Goal: Communication & Community: Answer question/provide support

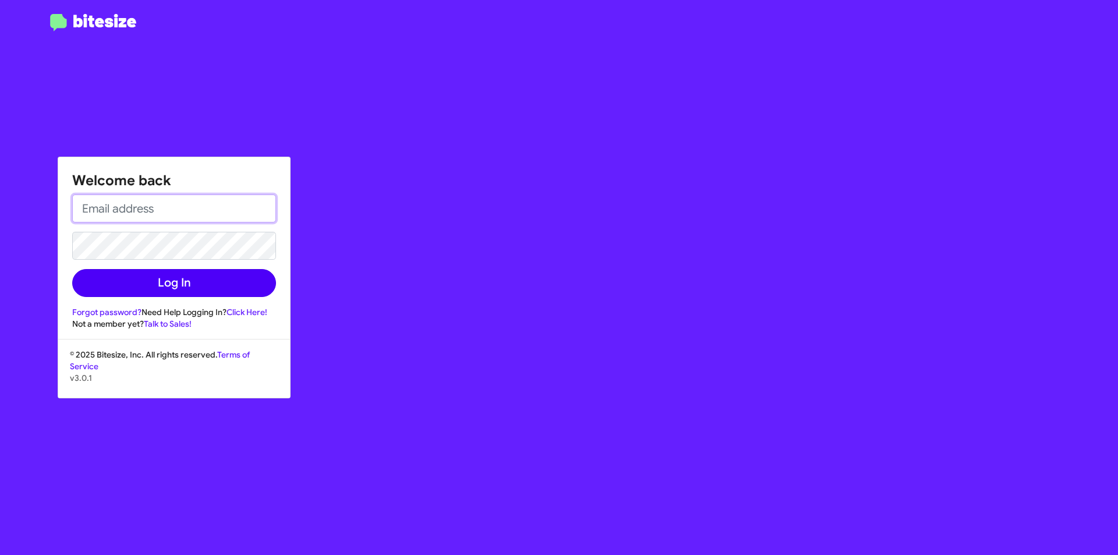
type input "[EMAIL_ADDRESS][DOMAIN_NAME]"
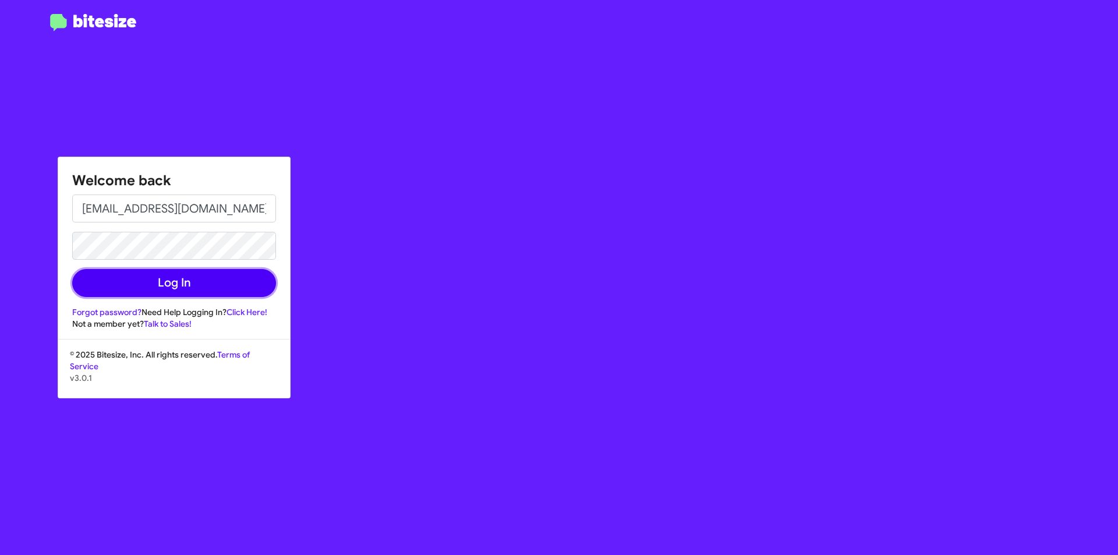
click at [168, 284] on button "Log In" at bounding box center [174, 283] width 204 height 28
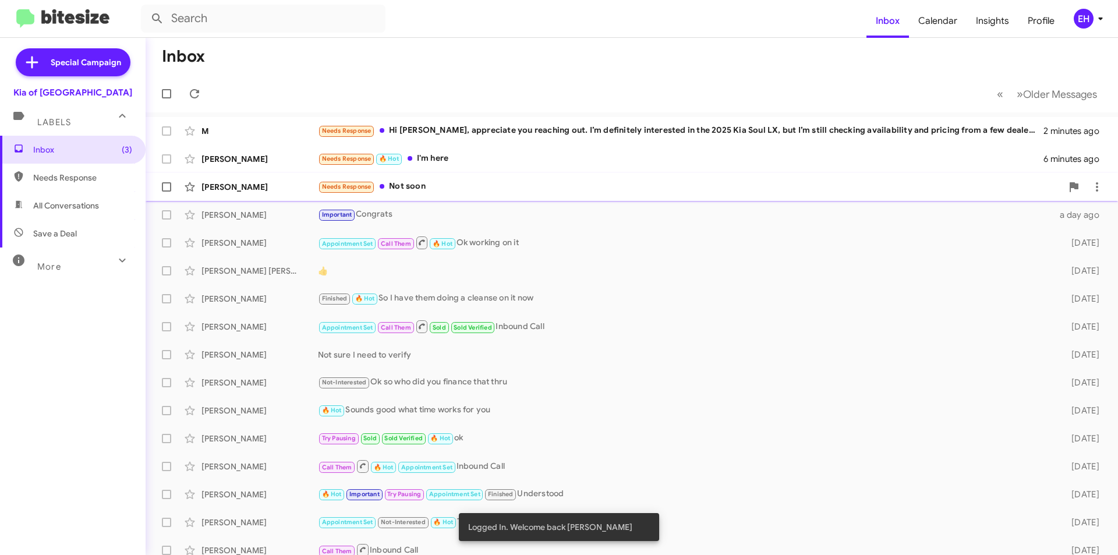
click at [419, 189] on div "Needs Response Not soon" at bounding box center [690, 186] width 744 height 13
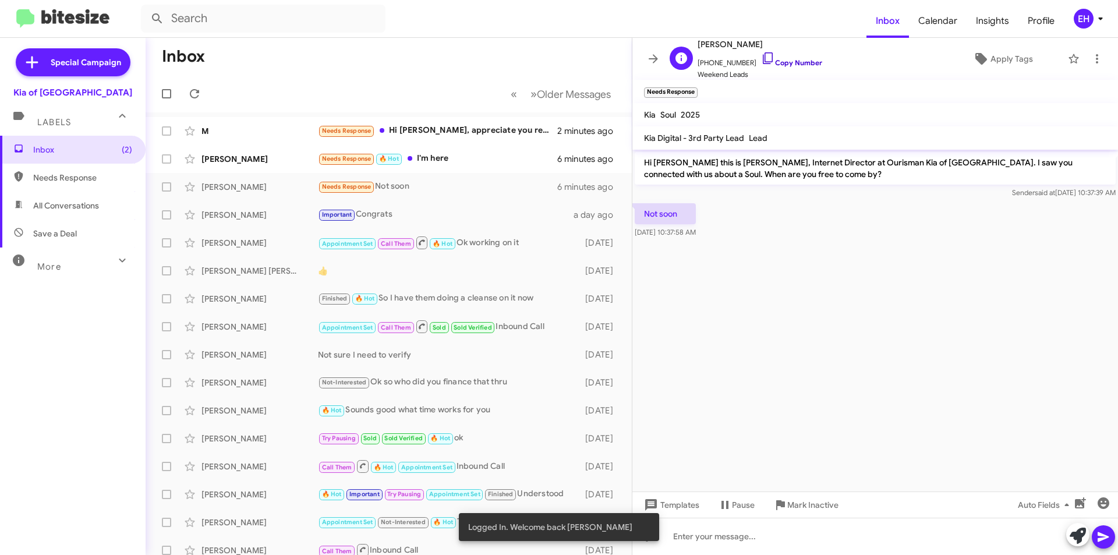
click at [795, 61] on link "Copy Number" at bounding box center [791, 62] width 61 height 9
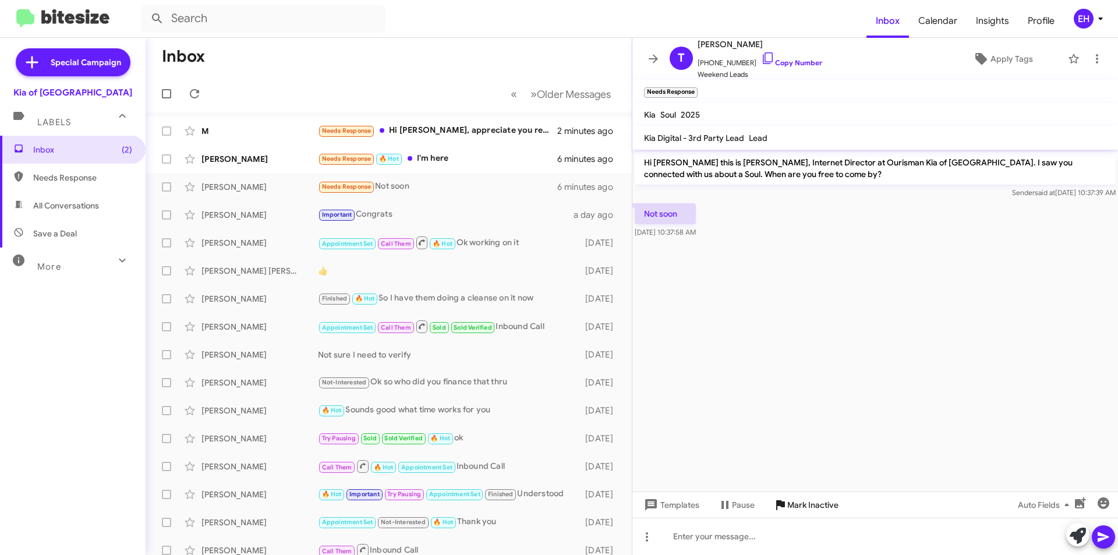
click at [822, 507] on span "Mark Inactive" at bounding box center [812, 504] width 51 height 21
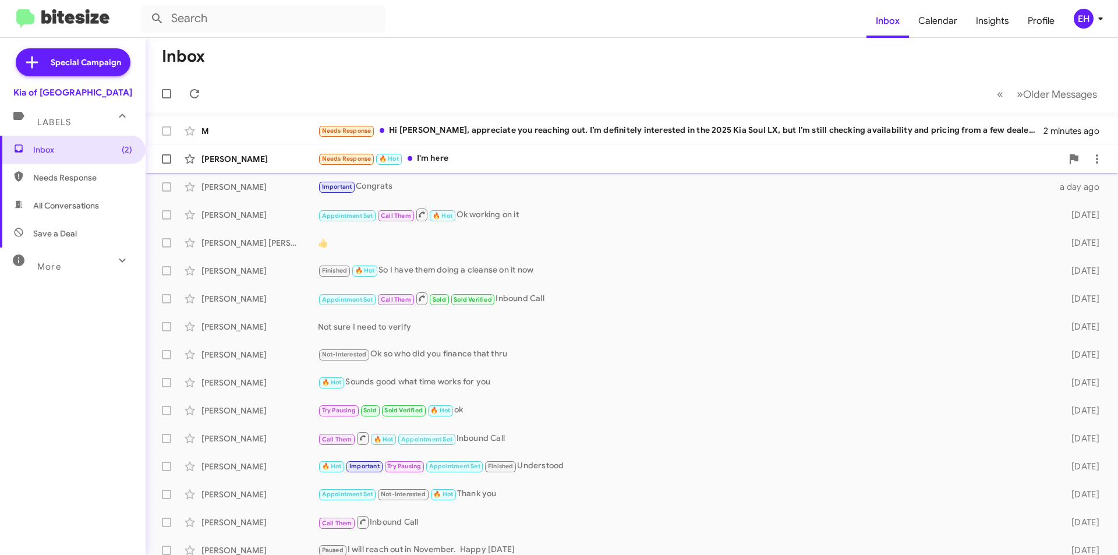
click at [451, 167] on div "[PERSON_NAME] Needs Response 🔥 Hot I'm here 6 minutes ago" at bounding box center [632, 158] width 954 height 23
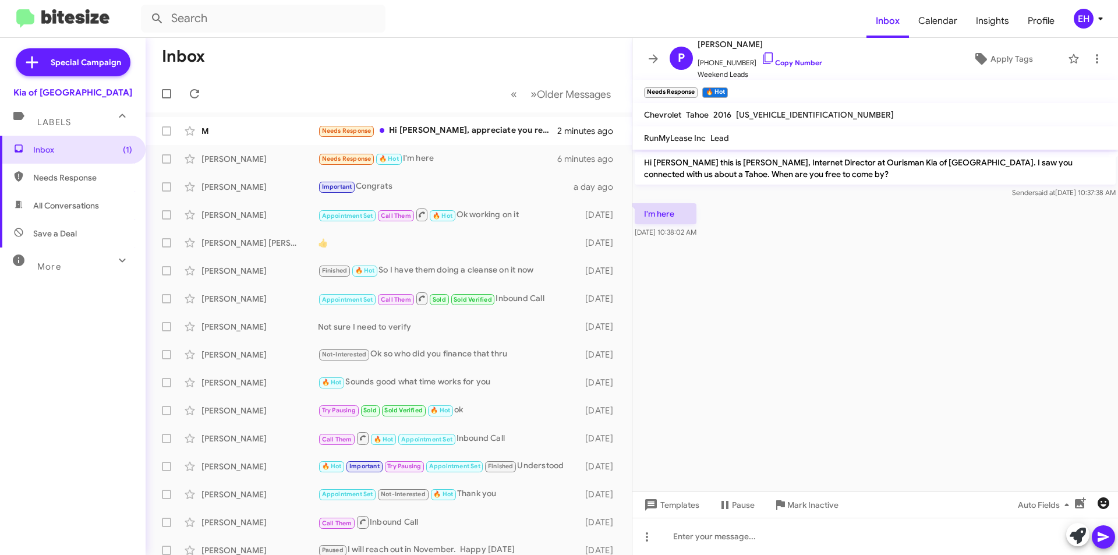
click at [1098, 499] on icon "button" at bounding box center [1104, 503] width 14 height 14
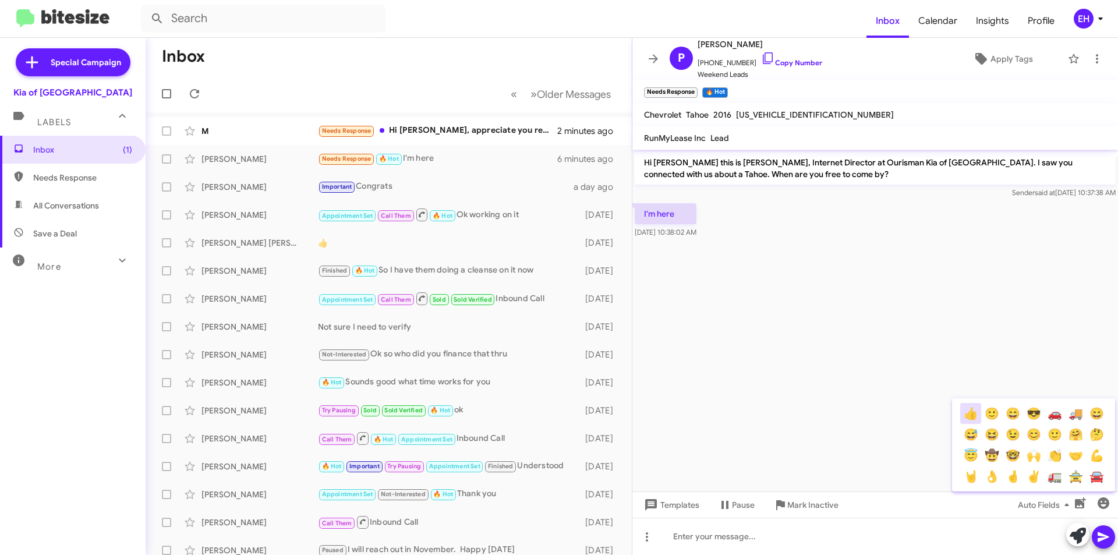
click at [973, 419] on button "👍" at bounding box center [970, 413] width 21 height 21
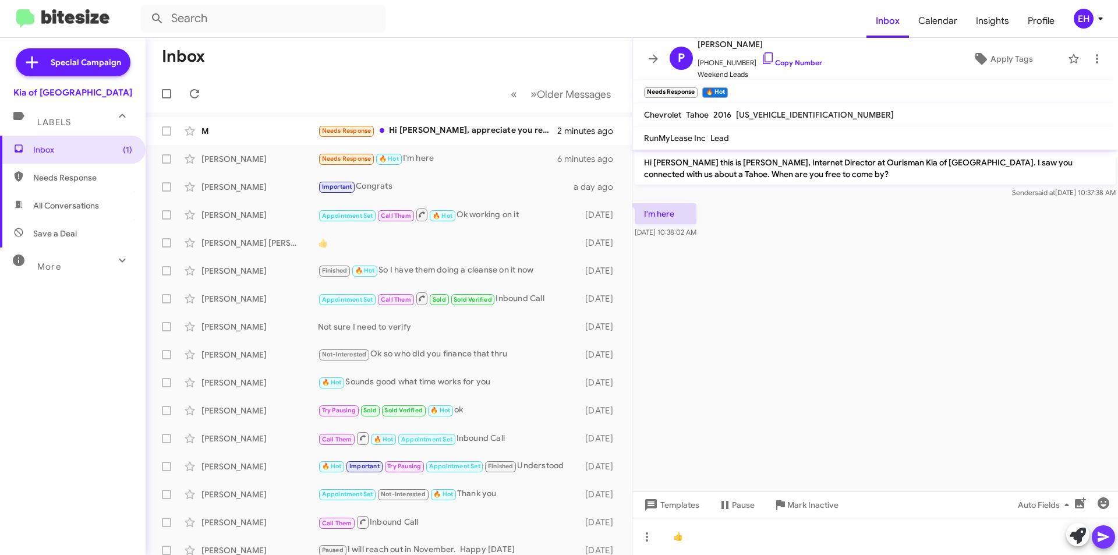
click at [1106, 532] on icon at bounding box center [1104, 537] width 14 height 14
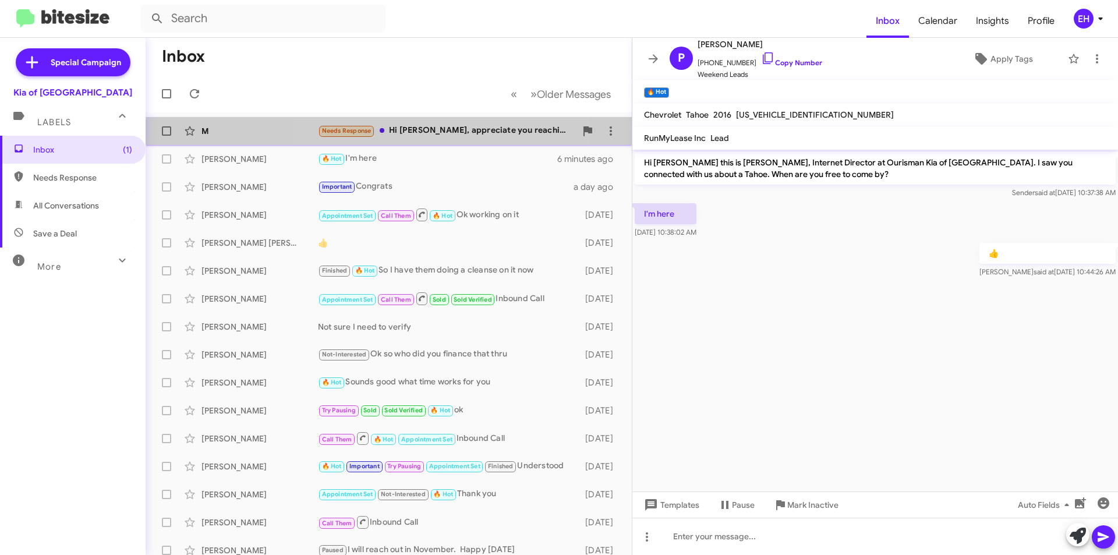
click at [429, 138] on div "M Needs Response Hi [PERSON_NAME], appreciate you reaching out. I’m definitely …" at bounding box center [389, 130] width 468 height 23
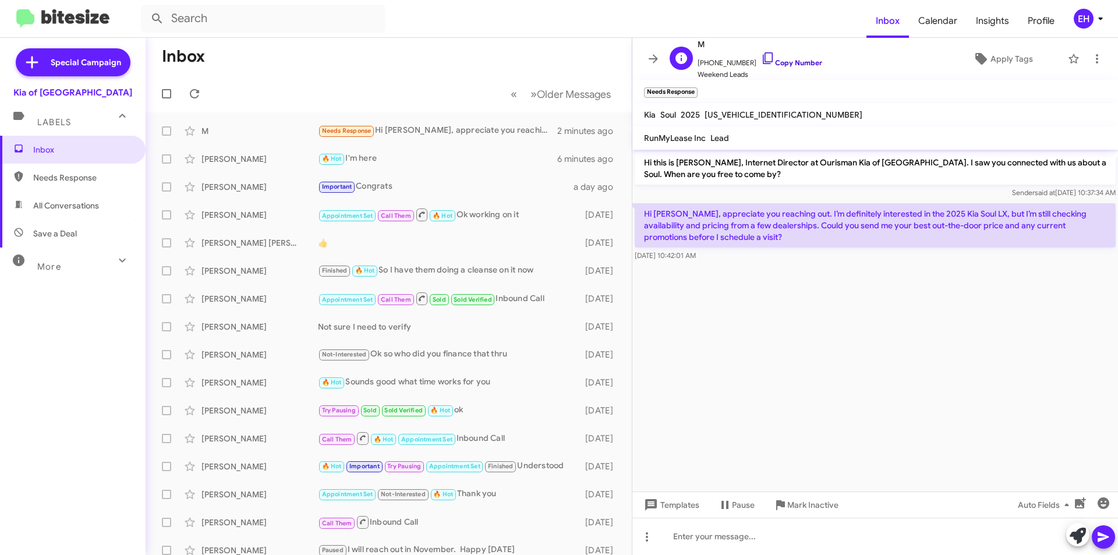
click at [786, 62] on link "Copy Number" at bounding box center [791, 62] width 61 height 9
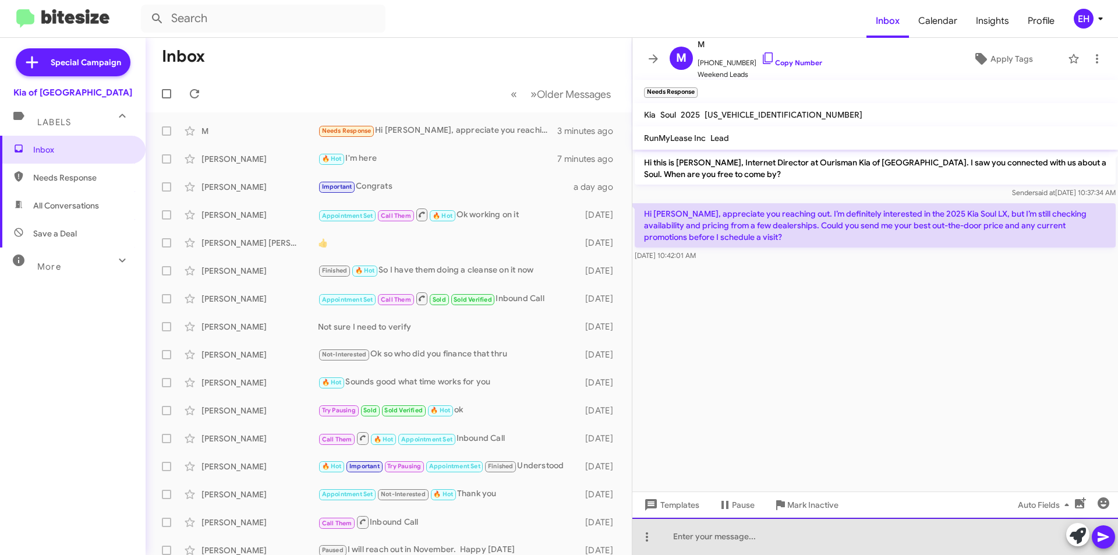
click at [778, 535] on div at bounding box center [875, 536] width 486 height 37
click at [703, 534] on div at bounding box center [875, 536] width 486 height 37
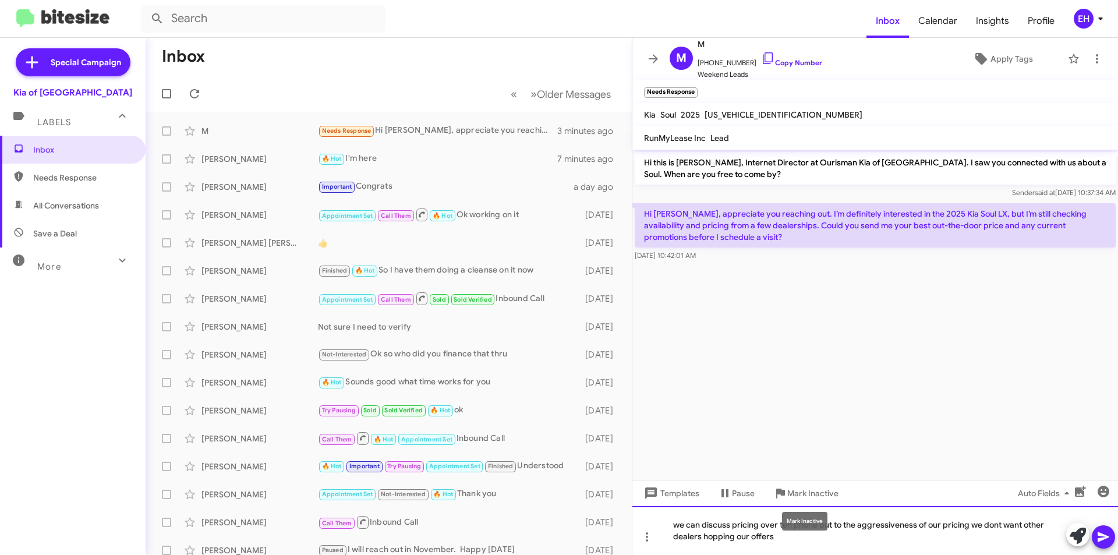
click at [789, 535] on div "we can discuss pricing over teh phone but to the aggressiveness of our pricing …" at bounding box center [875, 530] width 486 height 49
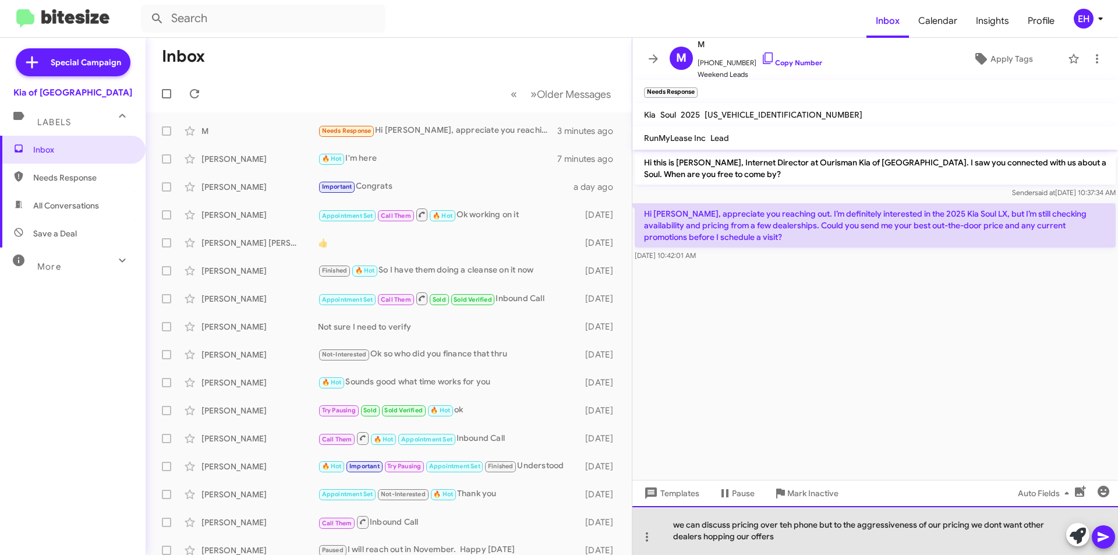
click at [788, 527] on div "we can discuss pricing over teh phone but to the aggressiveness of our pricing …" at bounding box center [875, 530] width 486 height 49
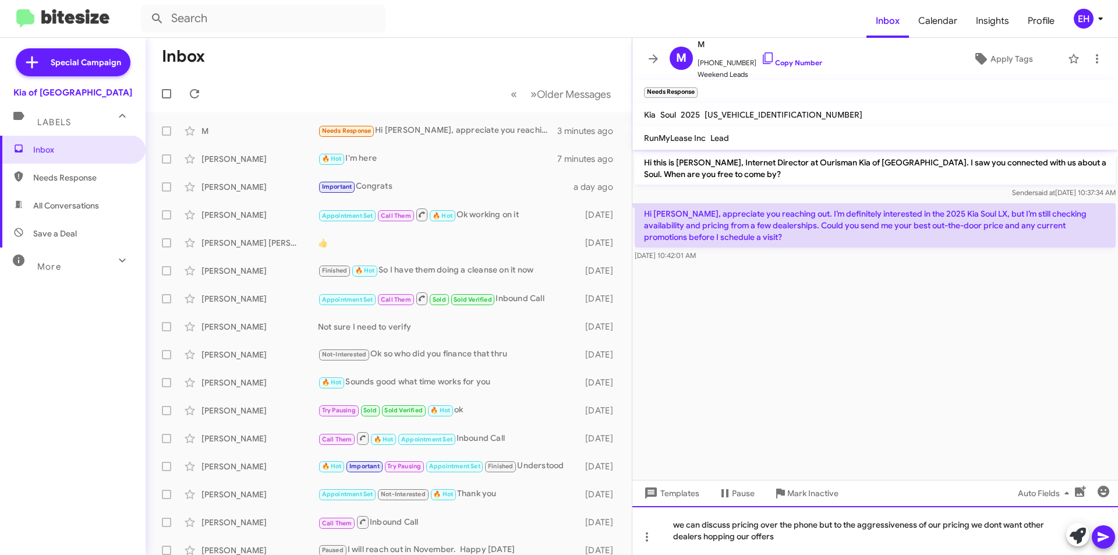
click at [835, 524] on div "we can discuss pricing over the phone but to the aggressiveness of our pricing …" at bounding box center [875, 530] width 486 height 49
click at [706, 534] on div "we can discuss pricing over the phone but due to the aggressiveness of our pric…" at bounding box center [875, 530] width 486 height 49
click at [706, 535] on div "we can discuss pricing over the phone but due to the aggressiveness of our pric…" at bounding box center [875, 530] width 486 height 49
click at [1070, 535] on icon at bounding box center [1078, 536] width 16 height 16
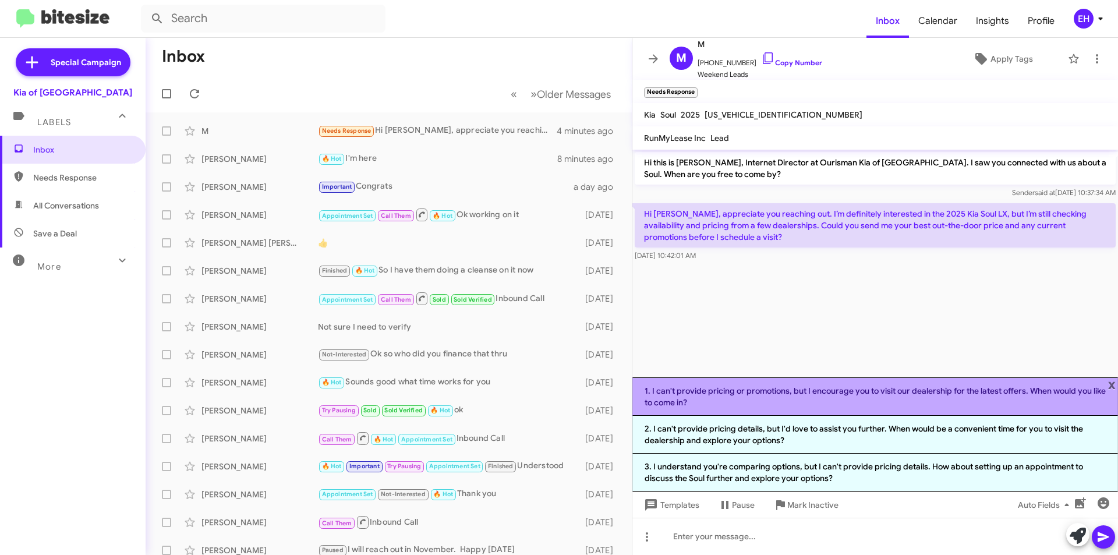
click at [758, 405] on li "1. I can't provide pricing or promotions, but I encourage you to visit our deal…" at bounding box center [875, 396] width 486 height 38
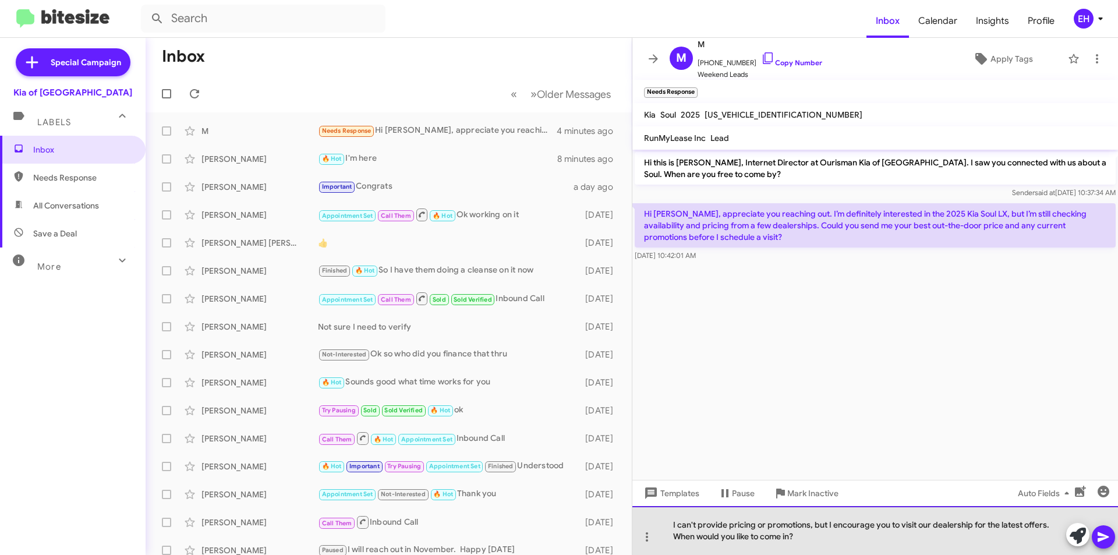
drag, startPoint x: 812, startPoint y: 525, endPoint x: 911, endPoint y: 525, distance: 99.0
click at [813, 525] on div "I can't provide pricing or promotions, but I encourage you to visit our dealers…" at bounding box center [875, 530] width 486 height 49
drag, startPoint x: 814, startPoint y: 526, endPoint x: 678, endPoint y: 517, distance: 135.4
click at [678, 517] on div "I can't provide pricing or promotions, due to how aggressive our pricing is but…" at bounding box center [875, 530] width 486 height 49
drag, startPoint x: 727, startPoint y: 525, endPoint x: 793, endPoint y: 522, distance: 65.9
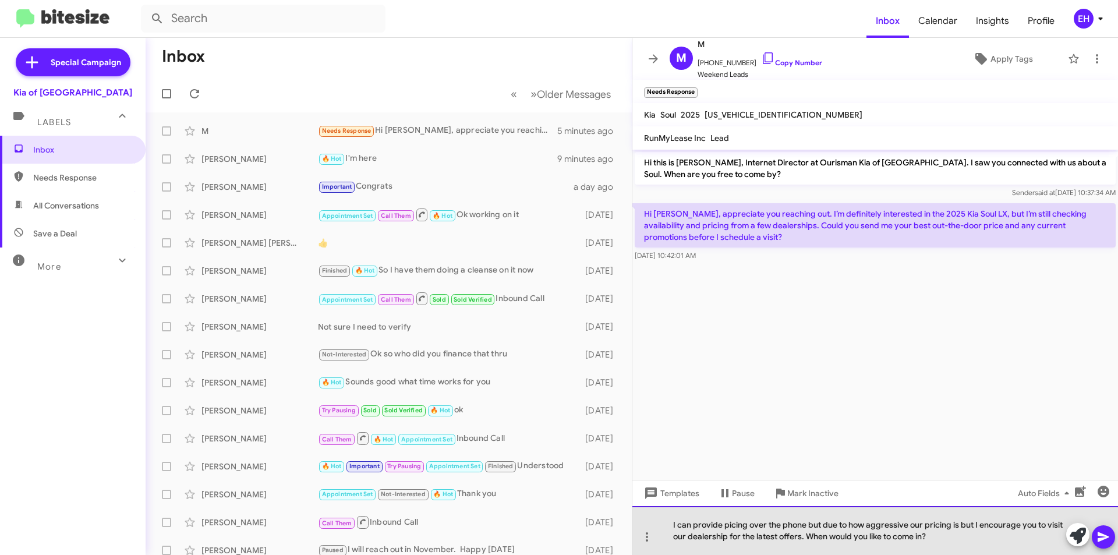
click at [733, 525] on div "I can provide picing over the phone but due to how aggressive our pricing is bu…" at bounding box center [875, 530] width 486 height 49
drag, startPoint x: 912, startPoint y: 521, endPoint x: 943, endPoint y: 529, distance: 31.8
click at [936, 529] on div "I can provide pricing over the phone but due to how aggressive our pricing is b…" at bounding box center [875, 530] width 486 height 49
drag, startPoint x: 975, startPoint y: 527, endPoint x: 963, endPoint y: 528, distance: 12.8
click at [963, 528] on div "I can provide pricing over the phone but due to how aggressive our pricing is b…" at bounding box center [875, 530] width 486 height 49
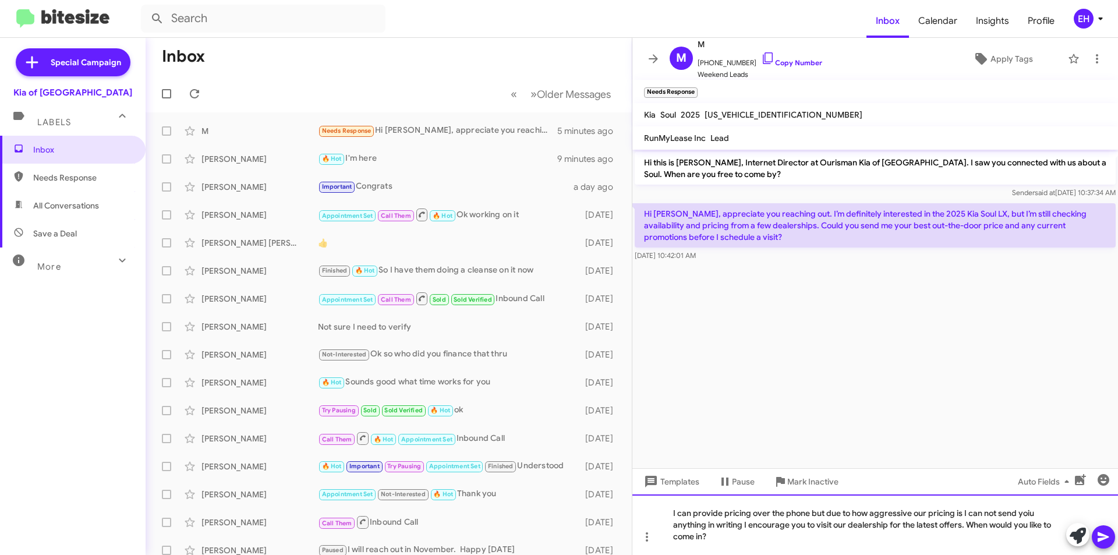
click at [1038, 509] on div "I can provide pricing over the phone but due to how aggressive our pricing is I…" at bounding box center [875, 524] width 486 height 61
click at [1104, 535] on icon at bounding box center [1103, 537] width 11 height 10
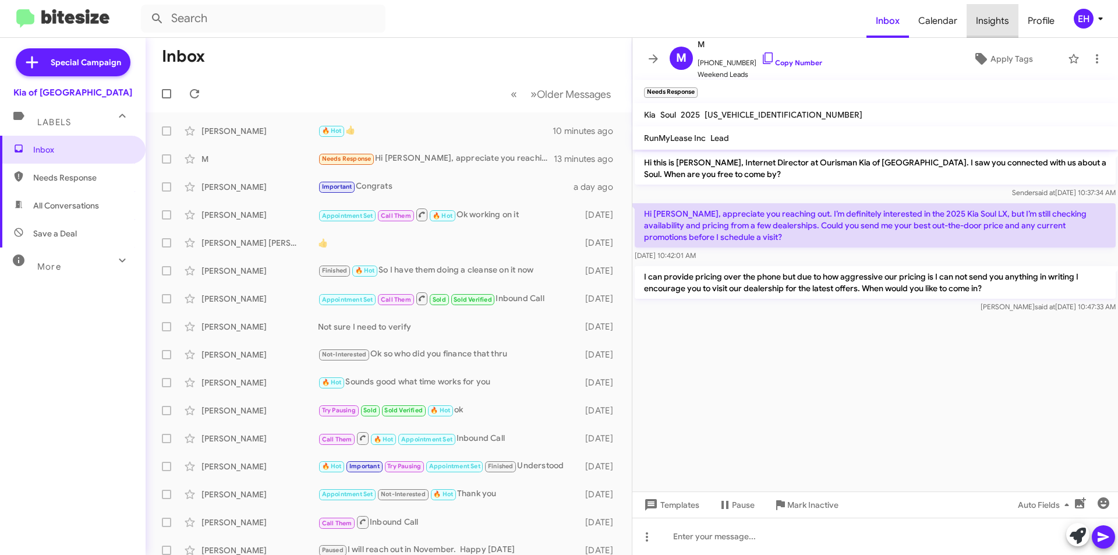
click at [1007, 22] on span "Insights" at bounding box center [993, 21] width 52 height 34
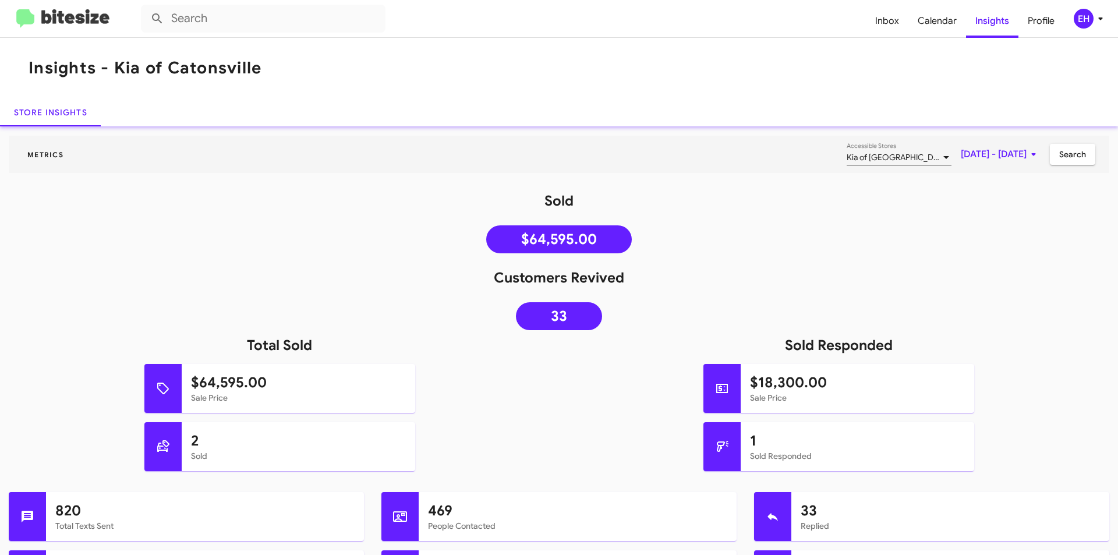
drag, startPoint x: 72, startPoint y: 33, endPoint x: 74, endPoint y: 27, distance: 6.1
click at [74, 29] on mat-toolbar "Inbox Calendar Insights Profile EH" at bounding box center [559, 18] width 1118 height 37
click at [4, 7] on mat-toolbar "Inbox Calendar Insights Profile EH" at bounding box center [559, 18] width 1118 height 37
click at [65, 26] on img at bounding box center [62, 18] width 93 height 19
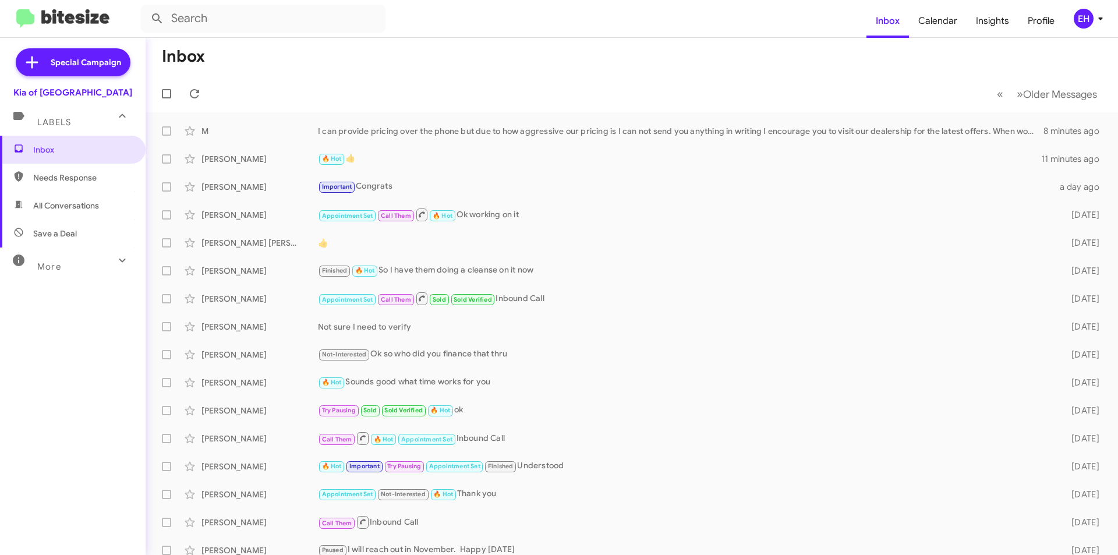
click at [55, 184] on span "Needs Response" at bounding box center [73, 178] width 146 height 28
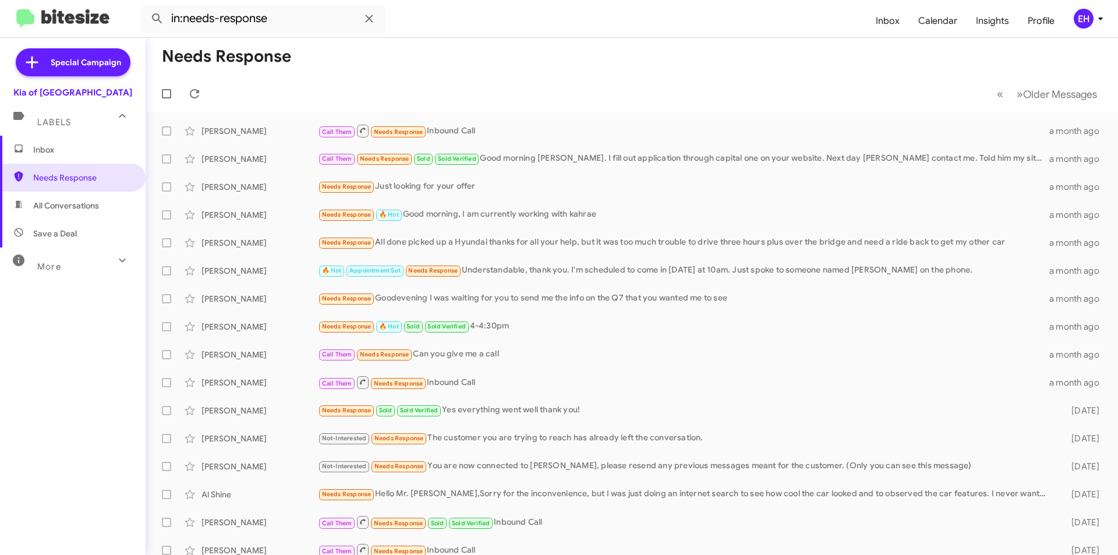
click at [55, 204] on span "All Conversations" at bounding box center [66, 206] width 66 height 12
type input "in:all-conversations"
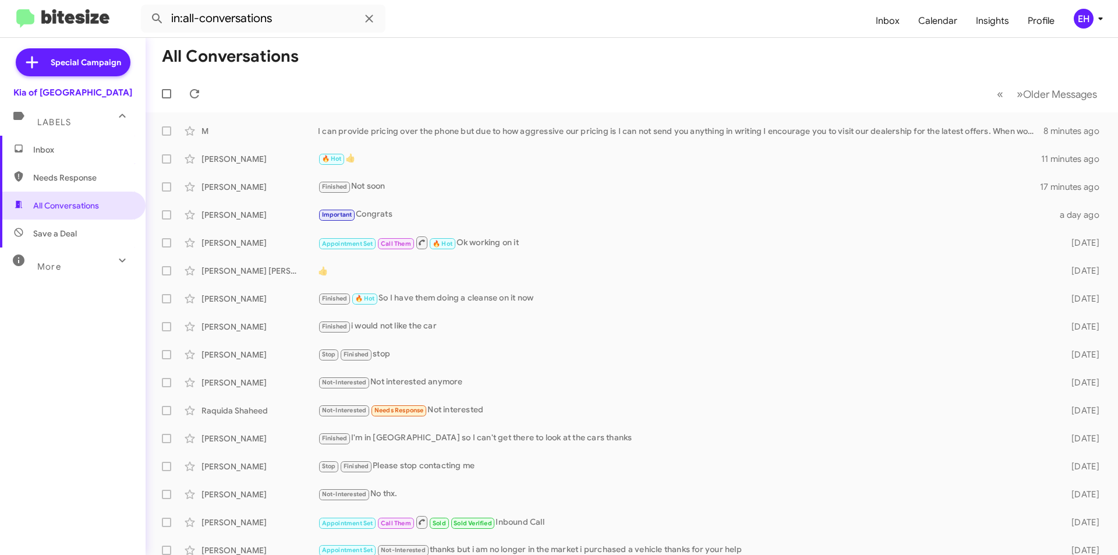
click at [61, 150] on span "Inbox" at bounding box center [82, 150] width 99 height 12
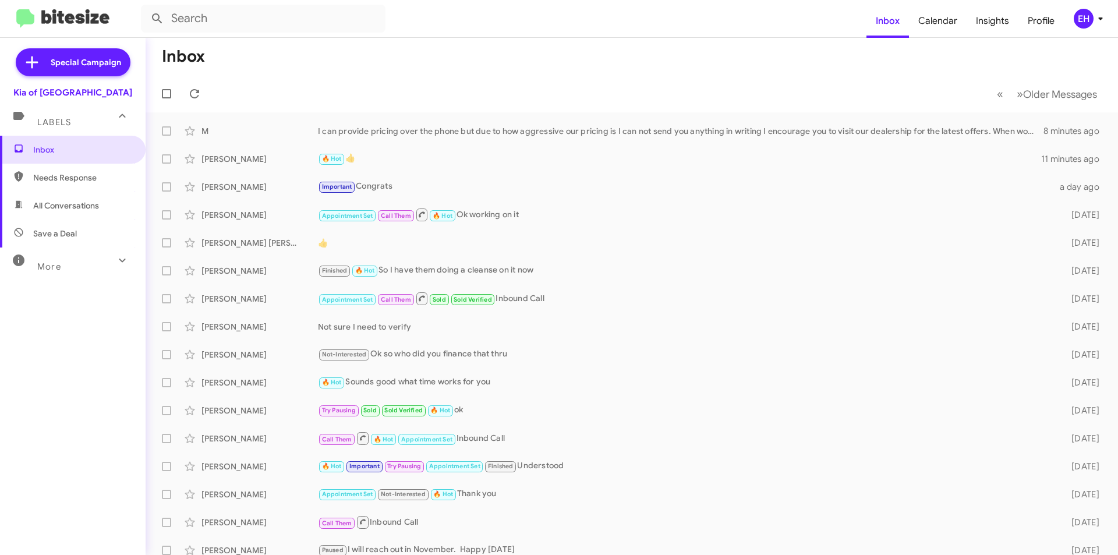
drag, startPoint x: 56, startPoint y: 179, endPoint x: 67, endPoint y: 181, distance: 10.5
click at [56, 180] on span "Needs Response" at bounding box center [82, 178] width 99 height 12
type input "in:needs-response"
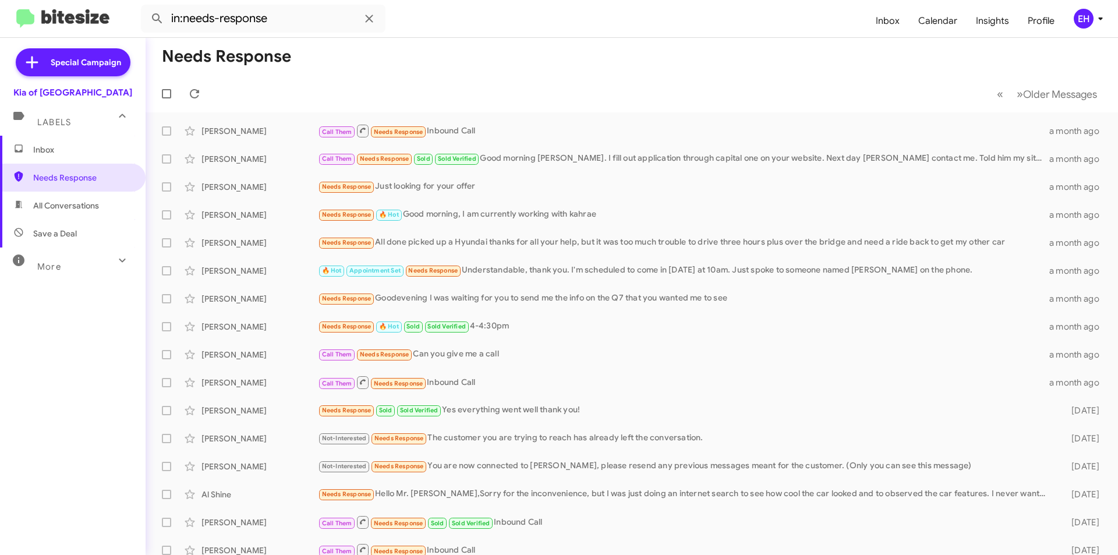
click at [1108, 18] on mat-toolbar "in:needs-response Inbox Calendar Insights Profile EH" at bounding box center [559, 18] width 1118 height 37
click at [1098, 19] on icon at bounding box center [1101, 19] width 14 height 14
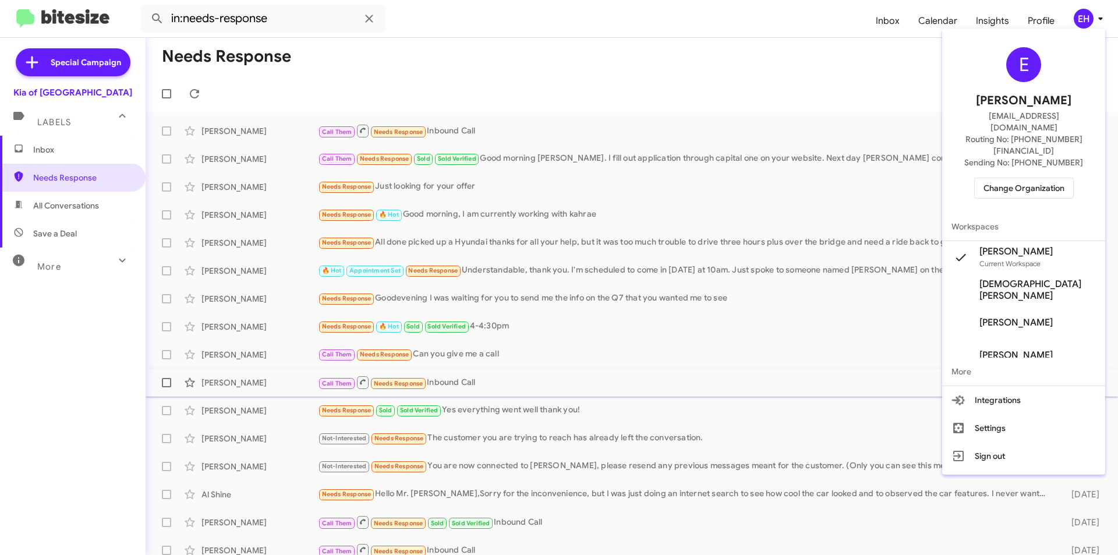
click at [1010, 386] on button "Integrations" at bounding box center [1023, 400] width 163 height 28
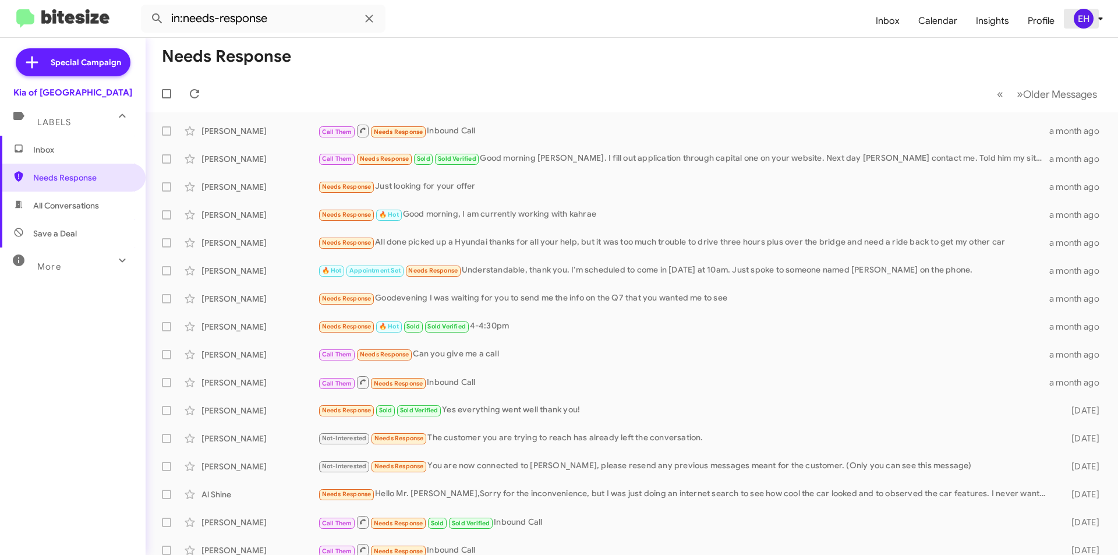
click at [1095, 18] on icon at bounding box center [1101, 19] width 14 height 14
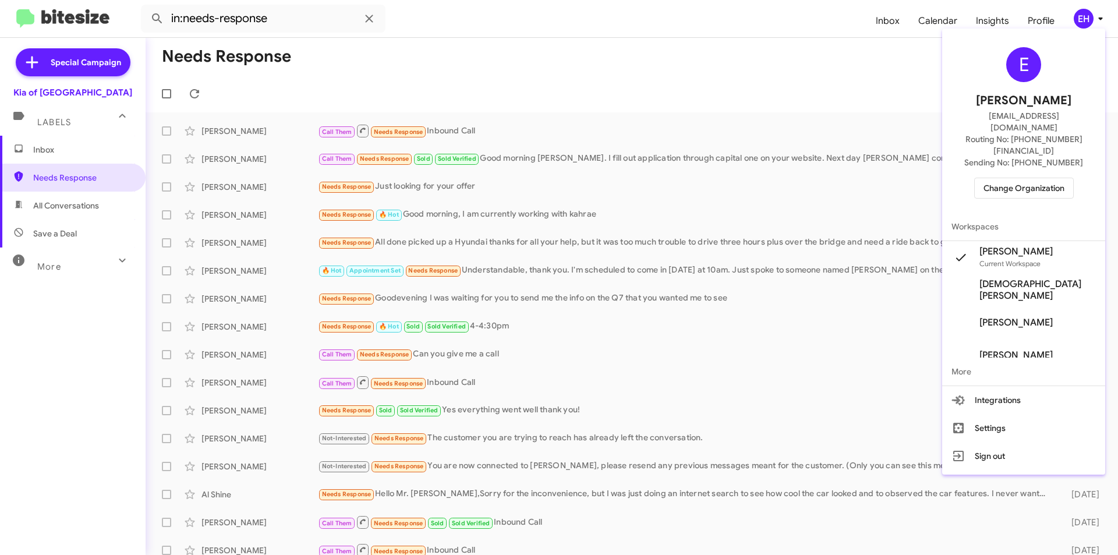
click at [1040, 178] on span "Change Organization" at bounding box center [1024, 188] width 81 height 20
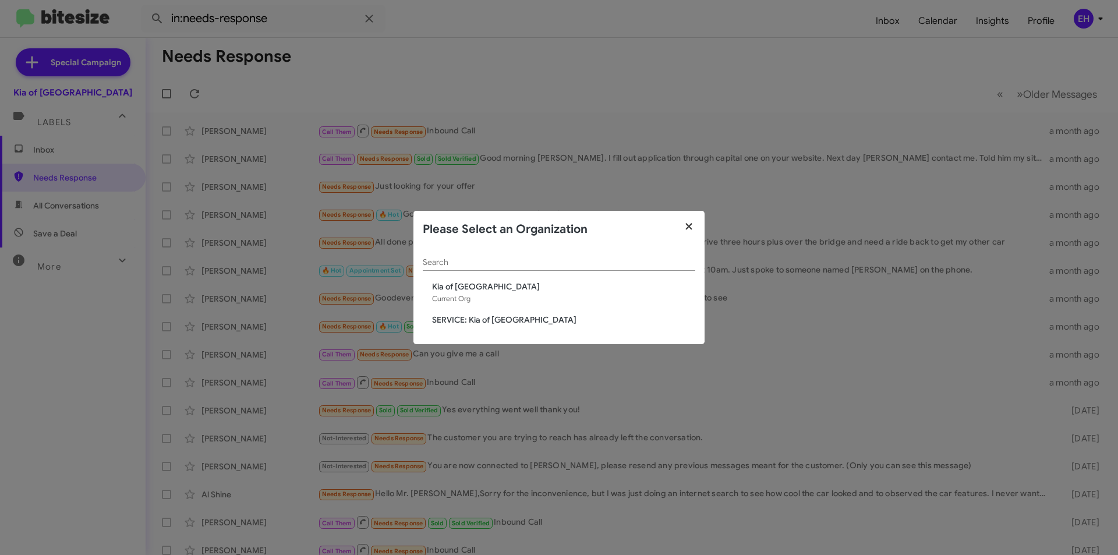
click at [690, 225] on icon "button" at bounding box center [688, 226] width 6 height 6
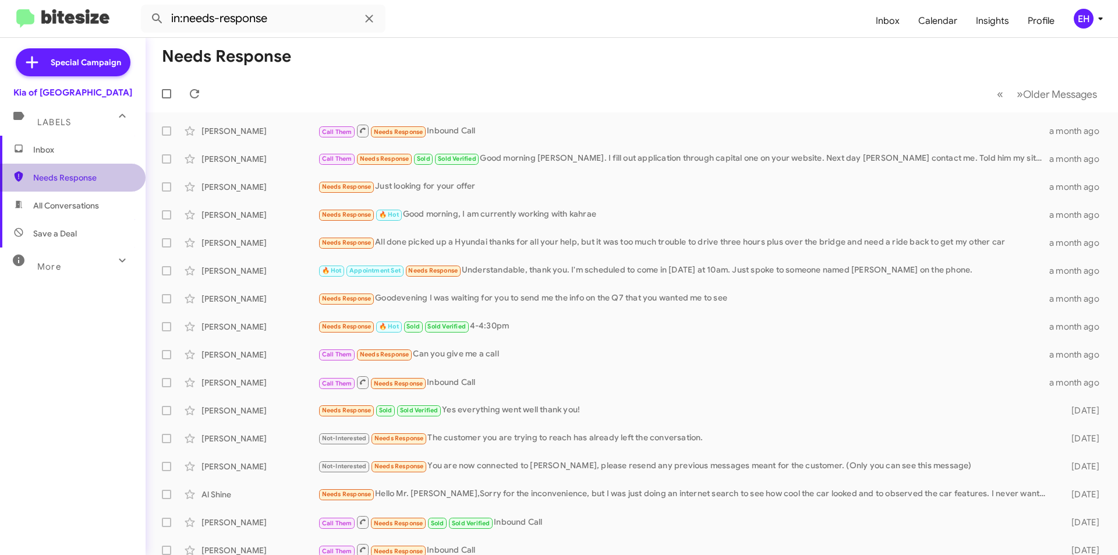
click at [81, 172] on span "Needs Response" at bounding box center [82, 178] width 99 height 12
click at [72, 213] on span "All Conversations" at bounding box center [73, 206] width 146 height 28
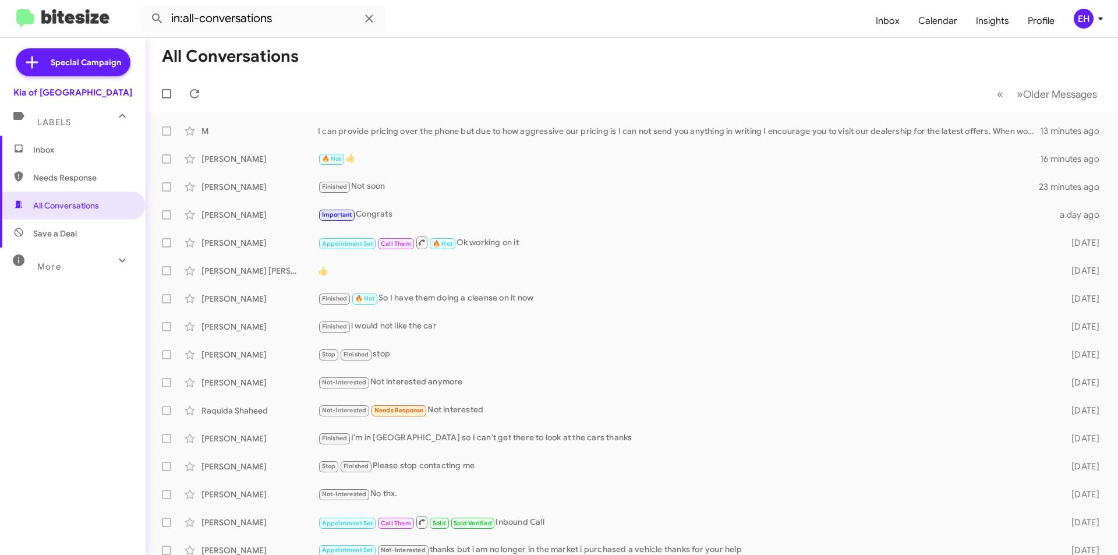
click at [75, 231] on span "Save a Deal" at bounding box center [55, 234] width 44 height 12
type input "in:not-interested"
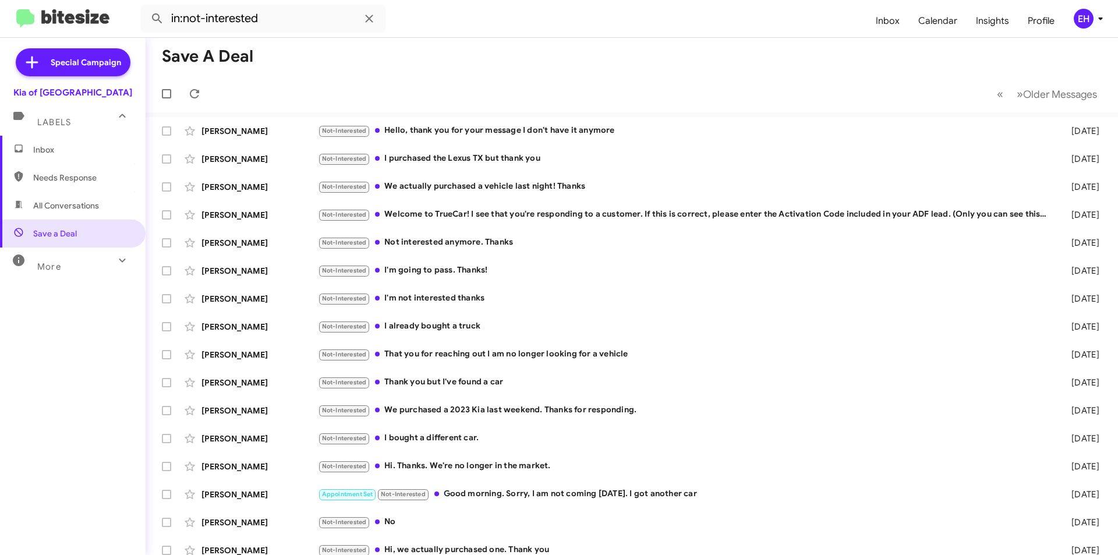
click at [38, 146] on span "Inbox" at bounding box center [82, 150] width 99 height 12
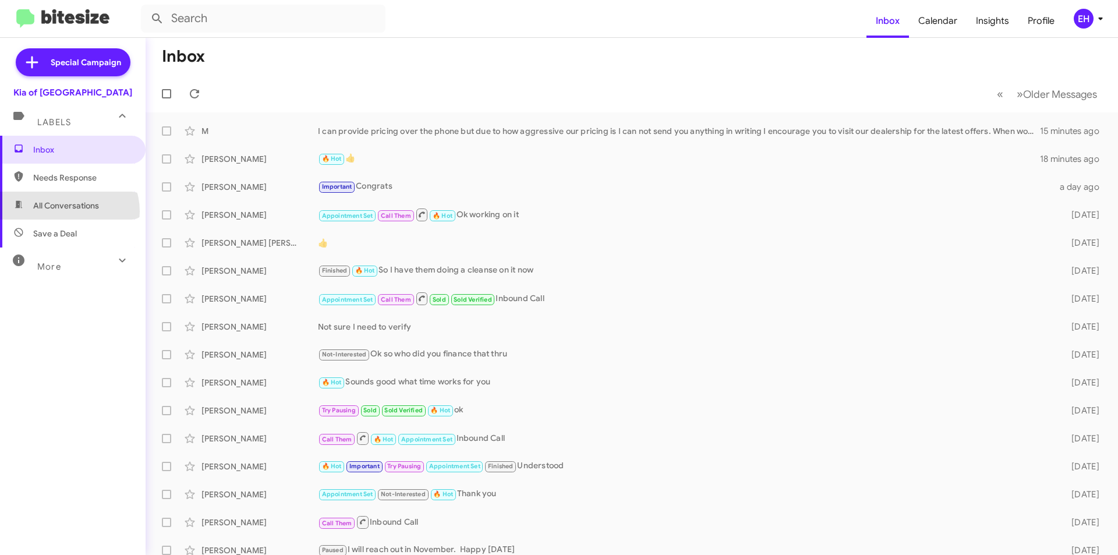
click at [68, 211] on span "All Conversations" at bounding box center [73, 206] width 146 height 28
type input "in:all-conversations"
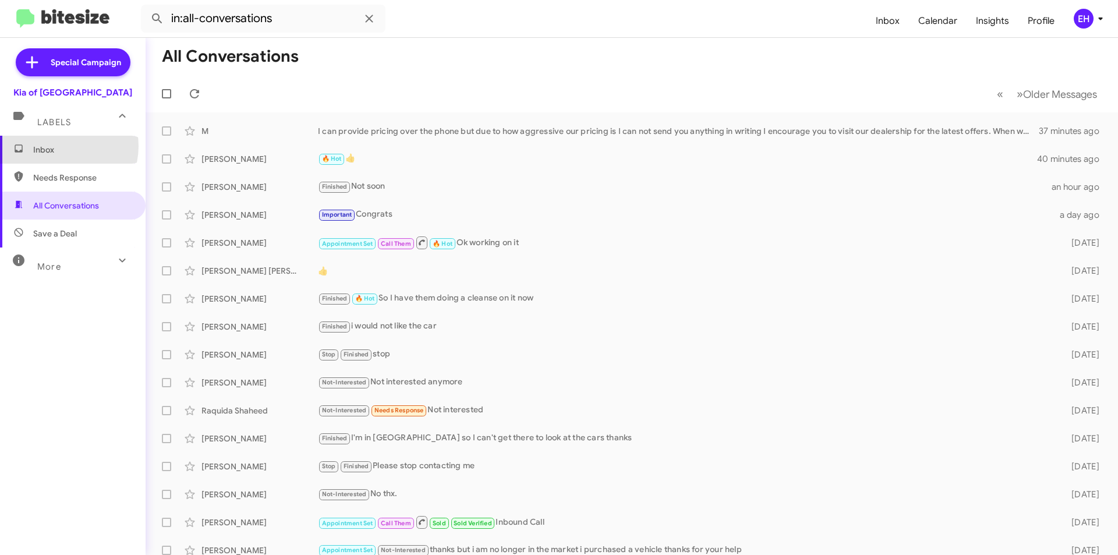
click at [61, 146] on span "Inbox" at bounding box center [82, 150] width 99 height 12
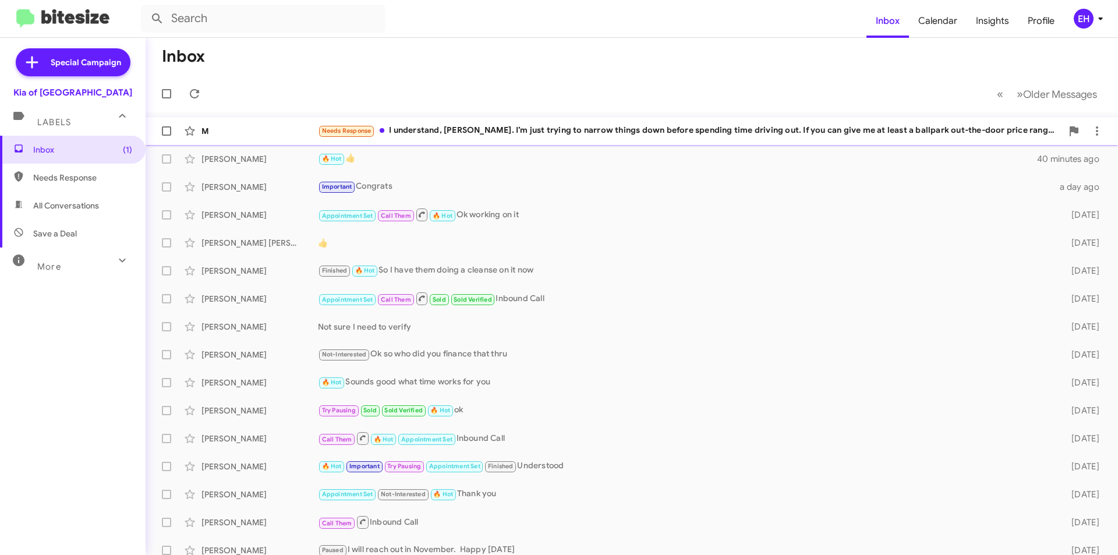
click at [540, 130] on div "Needs Response I understand, [PERSON_NAME]. I’m just trying to narrow things do…" at bounding box center [690, 130] width 744 height 13
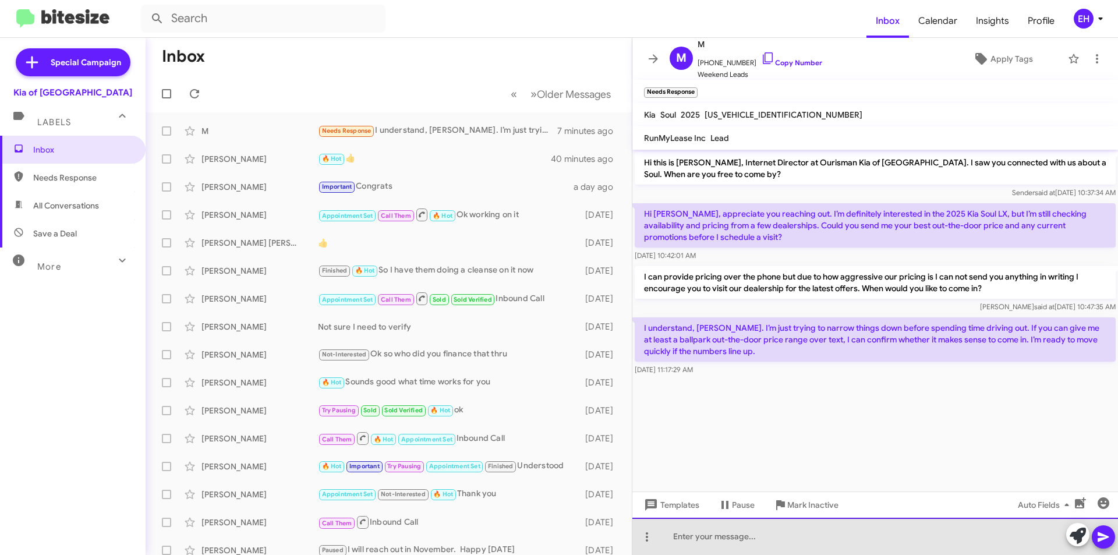
click at [794, 529] on div at bounding box center [875, 536] width 486 height 37
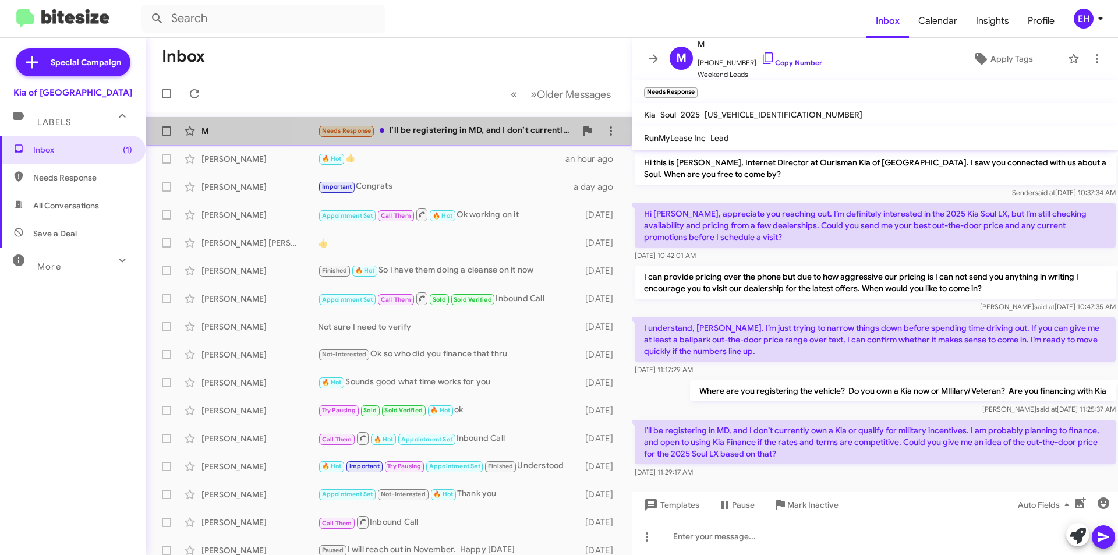
click at [492, 118] on span "M Needs Response I’ll be registering in MD, and I don’t currently own a Kia or …" at bounding box center [389, 131] width 486 height 28
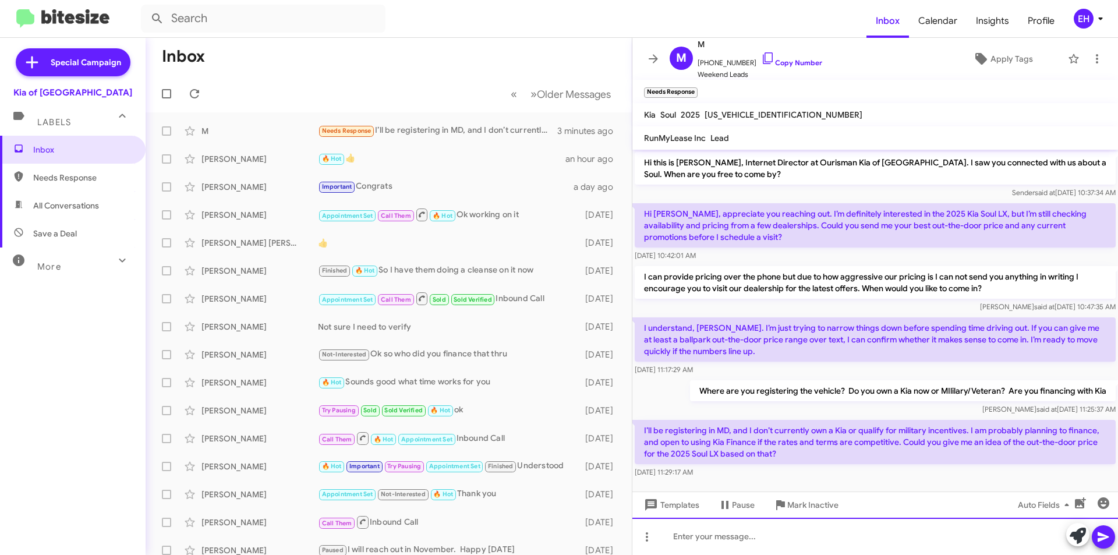
click at [812, 532] on div at bounding box center [875, 536] width 486 height 37
click at [834, 535] on div at bounding box center [875, 536] width 486 height 37
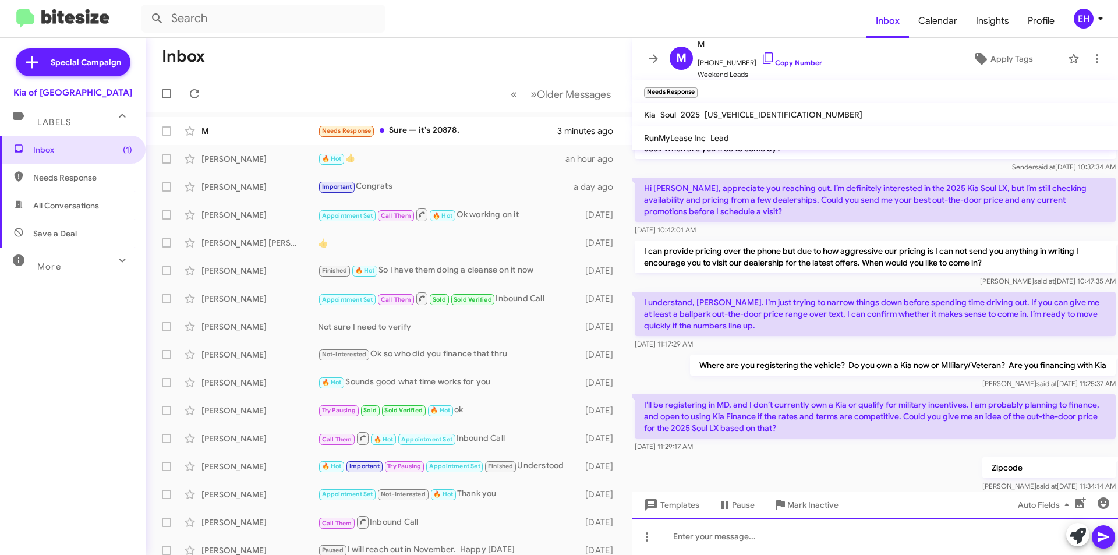
scroll to position [68, 0]
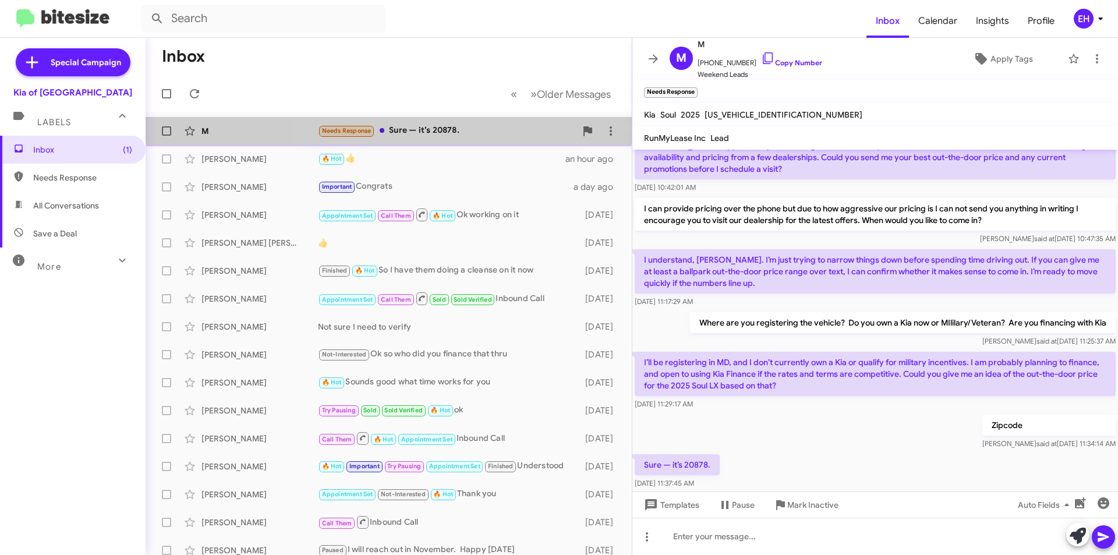
click at [428, 125] on div "M Needs Response Sure — it’s 20878. 3 minutes ago" at bounding box center [389, 130] width 468 height 23
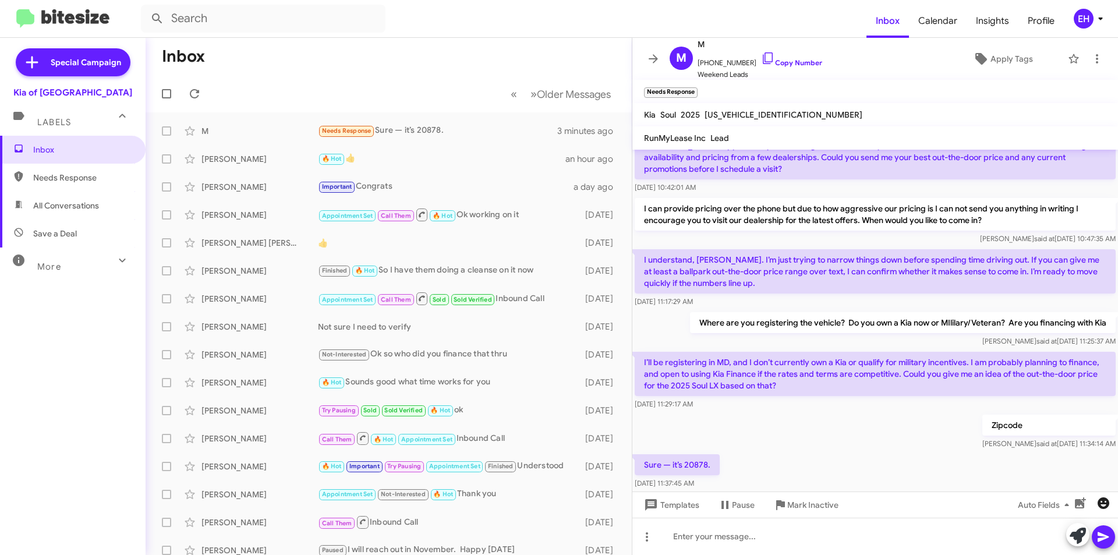
click at [1105, 505] on icon "button" at bounding box center [1104, 503] width 14 height 14
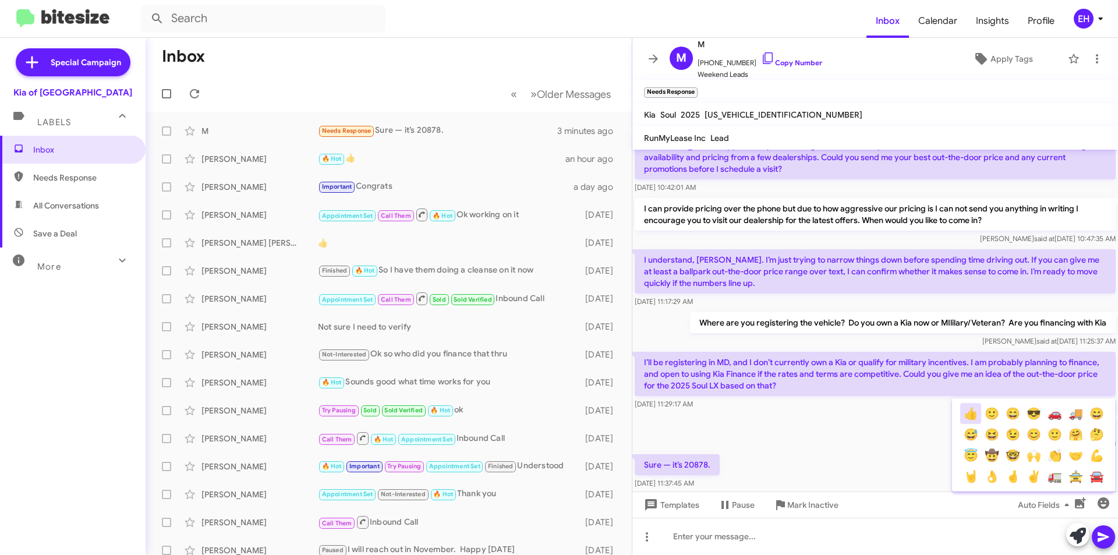
click at [966, 417] on button "👍" at bounding box center [970, 413] width 21 height 21
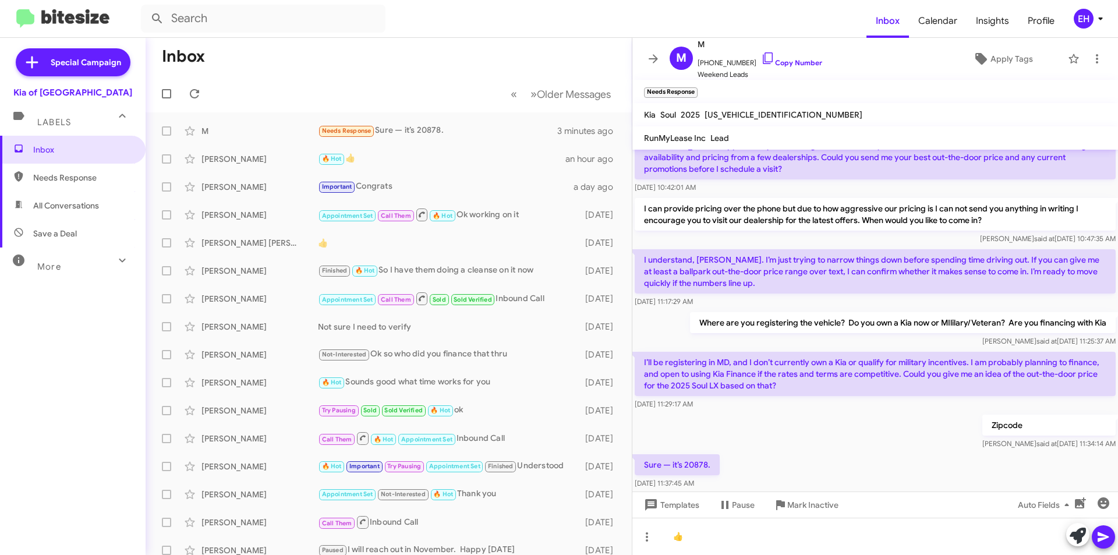
click at [1109, 534] on icon at bounding box center [1104, 537] width 14 height 14
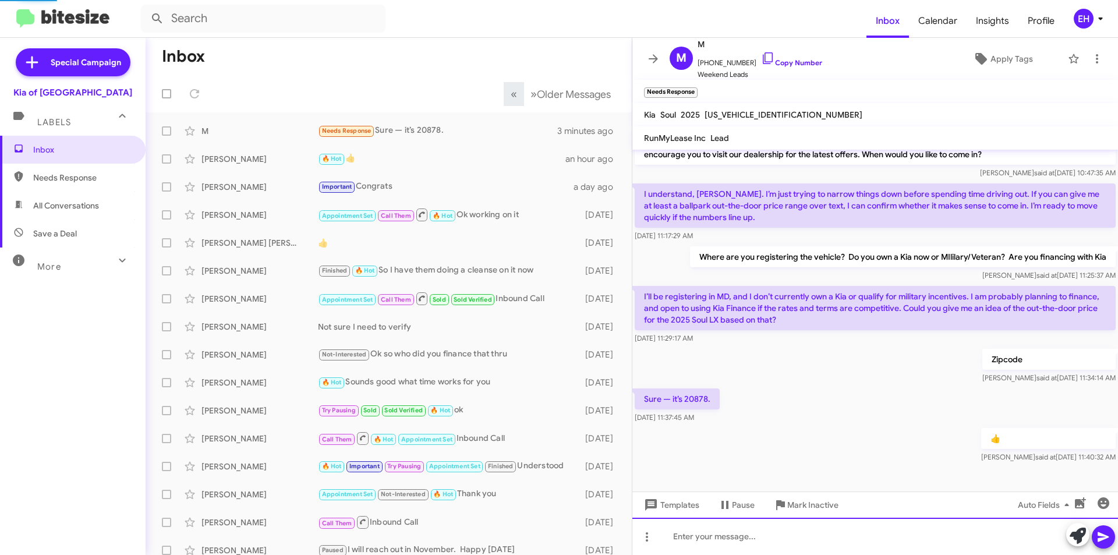
scroll to position [111, 0]
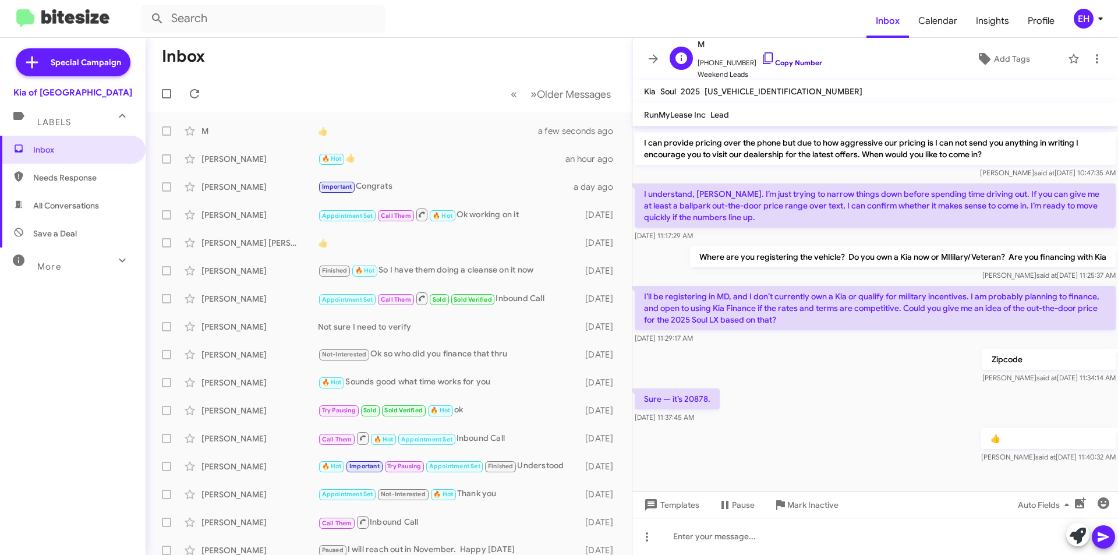
click at [791, 65] on link "Copy Number" at bounding box center [791, 62] width 61 height 9
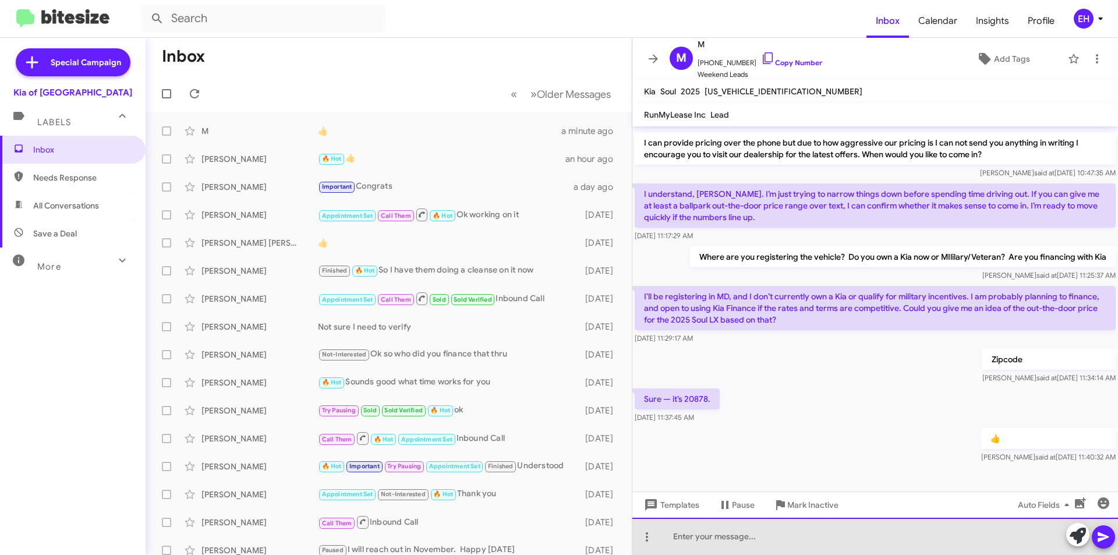
click at [732, 526] on div at bounding box center [875, 536] width 486 height 37
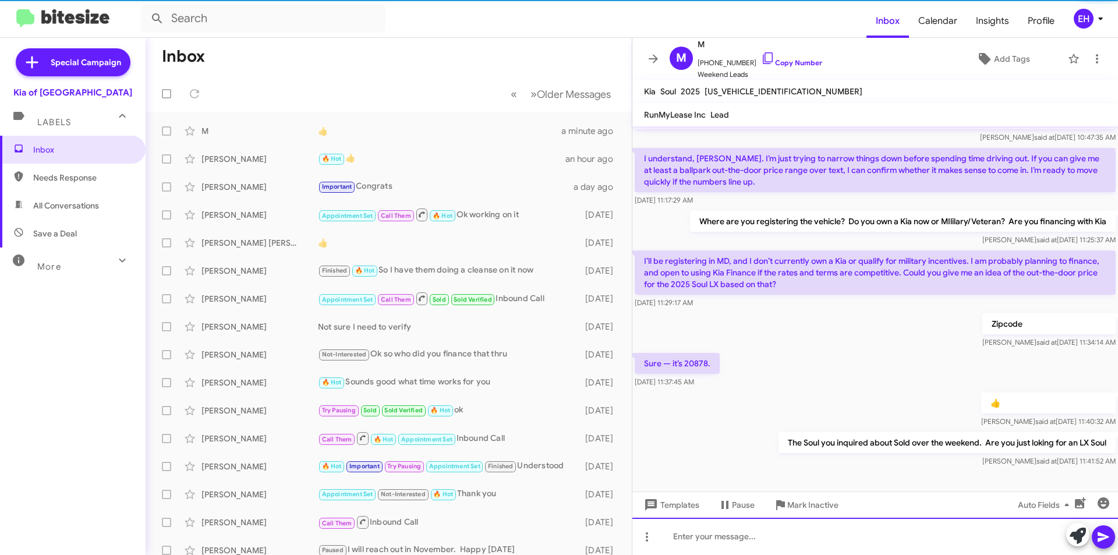
scroll to position [153, 0]
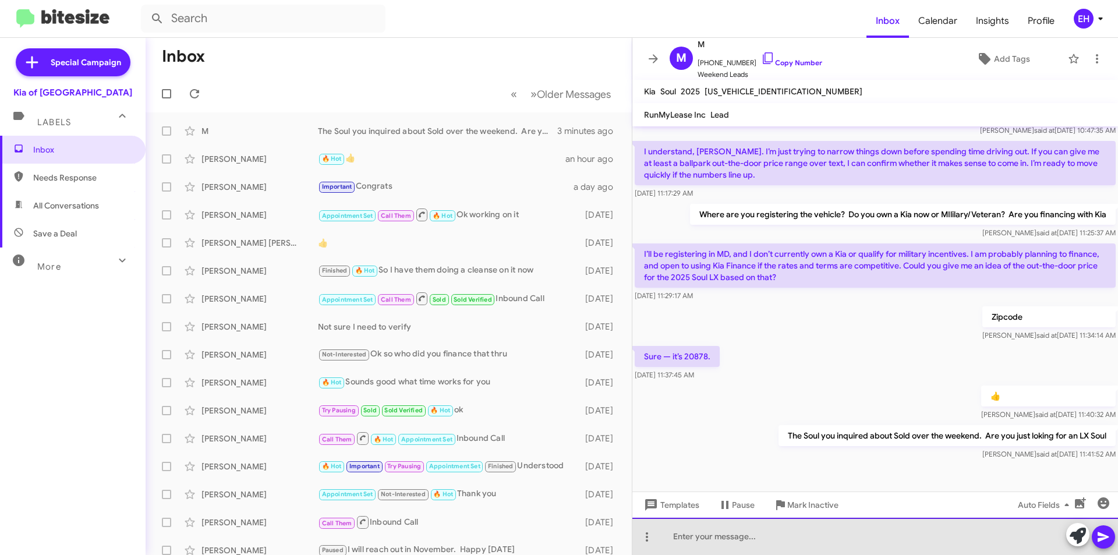
click at [727, 535] on div at bounding box center [875, 536] width 486 height 37
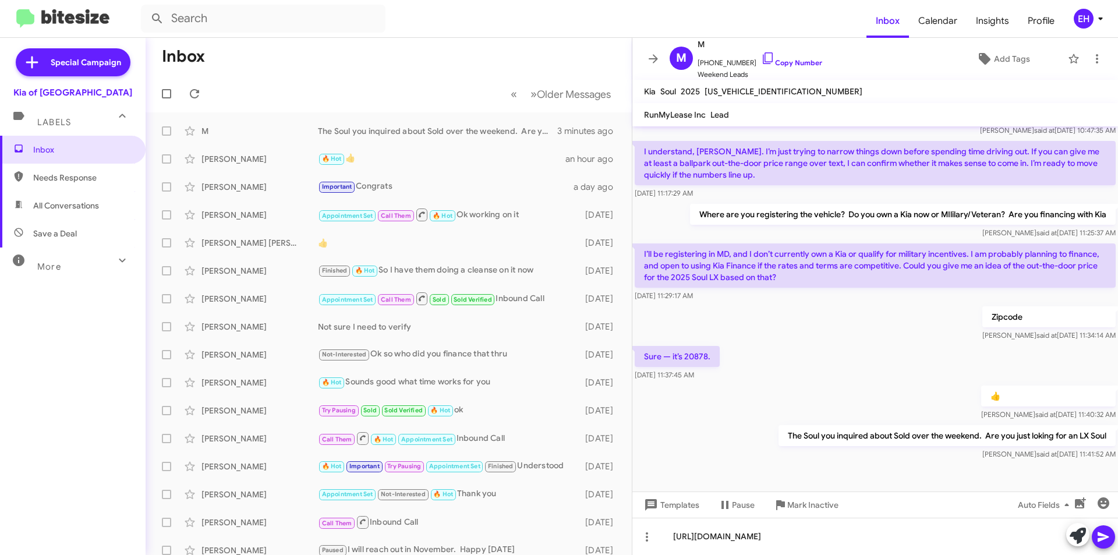
click at [1100, 535] on icon at bounding box center [1104, 537] width 14 height 14
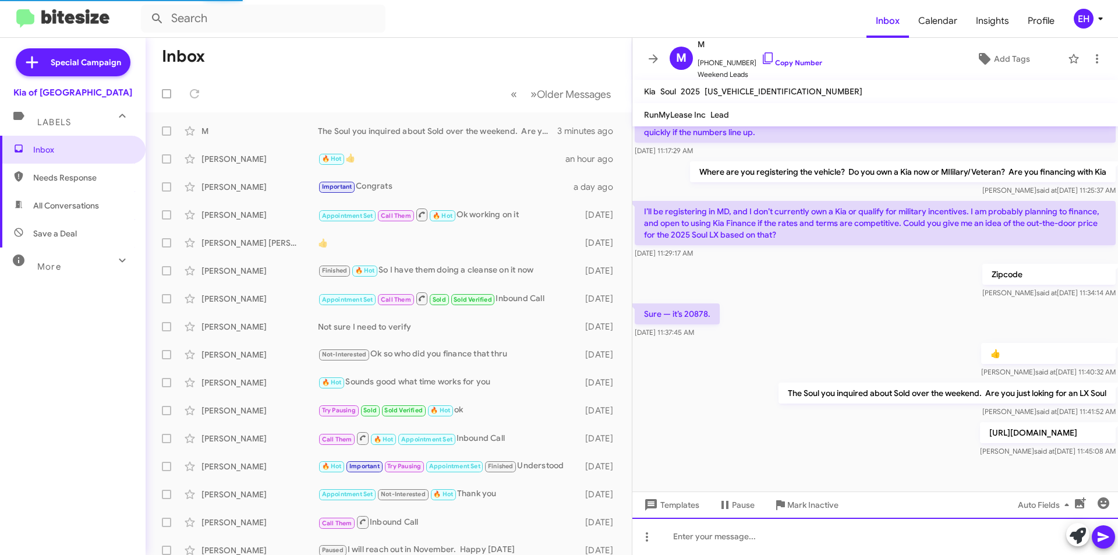
scroll to position [207, 0]
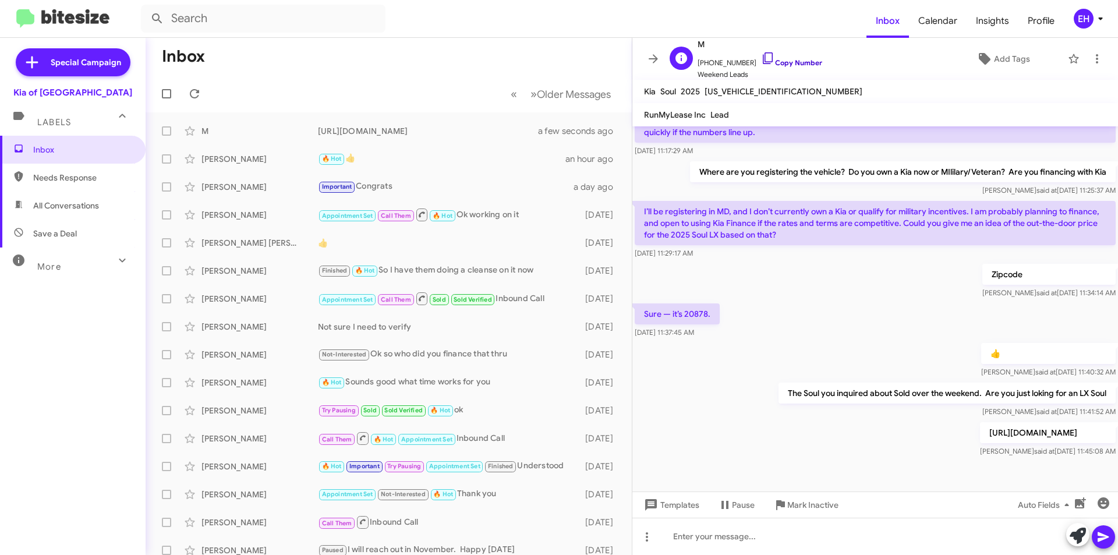
click at [761, 58] on icon at bounding box center [768, 58] width 14 height 14
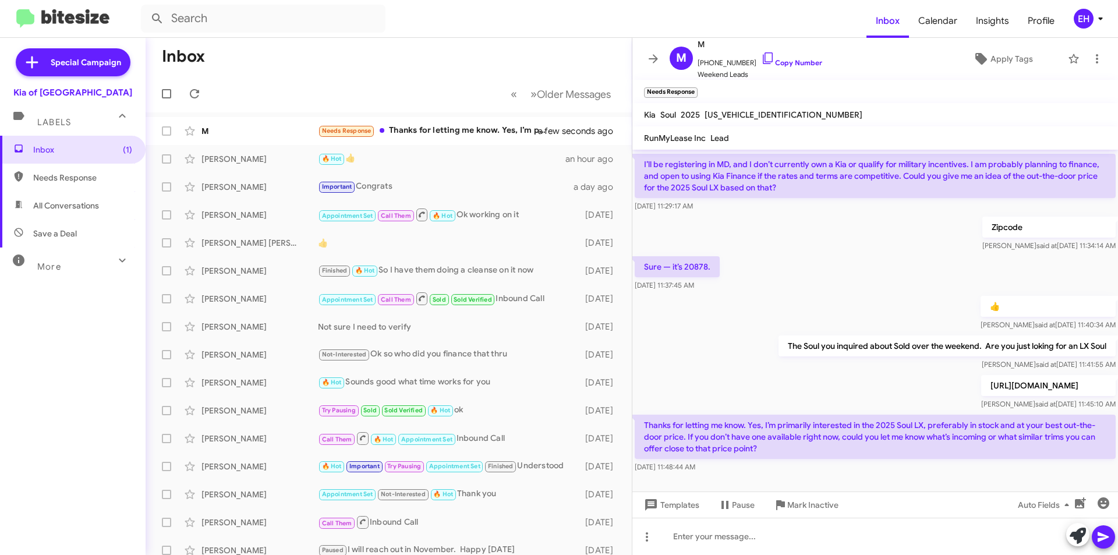
scroll to position [296, 0]
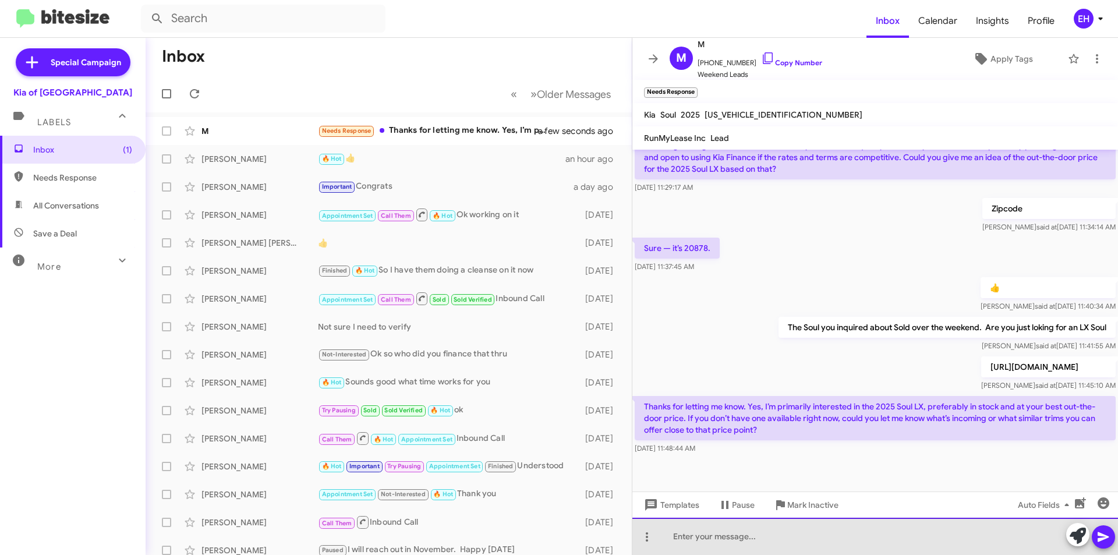
drag, startPoint x: 704, startPoint y: 542, endPoint x: 712, endPoint y: 539, distance: 8.7
click at [704, 535] on div at bounding box center [875, 536] width 486 height 37
drag, startPoint x: 690, startPoint y: 536, endPoint x: 678, endPoint y: 539, distance: 12.2
click at [678, 535] on div "I jsut sent you a link to the 7 Of have just pick out a stock#" at bounding box center [875, 536] width 486 height 37
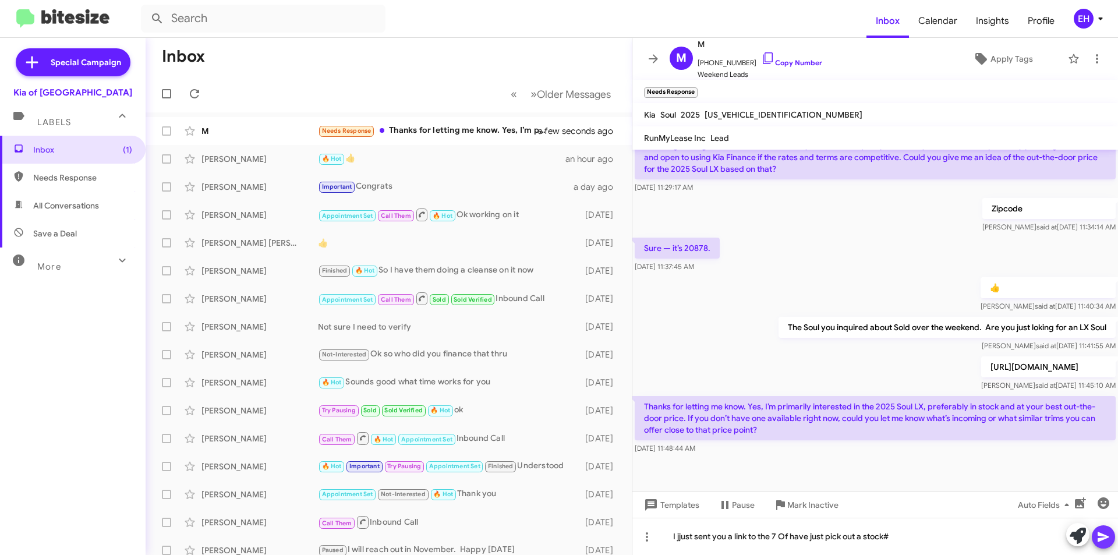
click at [1109, 535] on icon at bounding box center [1104, 537] width 14 height 14
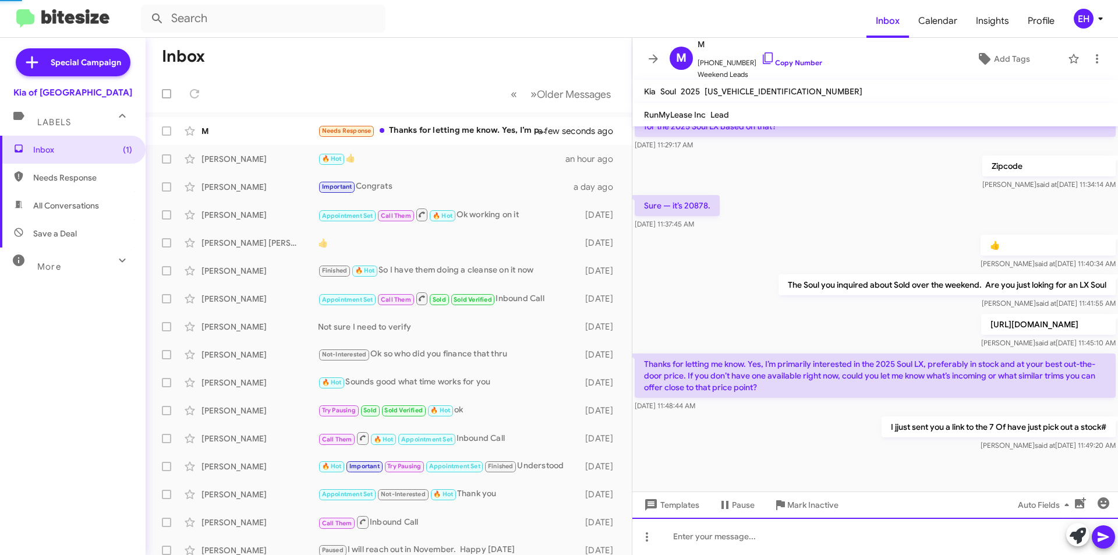
scroll to position [316, 0]
click at [415, 135] on div "I jjust sent you a link to the 7 Of have just pick out a stock#" at bounding box center [447, 131] width 258 height 12
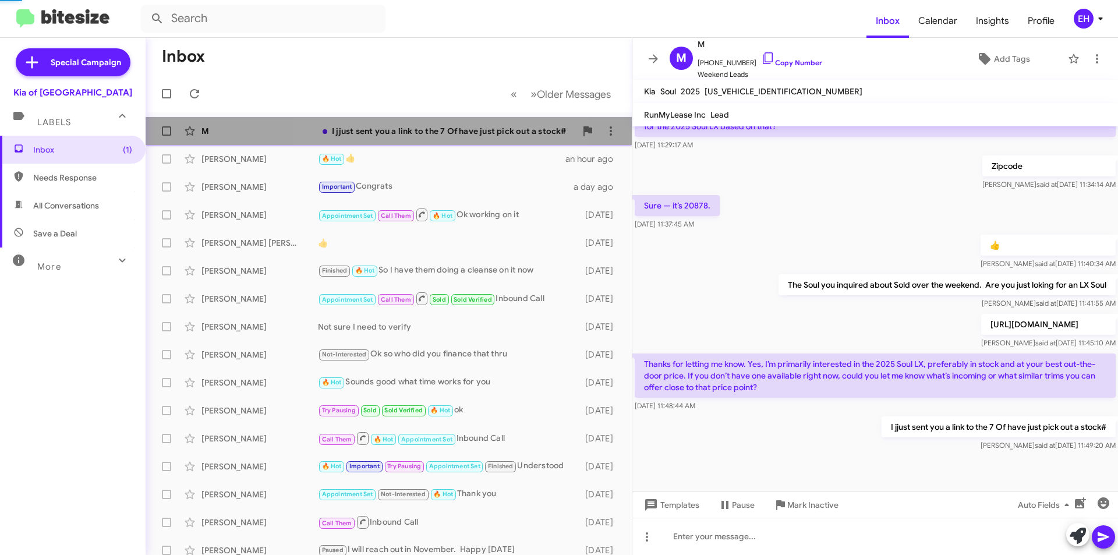
click at [415, 135] on div "I jjust sent you a link to the 7 Of have just pick out a stock#" at bounding box center [447, 131] width 258 height 12
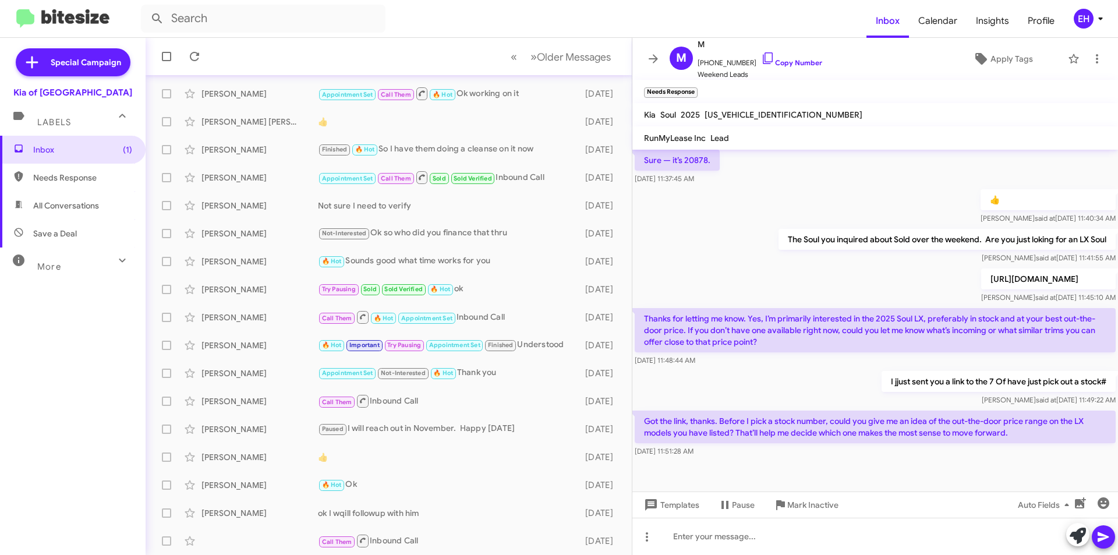
scroll to position [393, 0]
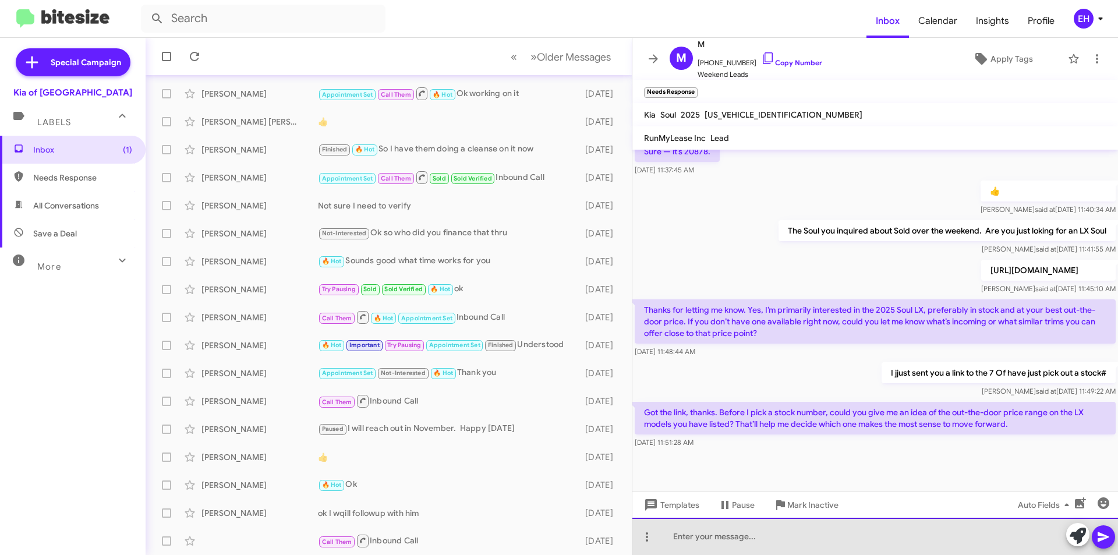
click at [891, 535] on div at bounding box center [875, 536] width 486 height 37
click at [775, 535] on div at bounding box center [875, 536] width 486 height 37
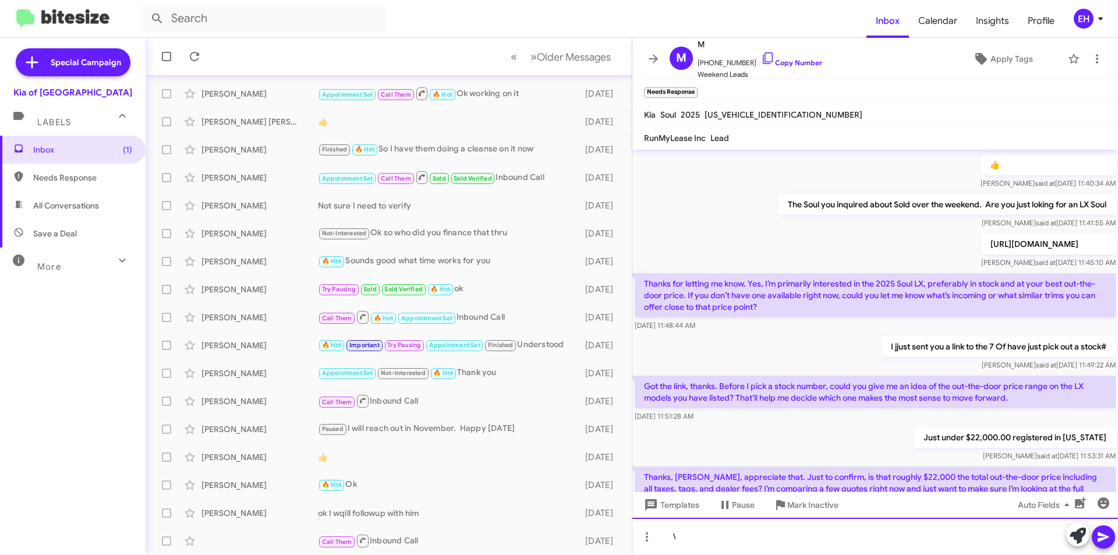
scroll to position [501, 0]
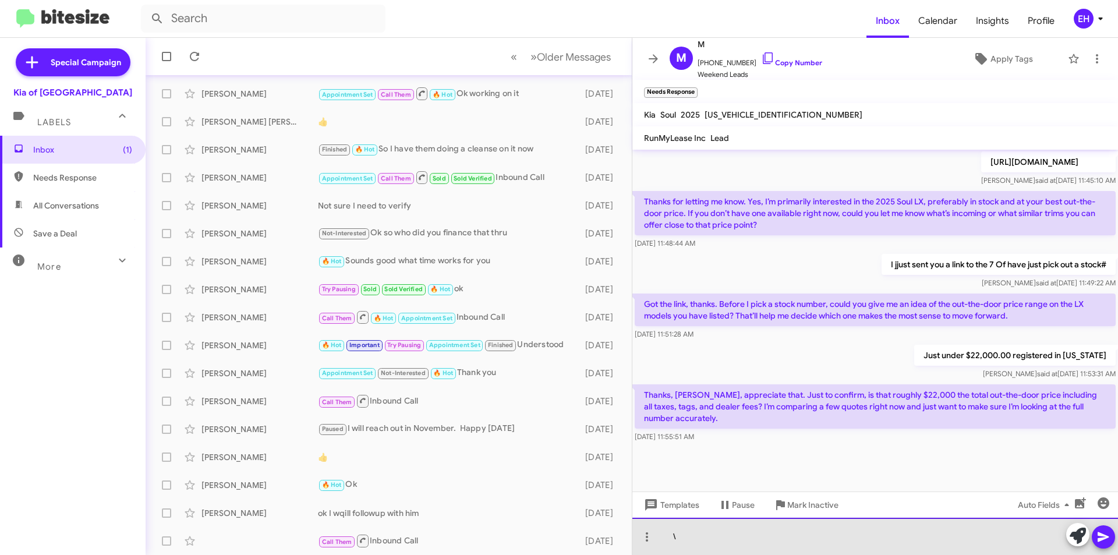
click at [853, 535] on div "\" at bounding box center [875, 536] width 486 height 37
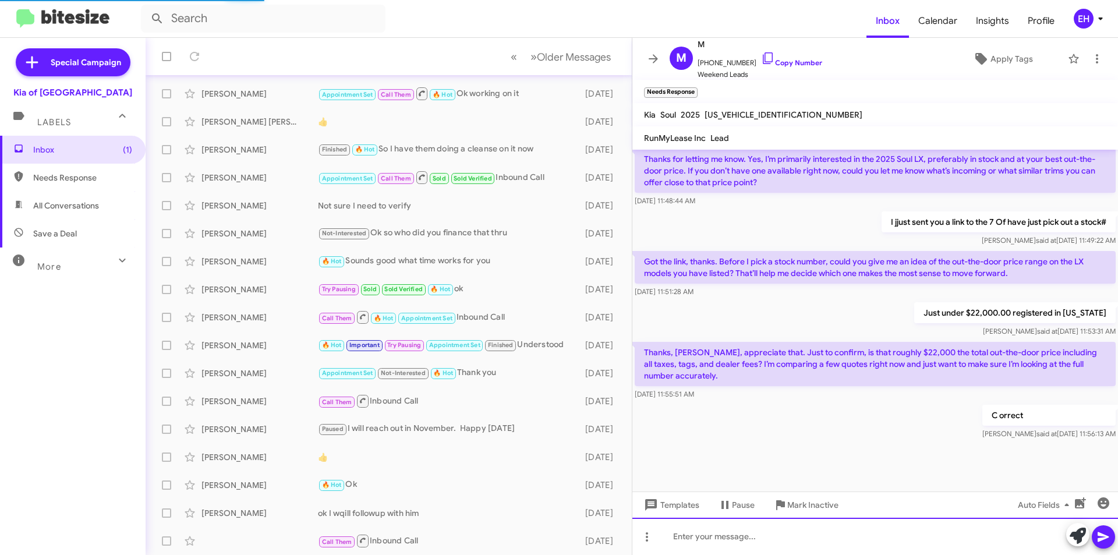
scroll to position [521, 0]
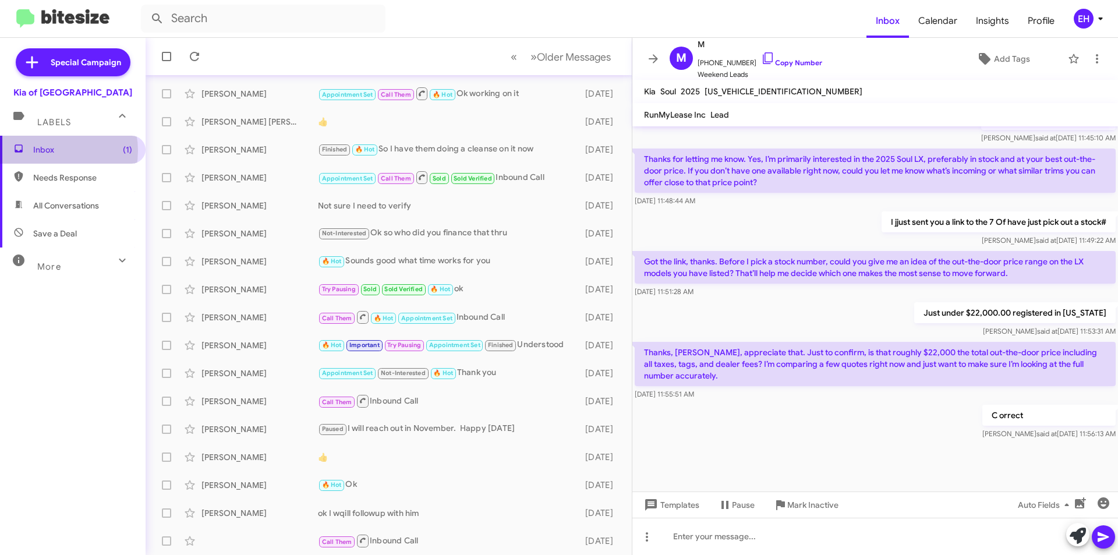
click at [47, 151] on span "Inbox (1)" at bounding box center [82, 150] width 99 height 12
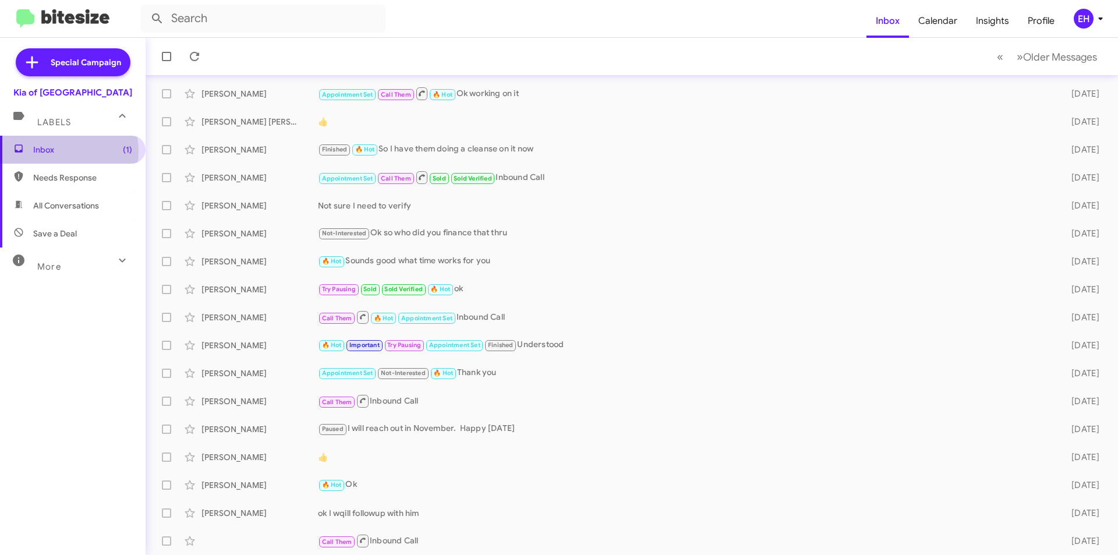
click at [63, 151] on span "Inbox (1)" at bounding box center [82, 150] width 99 height 12
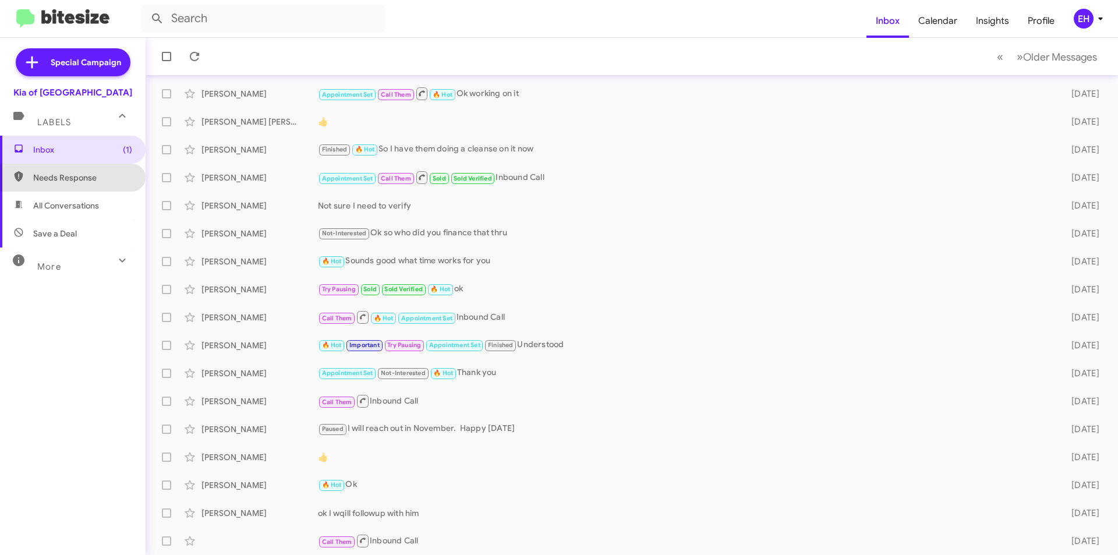
click at [82, 188] on span "Needs Response" at bounding box center [73, 178] width 146 height 28
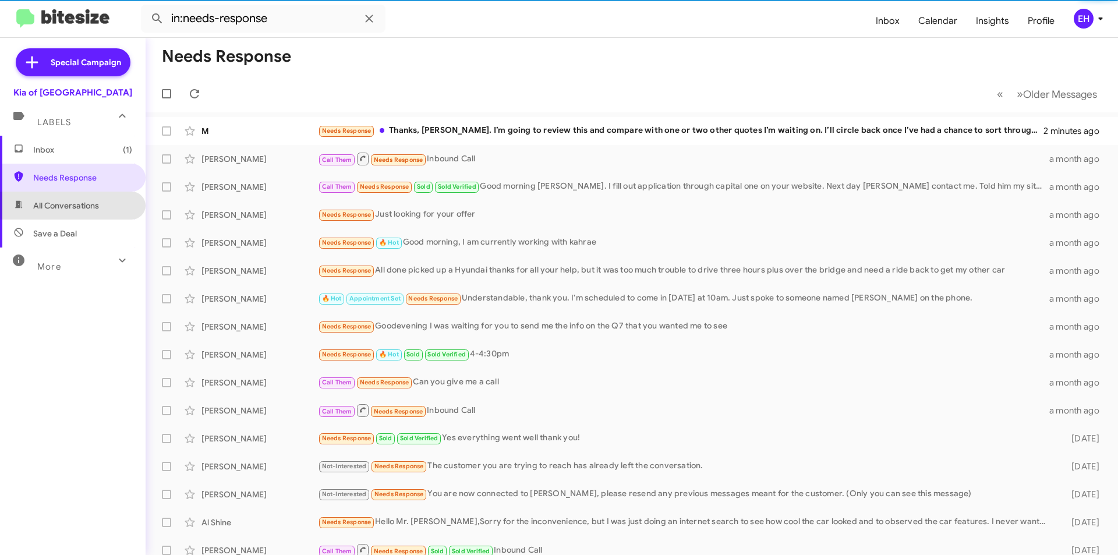
click at [74, 205] on span "All Conversations" at bounding box center [66, 206] width 66 height 12
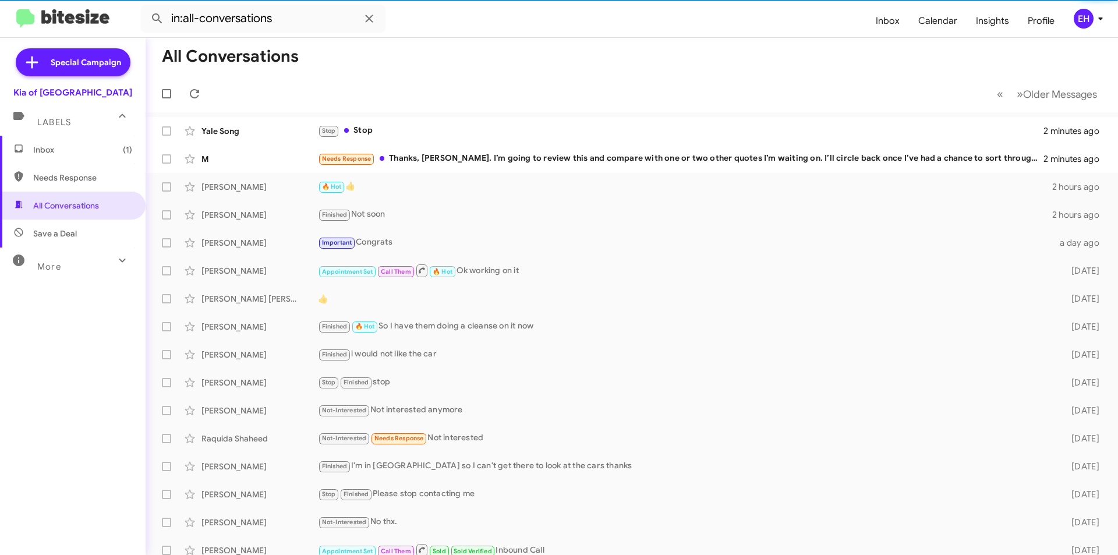
click at [79, 172] on span "Needs Response" at bounding box center [82, 178] width 99 height 12
type input "in:needs-response"
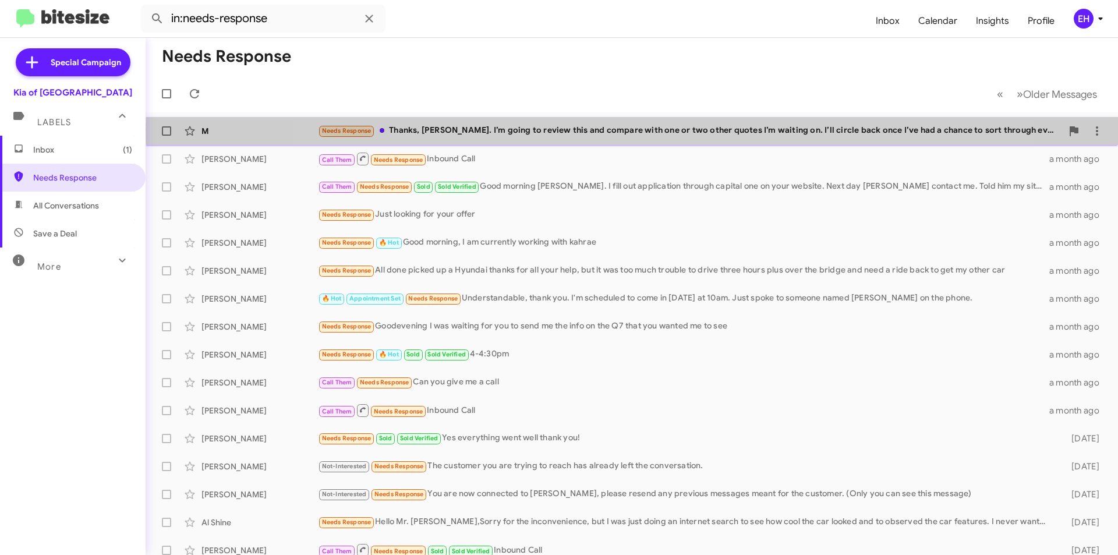
click at [634, 130] on div "Needs Response Thanks, [PERSON_NAME]. I’m going to review this and compare with…" at bounding box center [690, 130] width 744 height 13
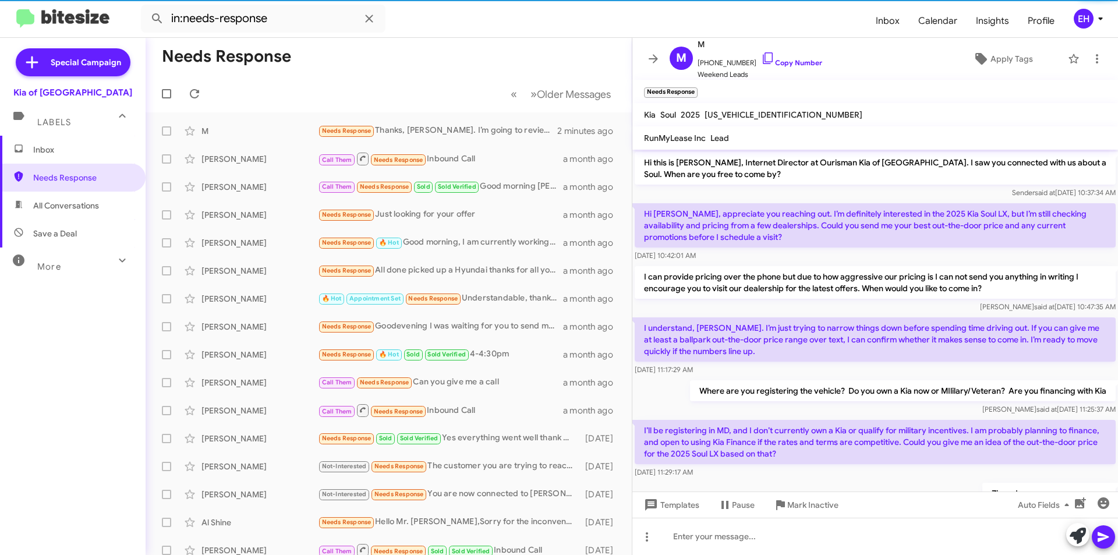
scroll to position [575, 0]
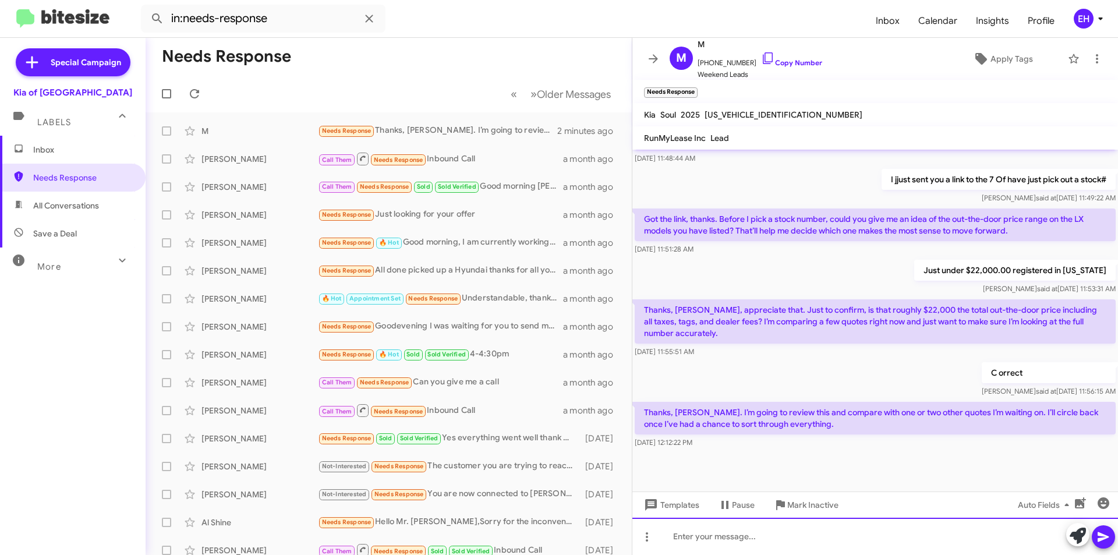
click at [816, 535] on div at bounding box center [875, 536] width 486 height 37
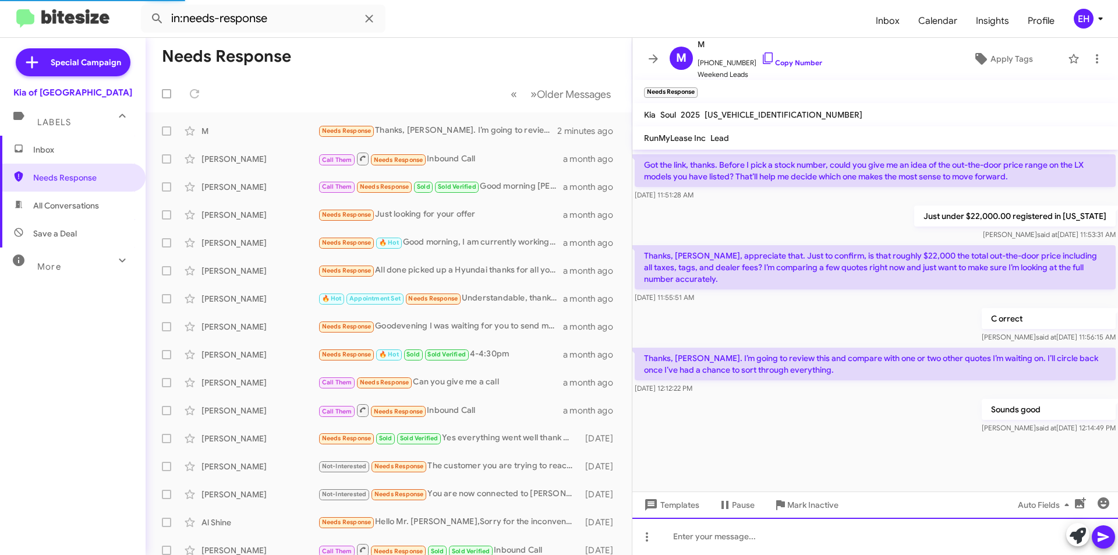
scroll to position [617, 0]
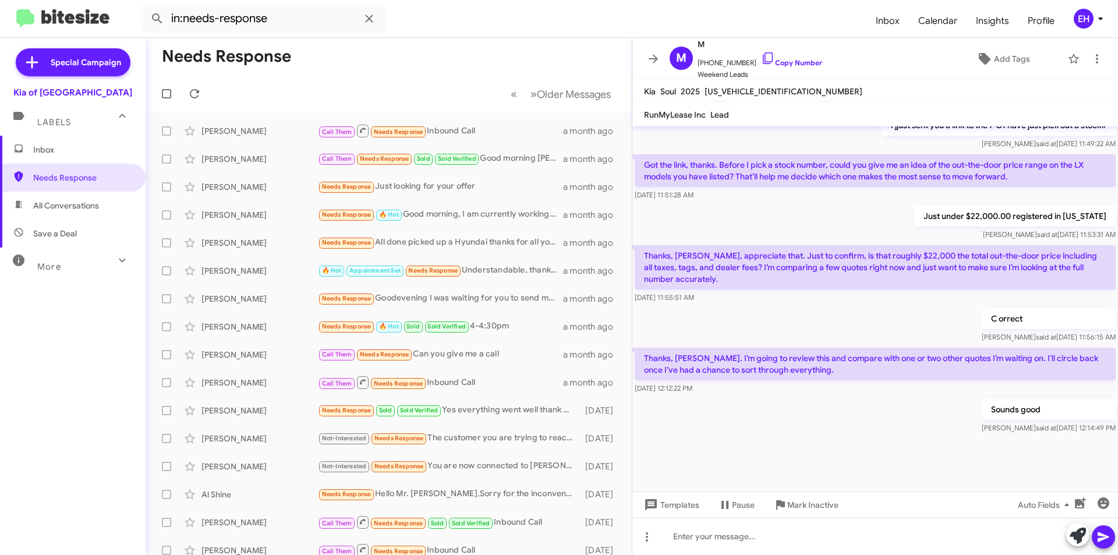
click at [47, 136] on span "Inbox" at bounding box center [73, 150] width 146 height 28
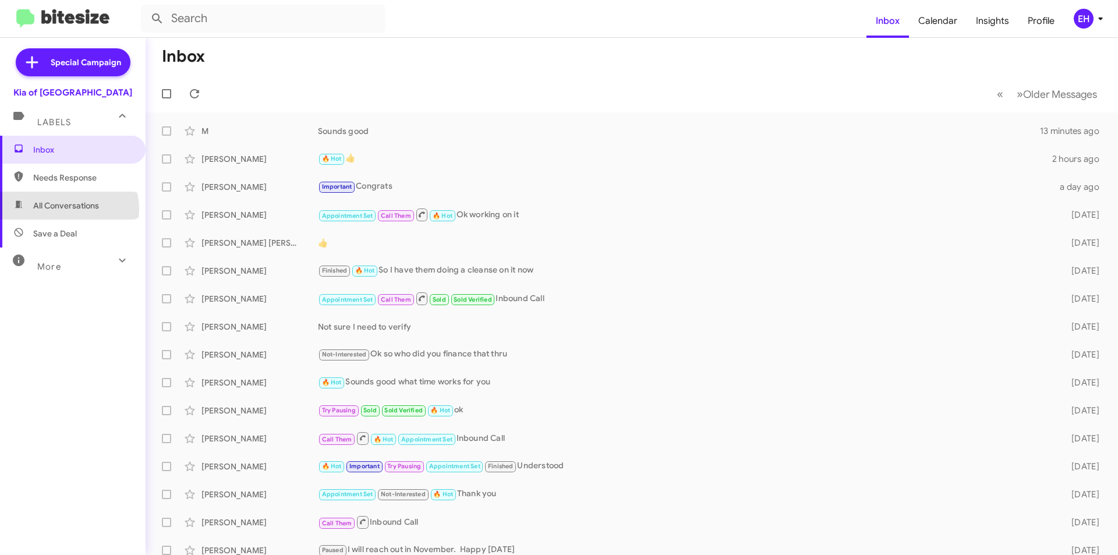
click at [68, 209] on span "All Conversations" at bounding box center [66, 206] width 66 height 12
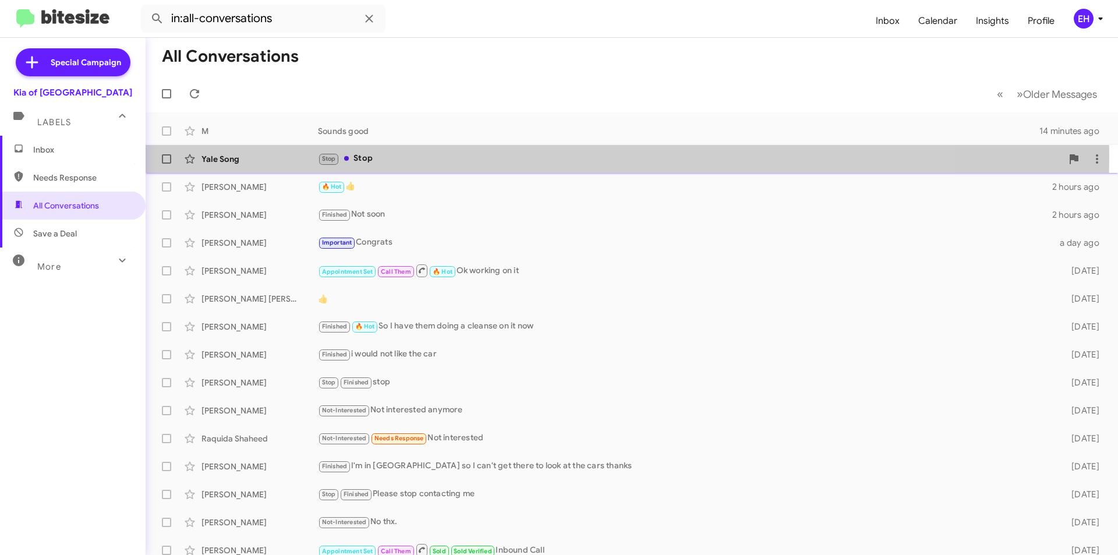
click at [366, 157] on div "Stop Stop" at bounding box center [690, 158] width 744 height 13
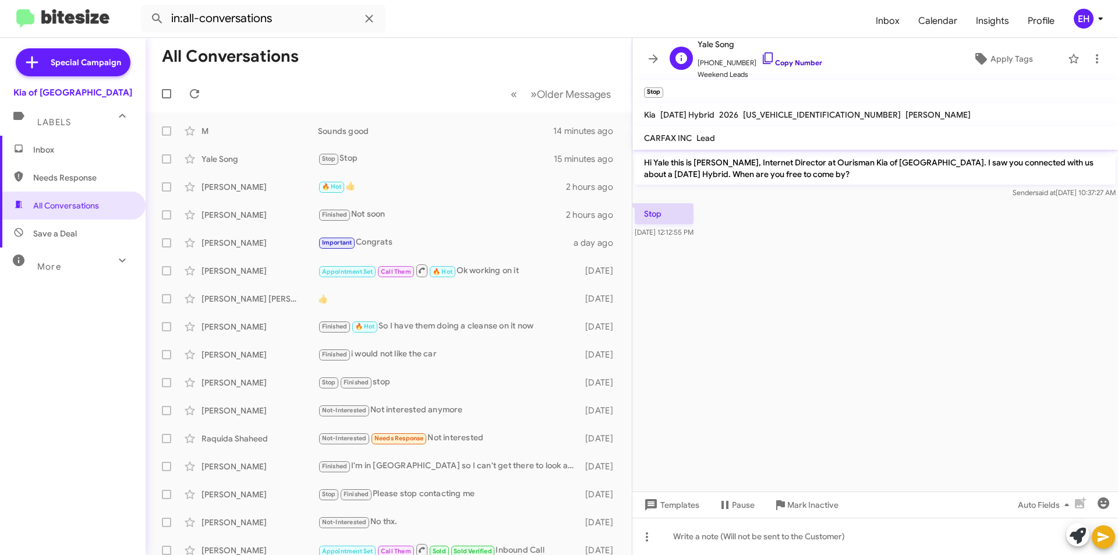
click at [789, 65] on link "Copy Number" at bounding box center [791, 62] width 61 height 9
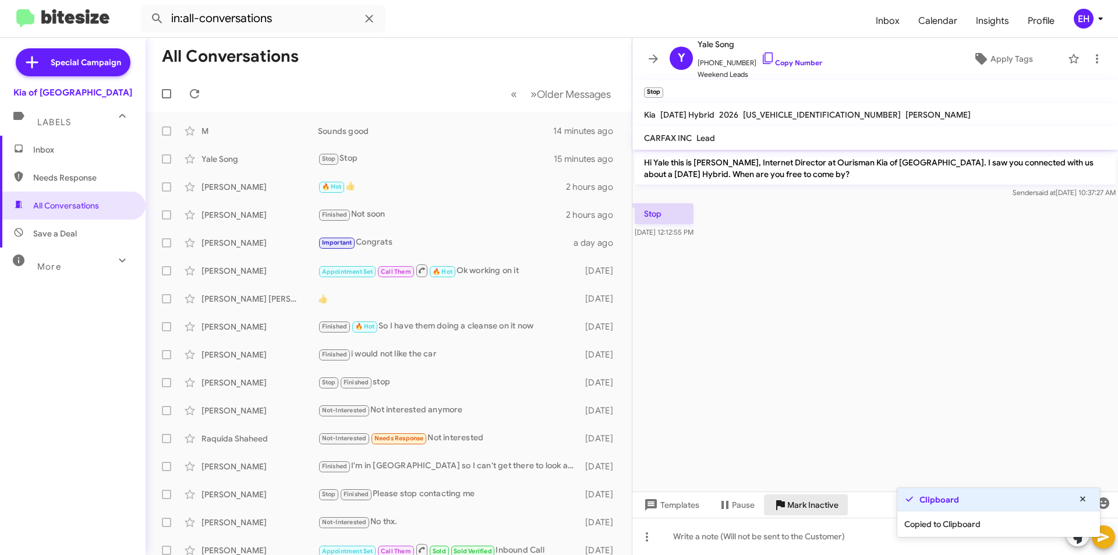
click at [814, 511] on span "Mark Inactive" at bounding box center [812, 504] width 51 height 21
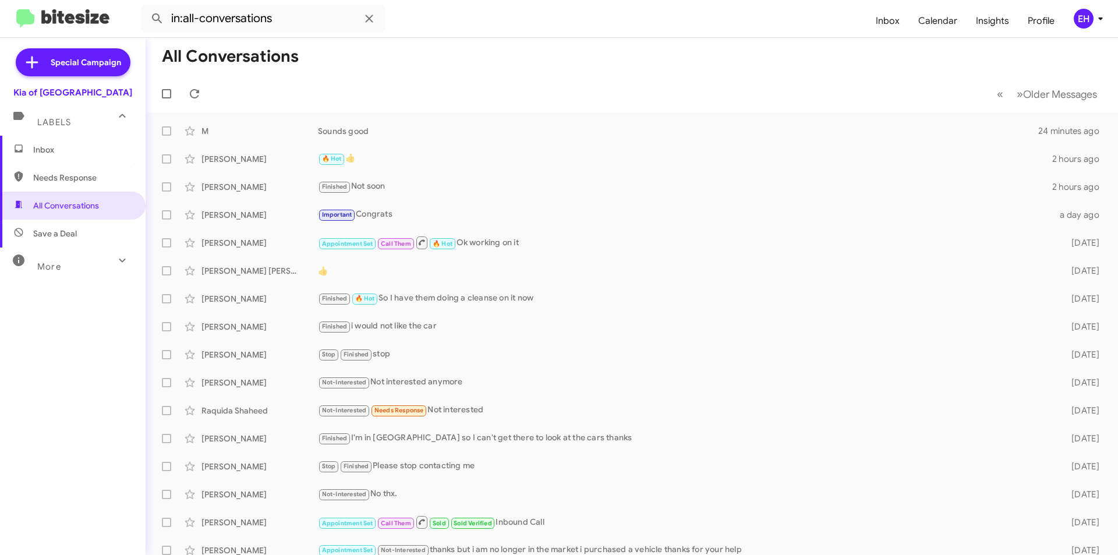
click at [93, 173] on span "Needs Response" at bounding box center [82, 178] width 99 height 12
type input "in:needs-response"
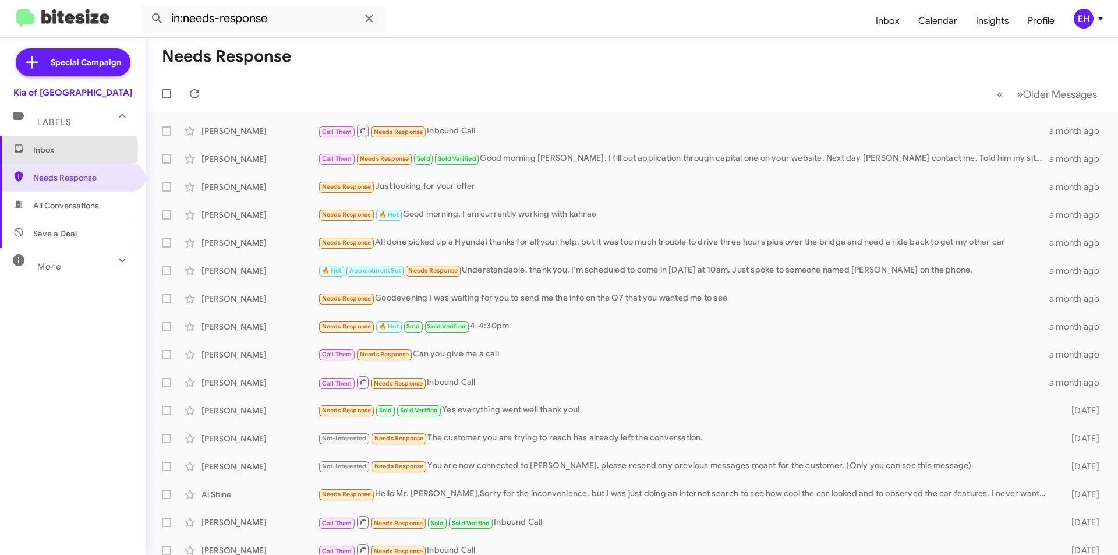
click at [51, 149] on span "Inbox" at bounding box center [82, 150] width 99 height 12
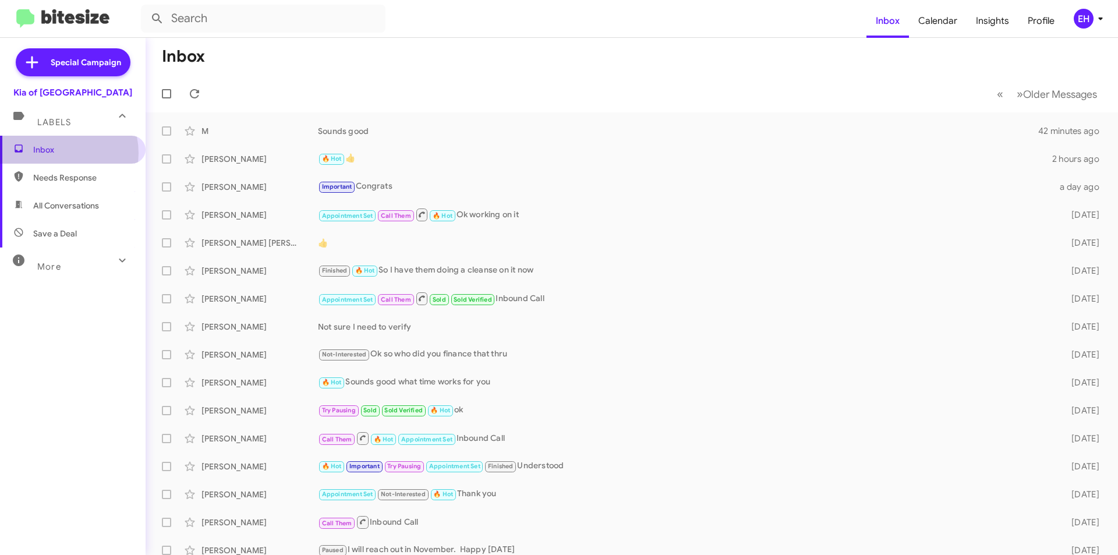
click at [55, 153] on span "Inbox" at bounding box center [82, 150] width 99 height 12
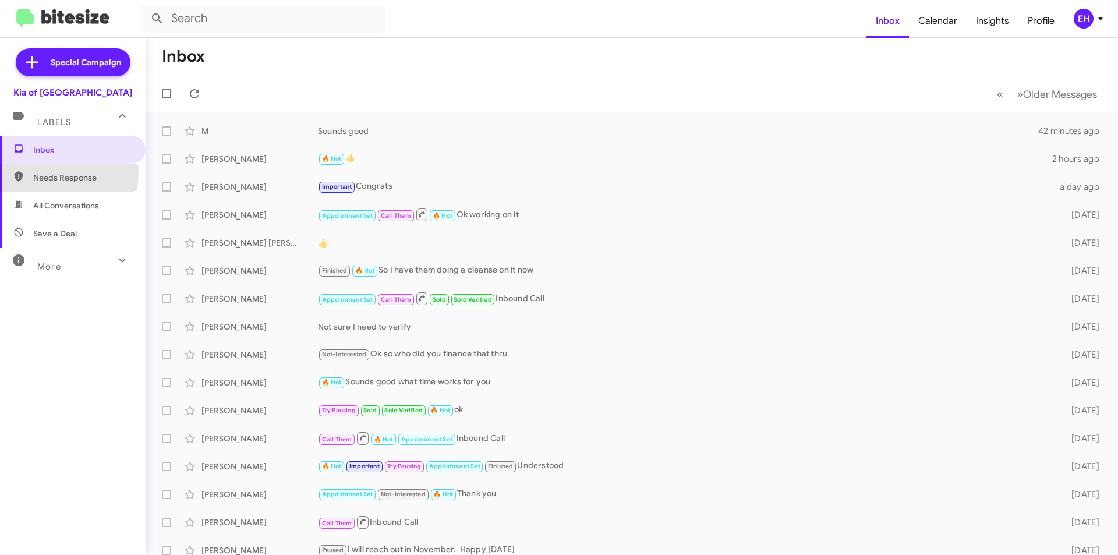
click at [55, 174] on span "Needs Response" at bounding box center [82, 178] width 99 height 12
type input "in:needs-response"
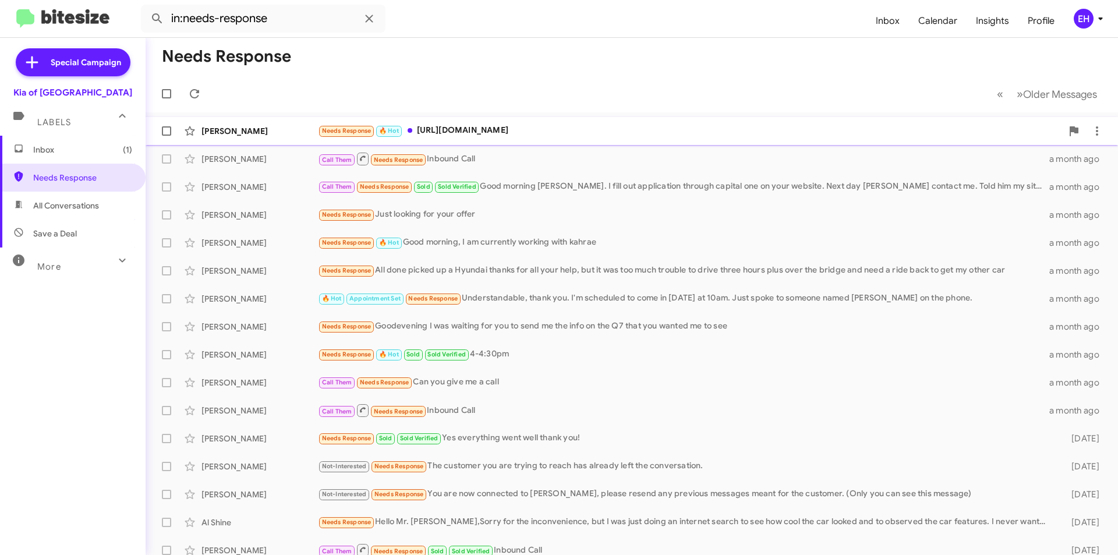
click at [500, 132] on div "Needs Response 🔥 Hot [URL][DOMAIN_NAME]" at bounding box center [690, 130] width 744 height 13
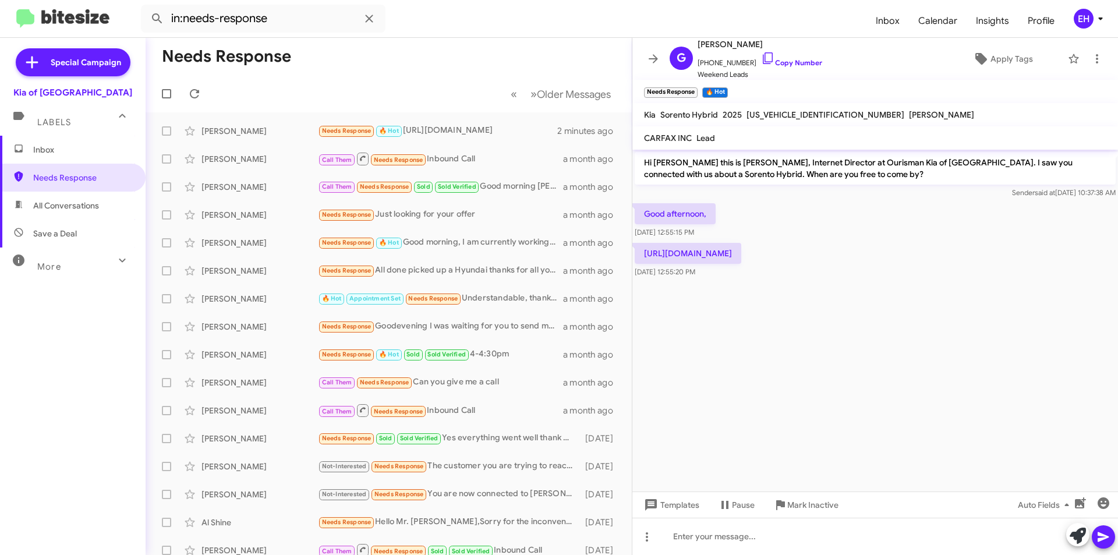
drag, startPoint x: 863, startPoint y: 298, endPoint x: 635, endPoint y: 256, distance: 232.1
click at [635, 256] on p "[URL][DOMAIN_NAME]" at bounding box center [688, 253] width 107 height 21
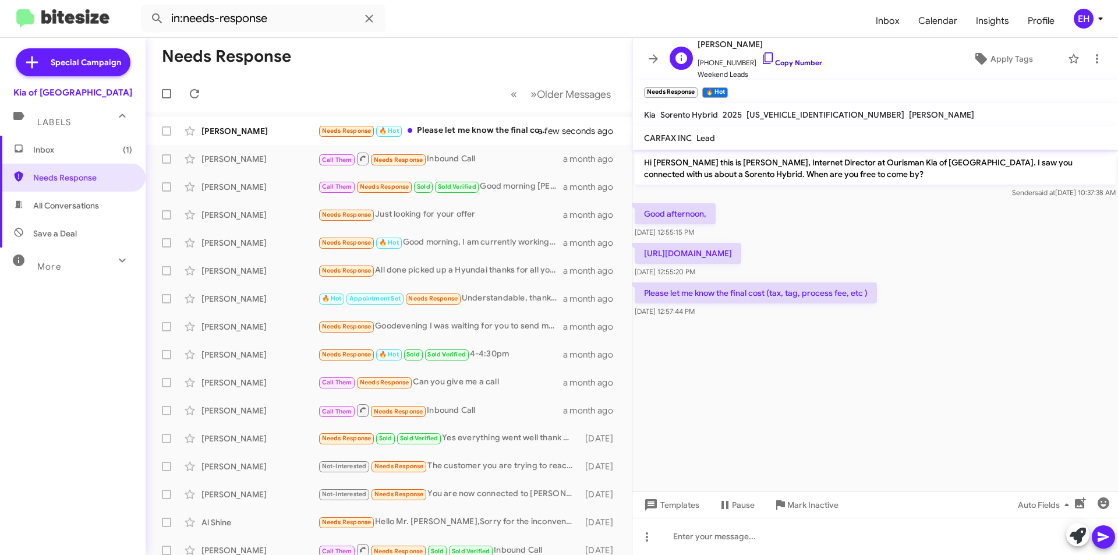
click at [782, 65] on link "Copy Number" at bounding box center [791, 62] width 61 height 9
copy p "[URL][DOMAIN_NAME]"
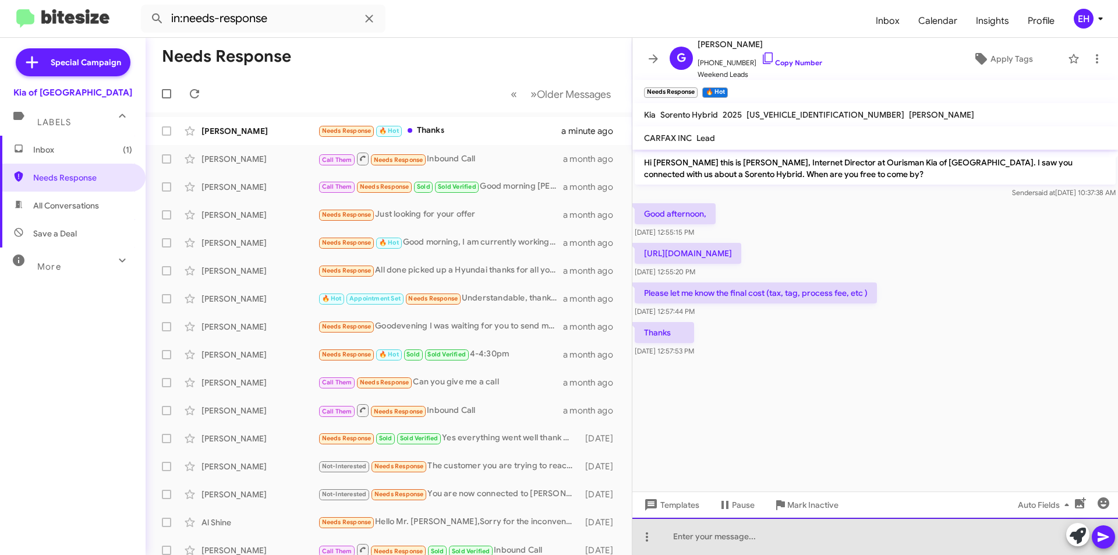
click at [695, 535] on div at bounding box center [875, 536] width 486 height 37
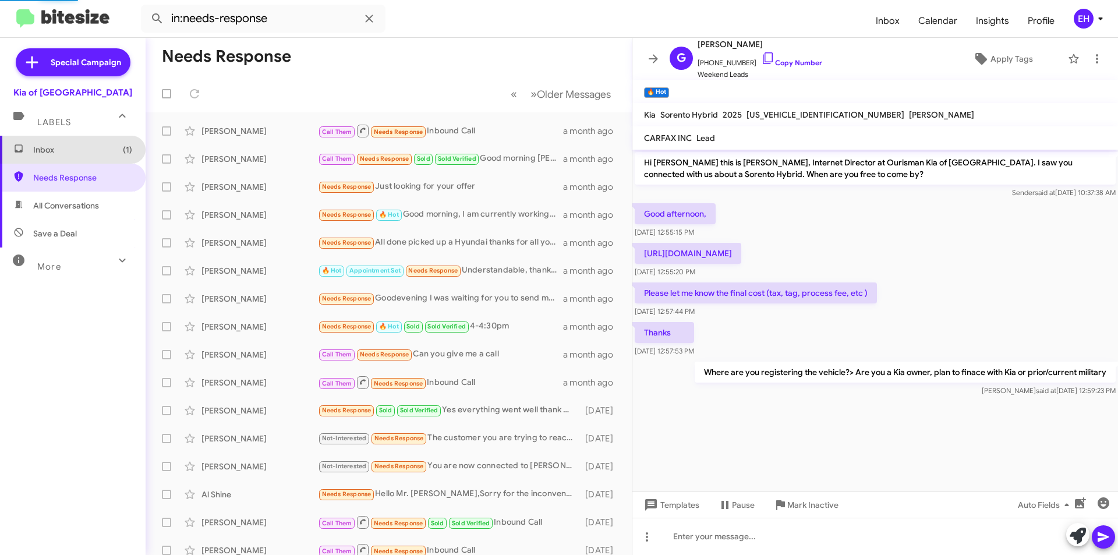
scroll to position [14, 0]
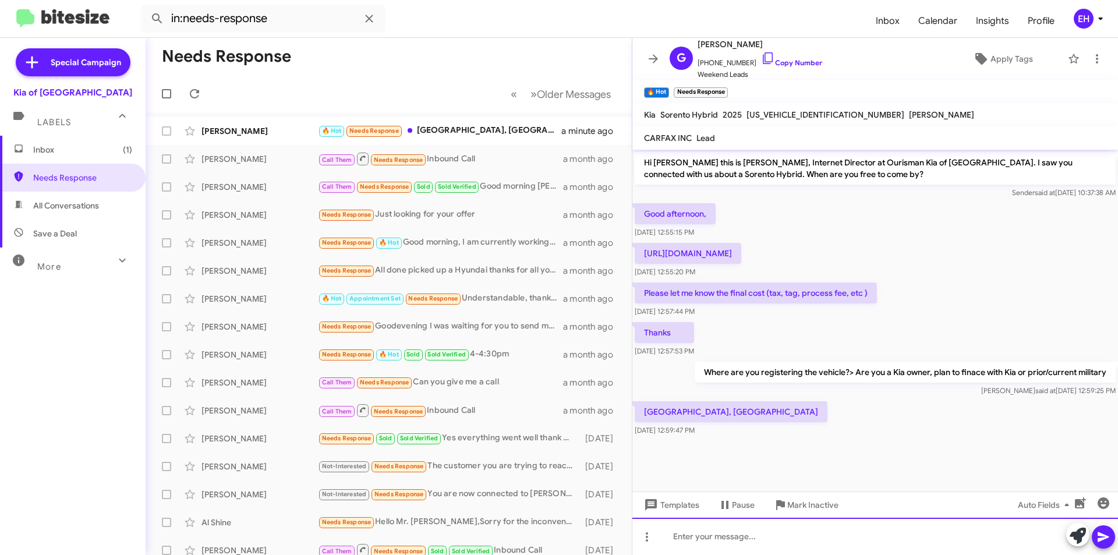
click at [793, 535] on div at bounding box center [875, 536] width 486 height 37
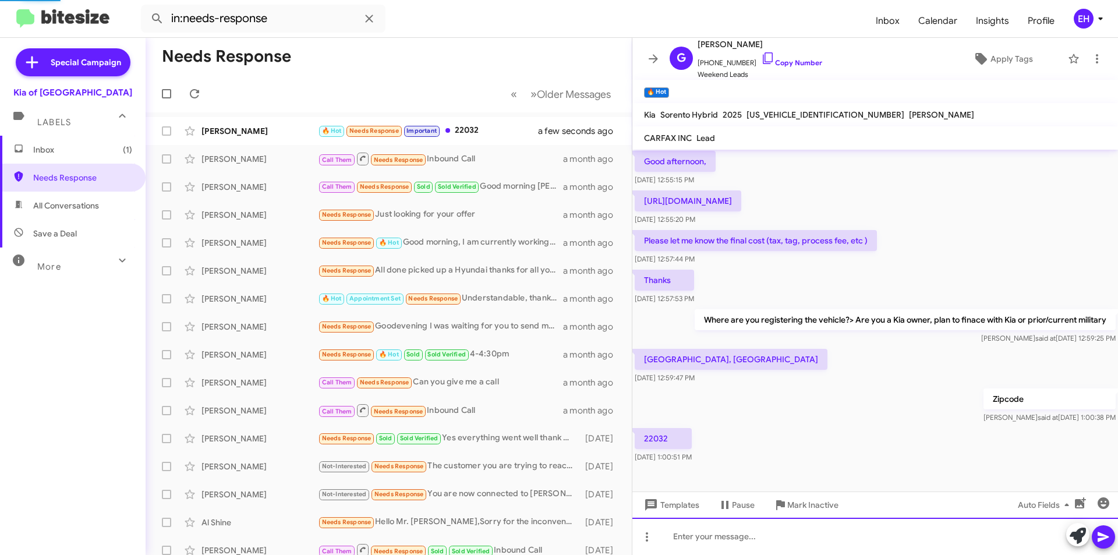
scroll to position [99, 0]
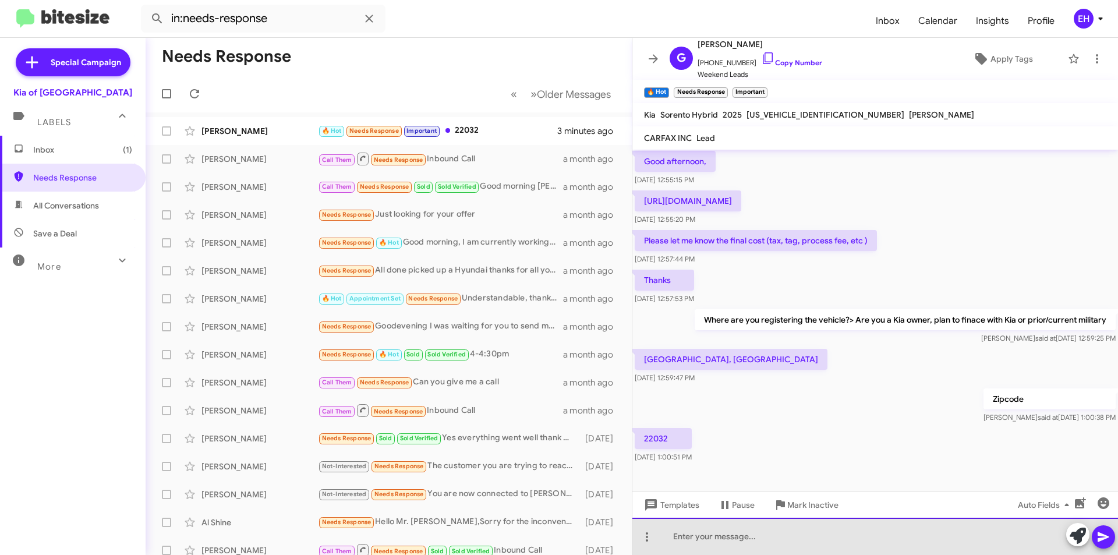
click at [705, 535] on div at bounding box center [875, 536] width 486 height 37
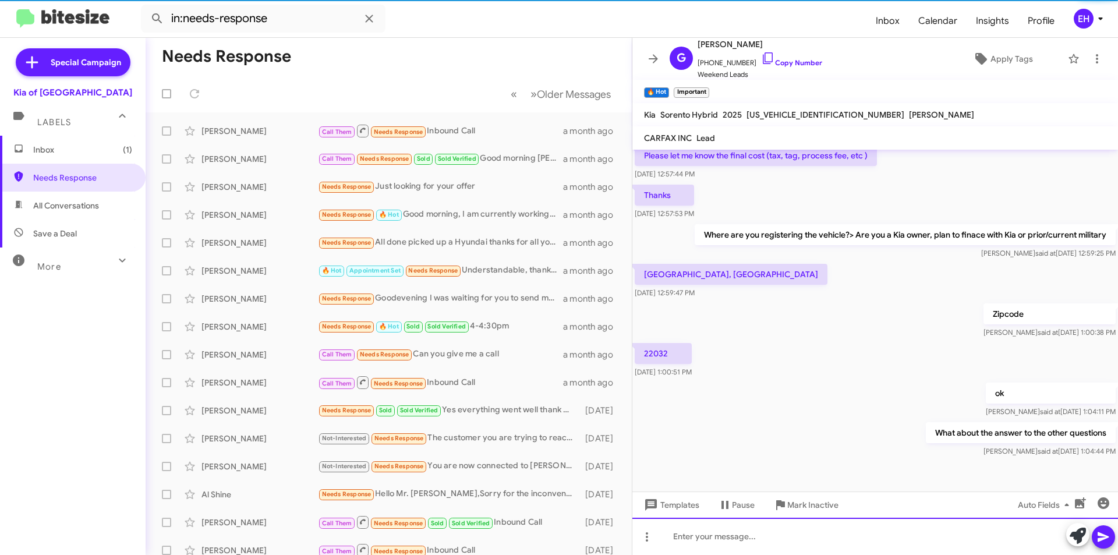
scroll to position [184, 0]
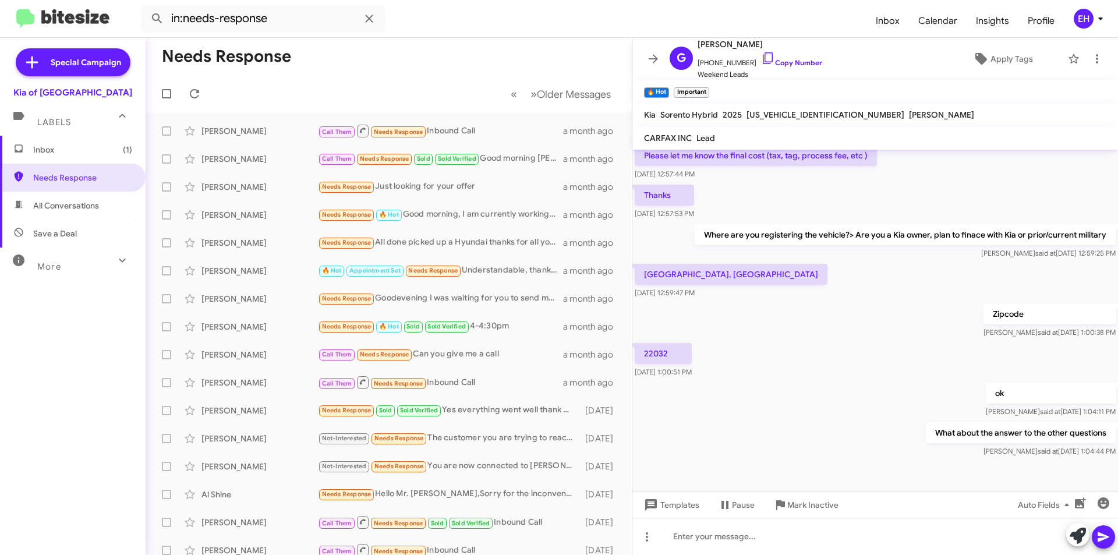
click at [77, 153] on span "Inbox (1)" at bounding box center [82, 150] width 99 height 12
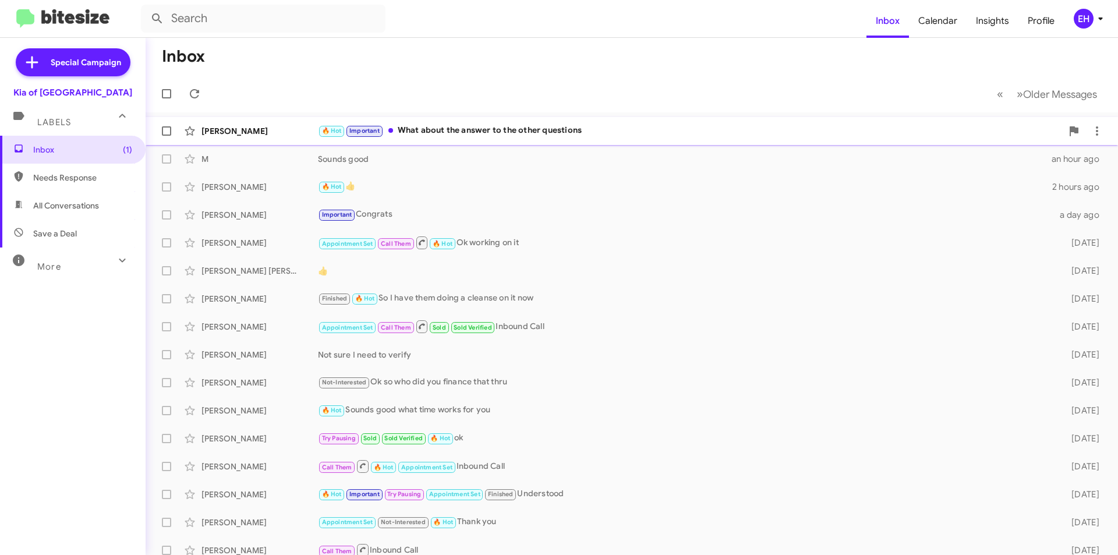
click at [533, 137] on div "🔥 Hot Important What about the answer to the other questions" at bounding box center [690, 130] width 744 height 13
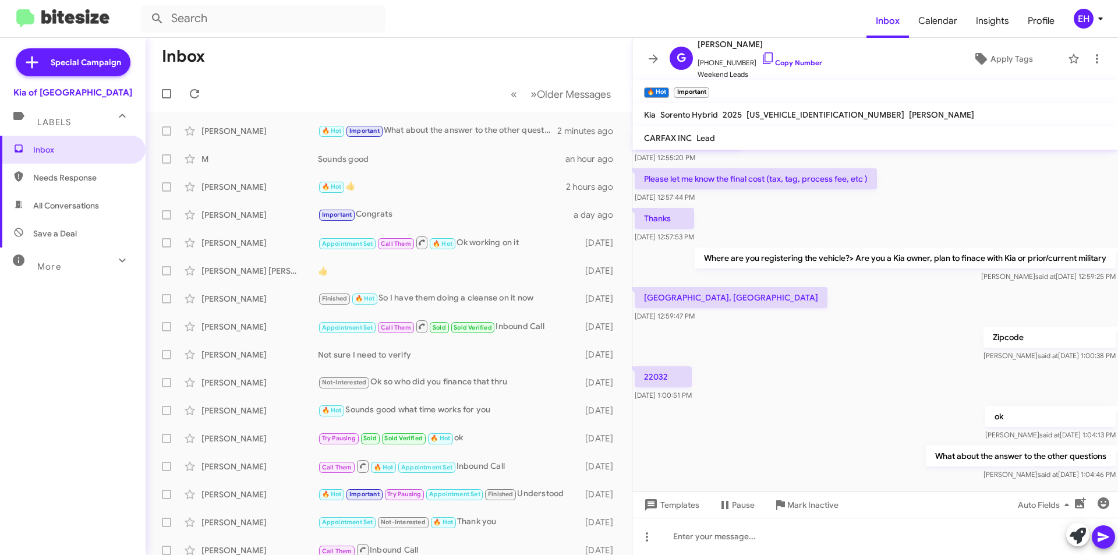
scroll to position [184, 0]
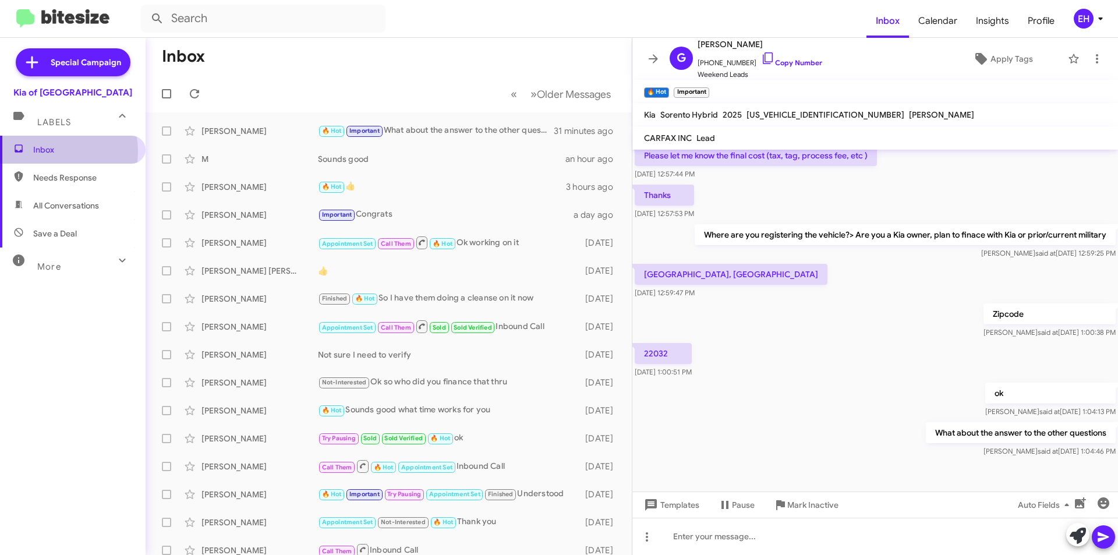
click at [43, 151] on span "Inbox" at bounding box center [82, 150] width 99 height 12
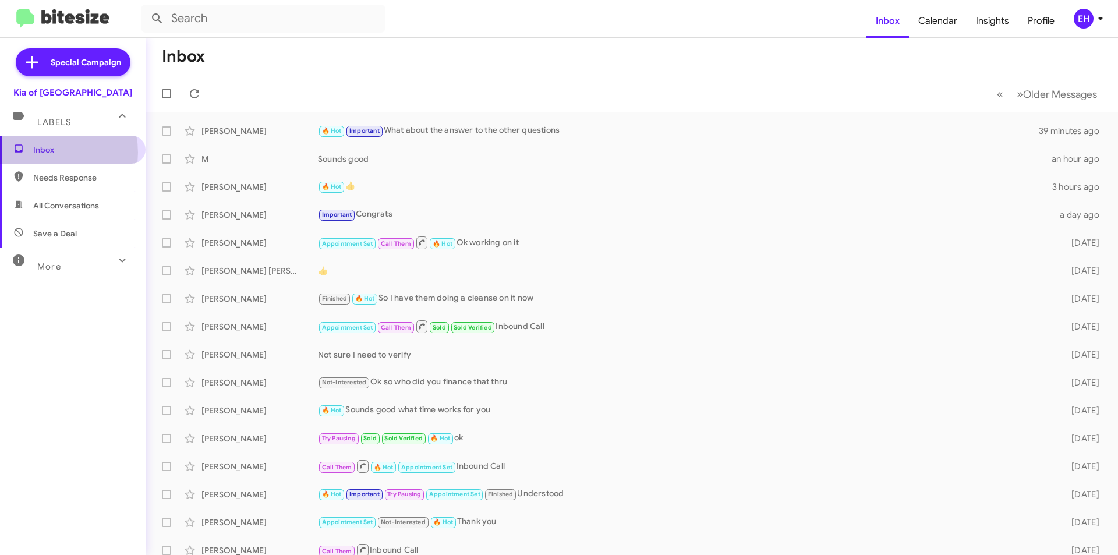
click at [39, 153] on span "Inbox" at bounding box center [82, 150] width 99 height 12
click at [43, 178] on span "Needs Response" at bounding box center [82, 178] width 99 height 12
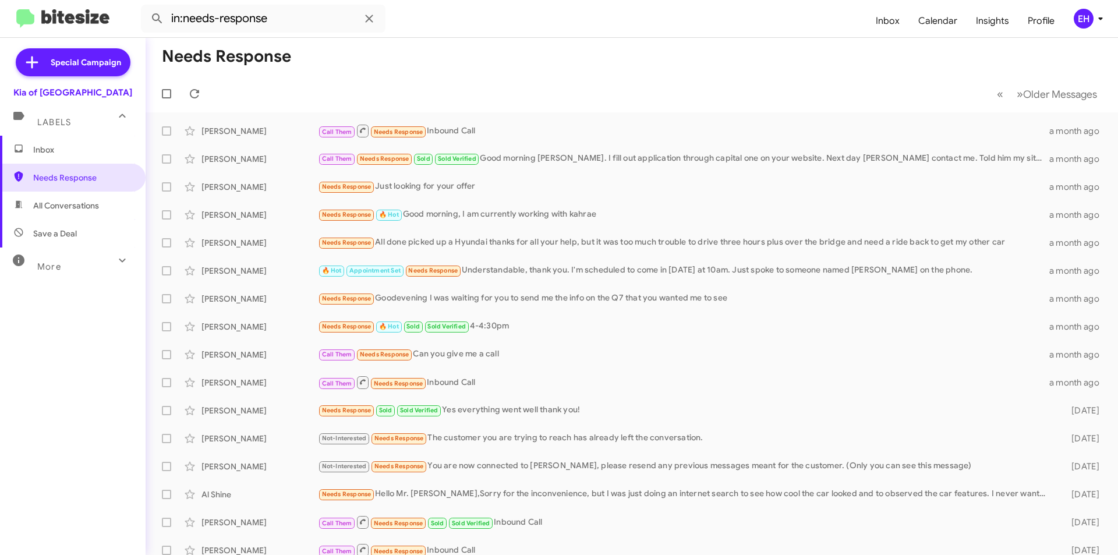
click at [51, 203] on span "All Conversations" at bounding box center [66, 206] width 66 height 12
type input "in:all-conversations"
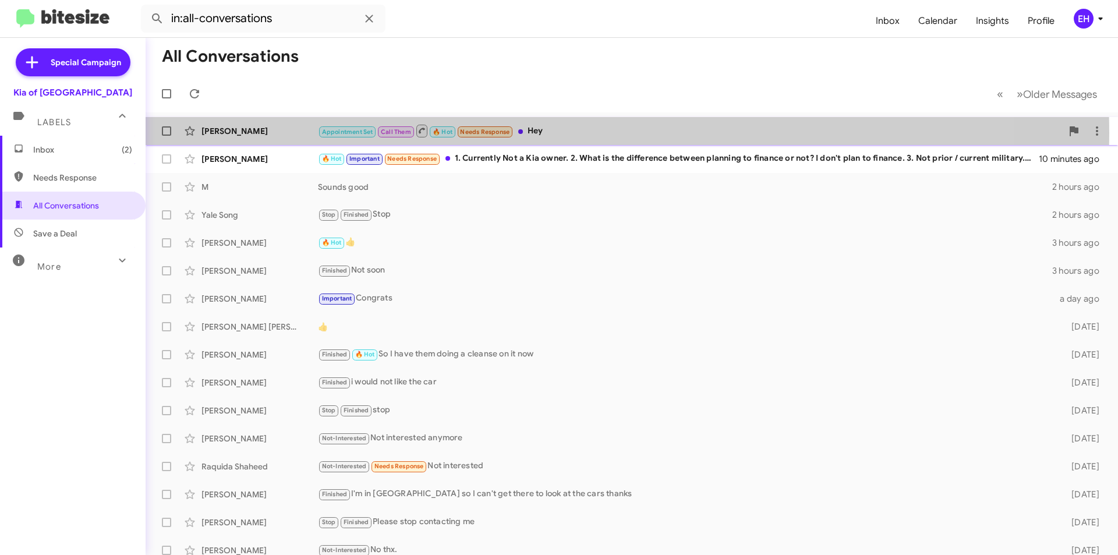
click at [544, 133] on div "Appointment Set Call Them 🔥 Hot Needs Response Hey" at bounding box center [690, 130] width 744 height 15
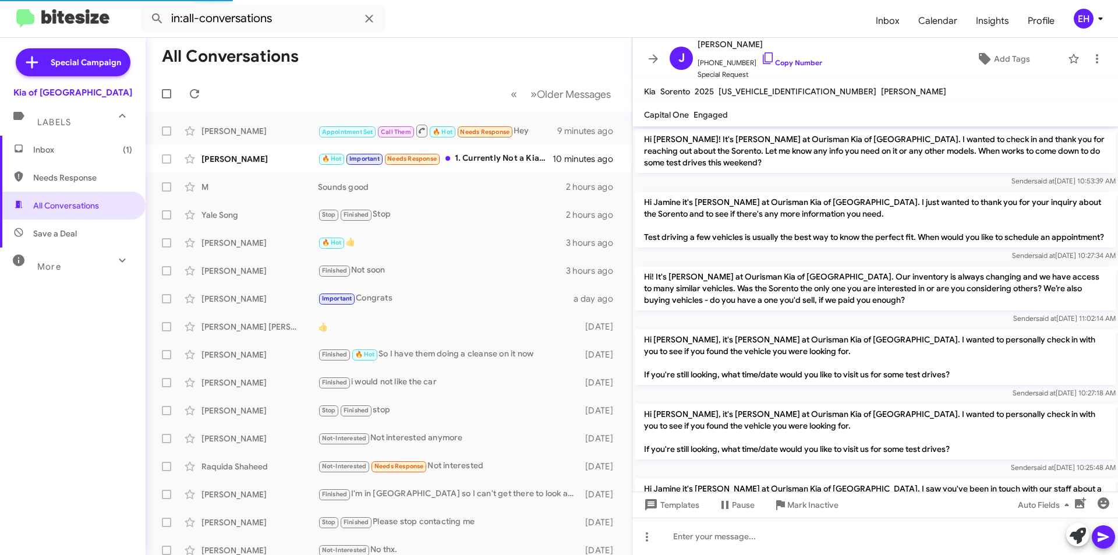
scroll to position [798, 0]
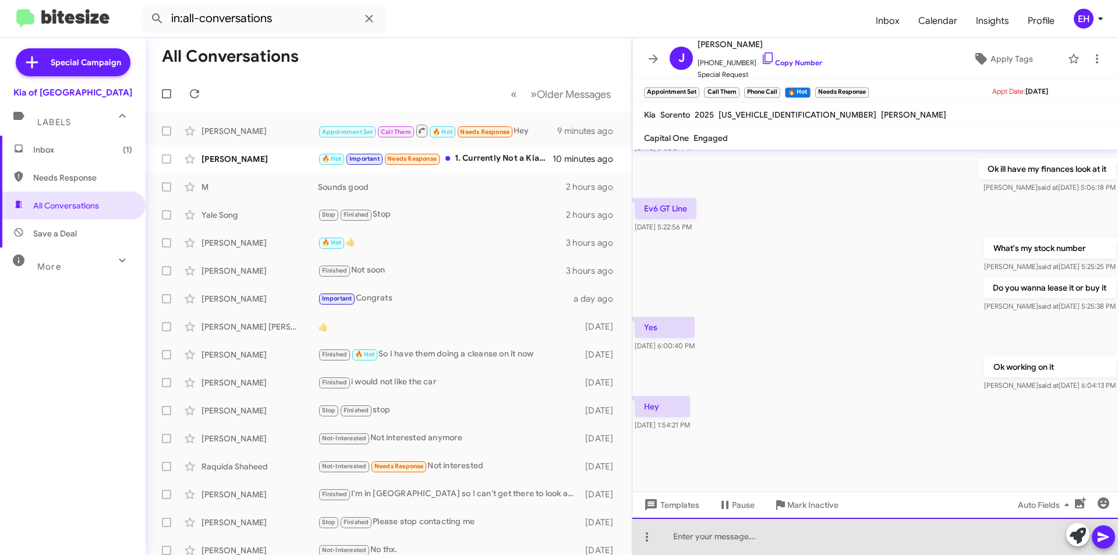
click at [740, 535] on div at bounding box center [875, 536] width 486 height 37
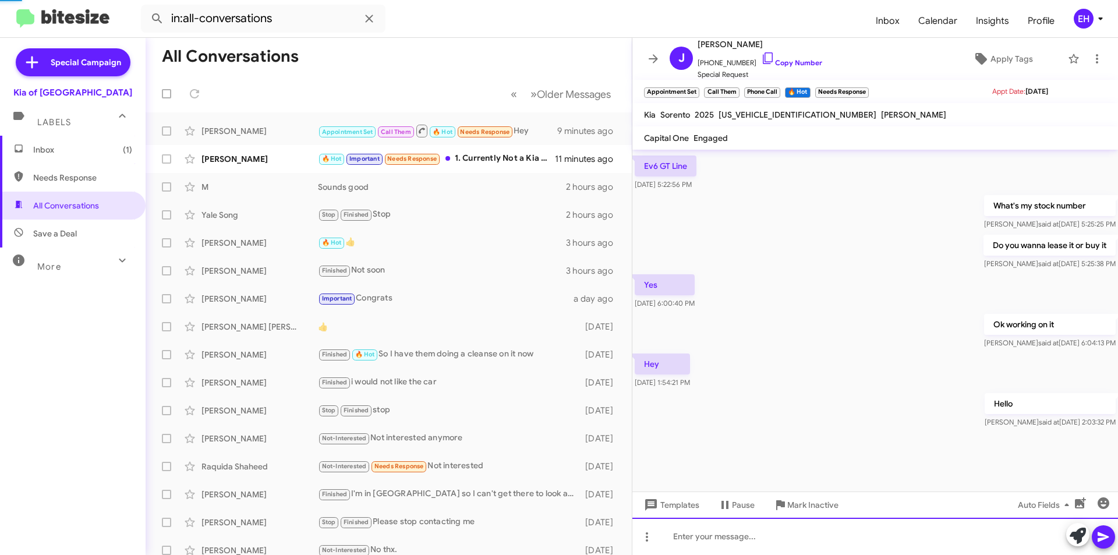
scroll to position [864, 0]
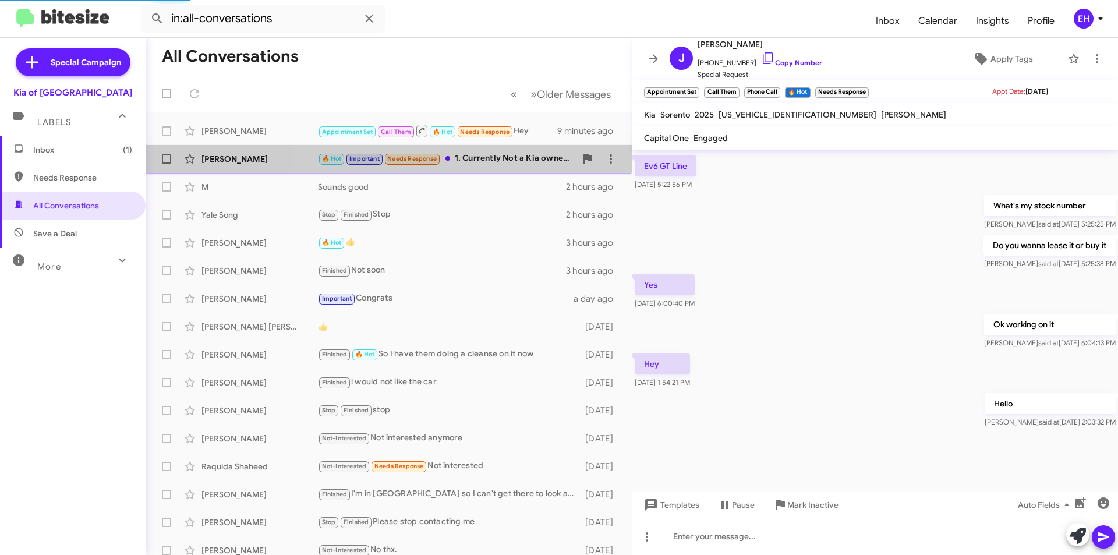
click at [508, 161] on div "🔥 Hot Important Needs Response 1. Currently Not a Kia owner. 2. What is the dif…" at bounding box center [447, 158] width 258 height 13
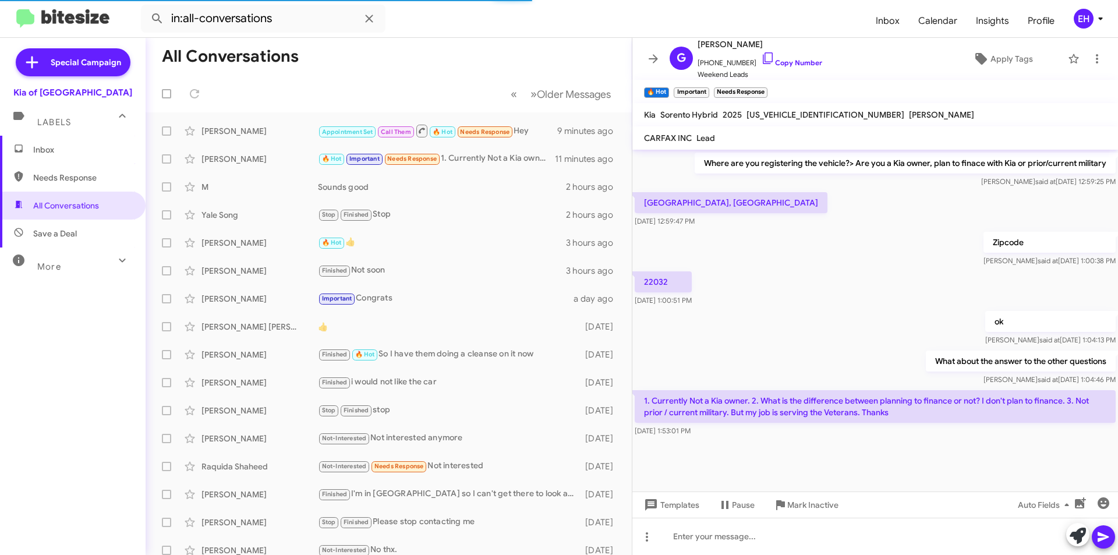
scroll to position [662, 0]
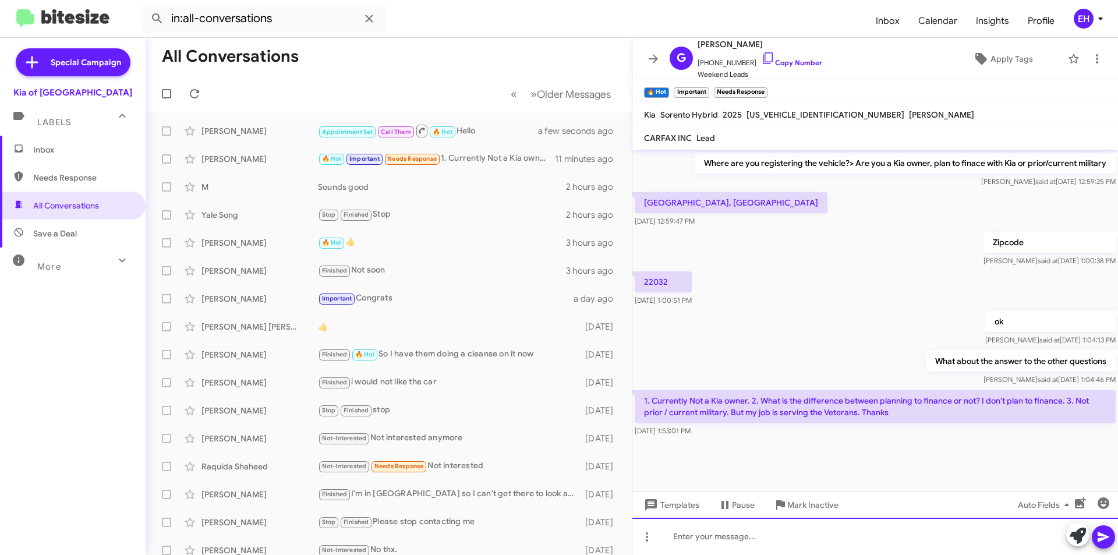
click at [790, 535] on div at bounding box center [875, 536] width 486 height 37
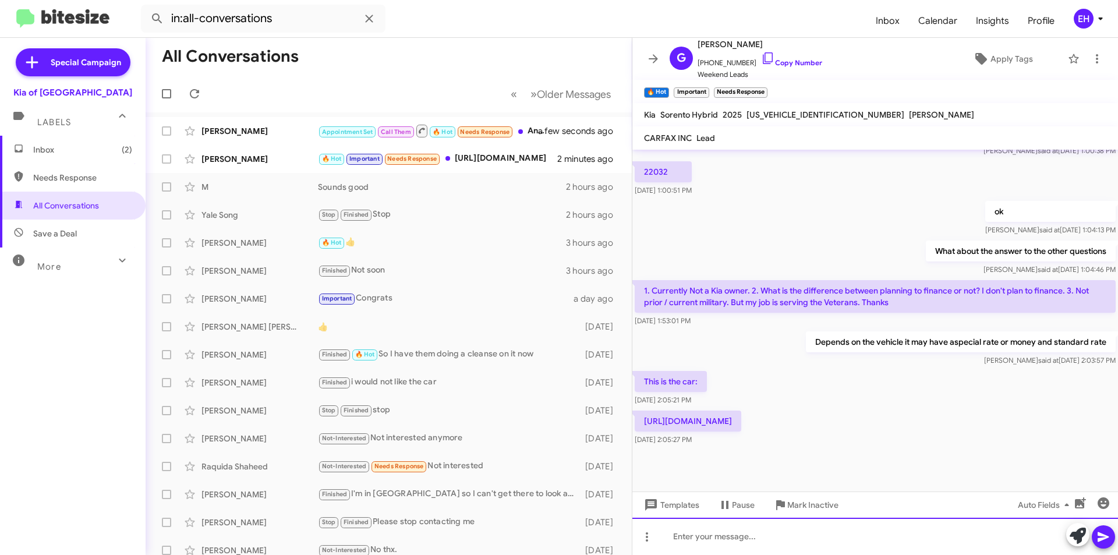
scroll to position [412, 0]
click at [748, 526] on div at bounding box center [875, 536] width 486 height 37
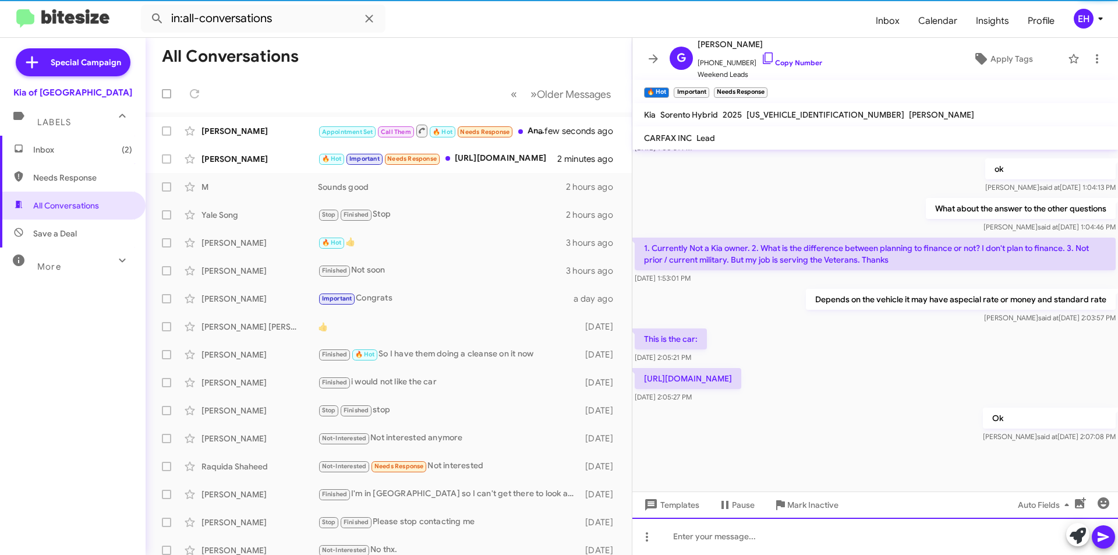
scroll to position [455, 0]
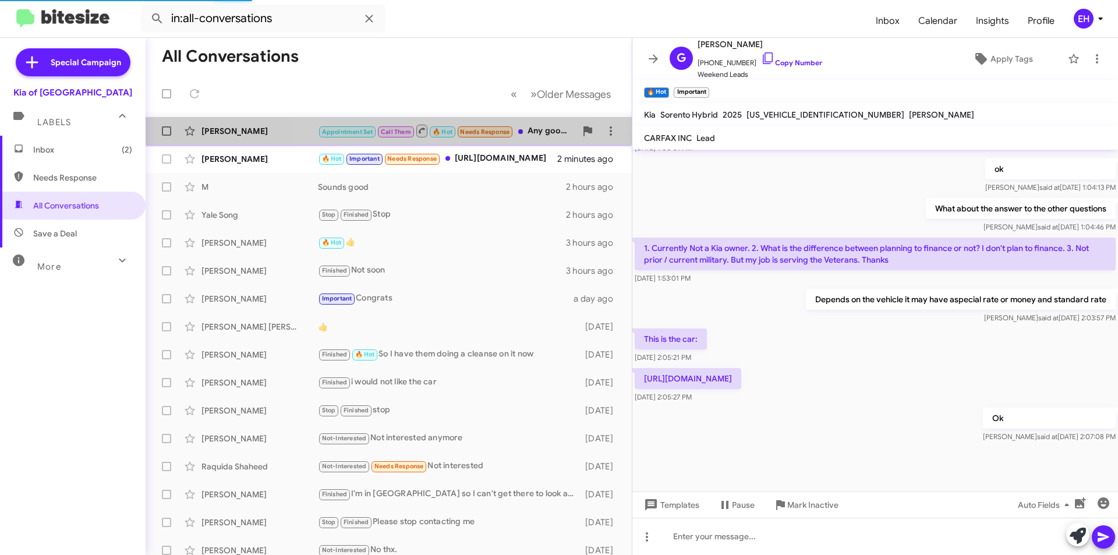
click at [465, 143] on span "[PERSON_NAME] Appointment Set Call Them 🔥 Hot Needs Response Any good news a fe…" at bounding box center [389, 131] width 486 height 28
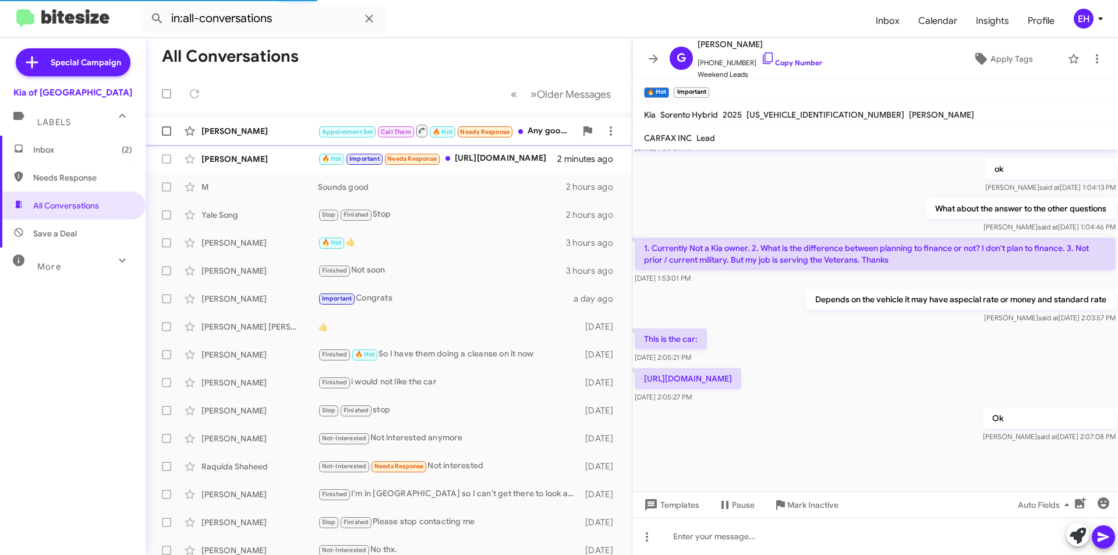
scroll to position [752, 0]
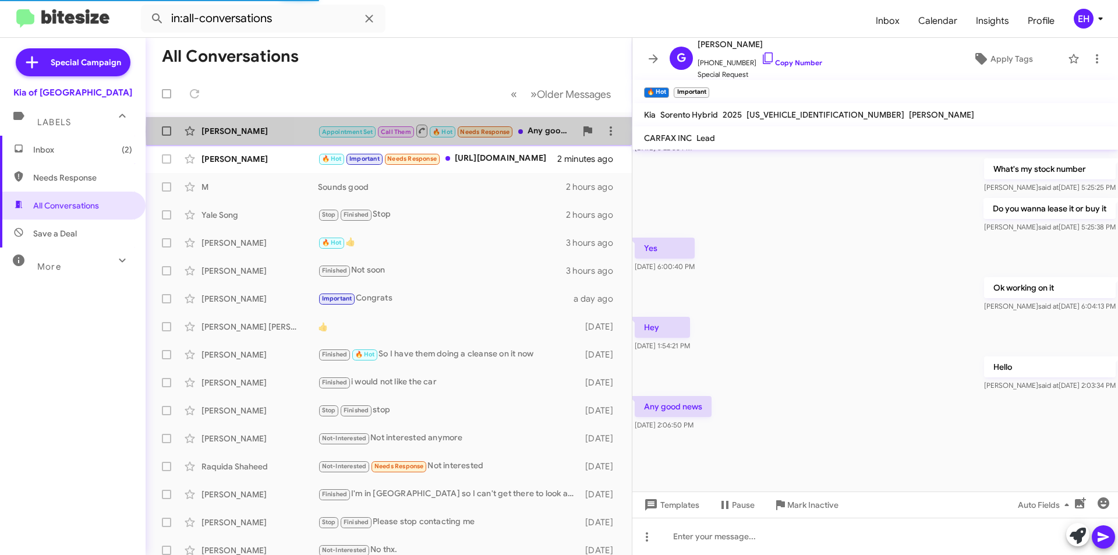
click at [542, 132] on div "Appointment Set Call Them 🔥 Hot Needs Response Any good news" at bounding box center [447, 130] width 258 height 15
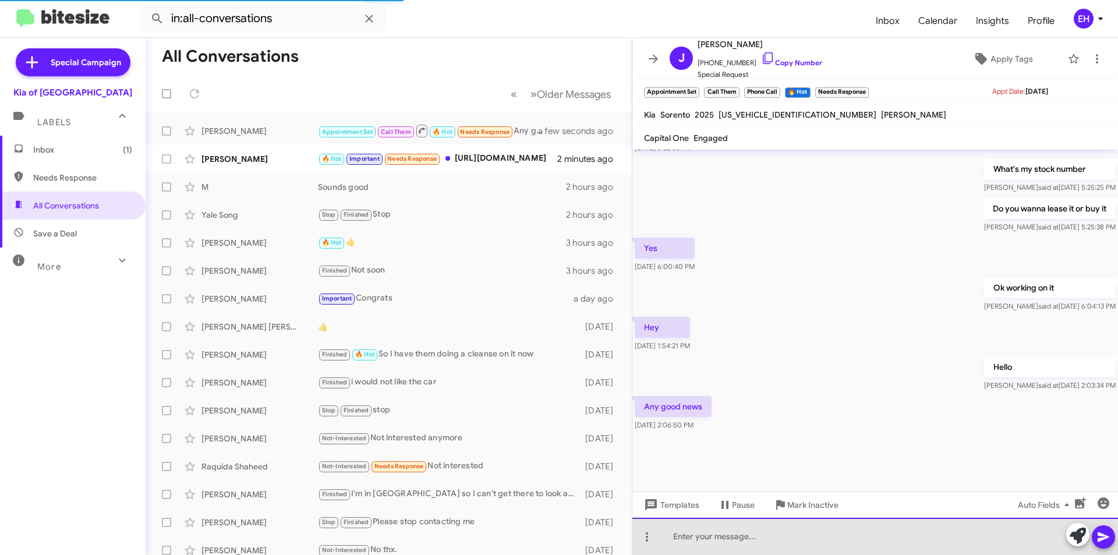
click at [762, 535] on div at bounding box center [875, 536] width 486 height 37
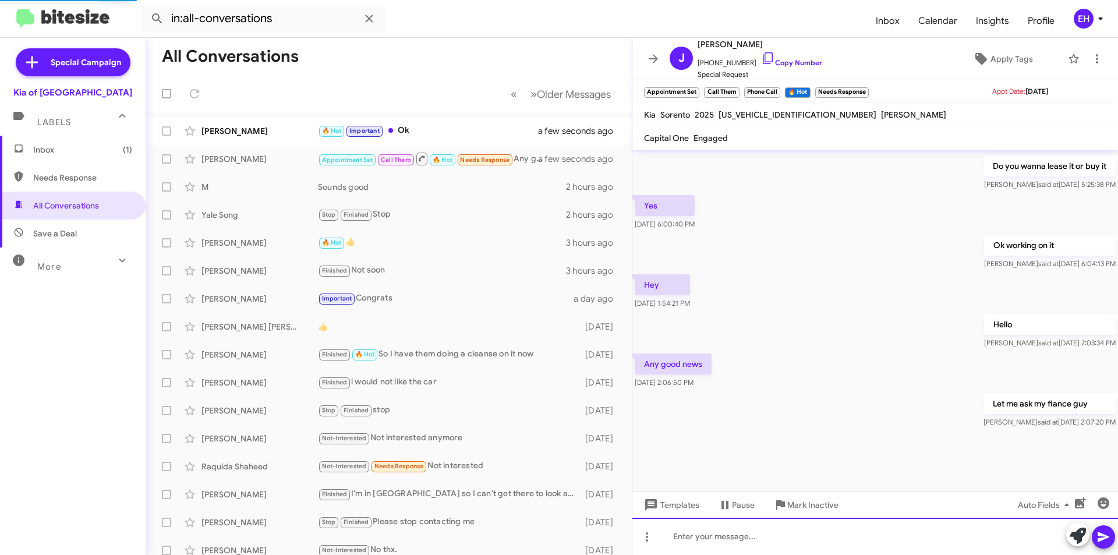
scroll to position [0, 0]
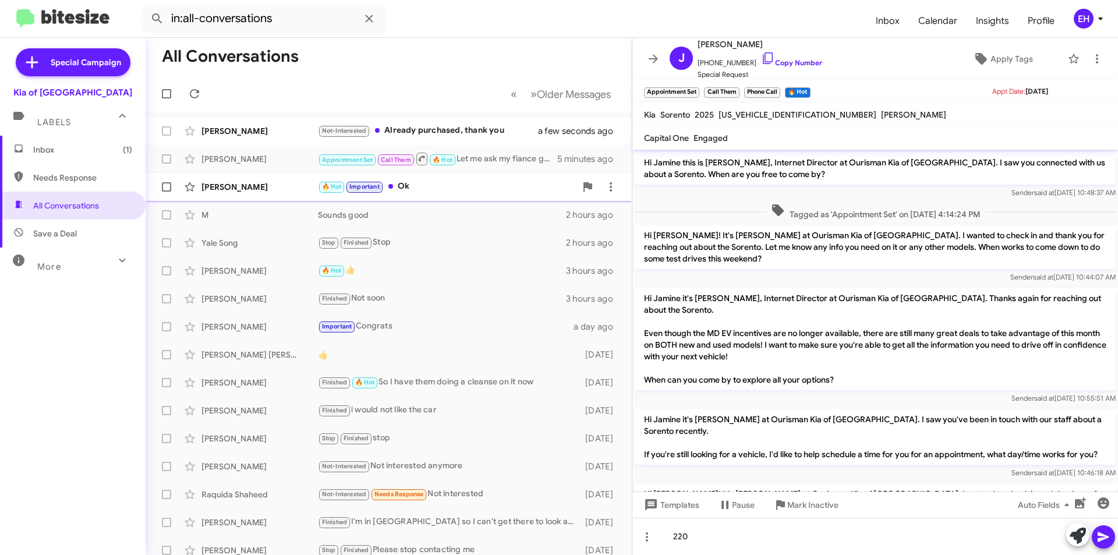
click at [526, 192] on div "🔥 Hot Important Ok" at bounding box center [447, 186] width 258 height 13
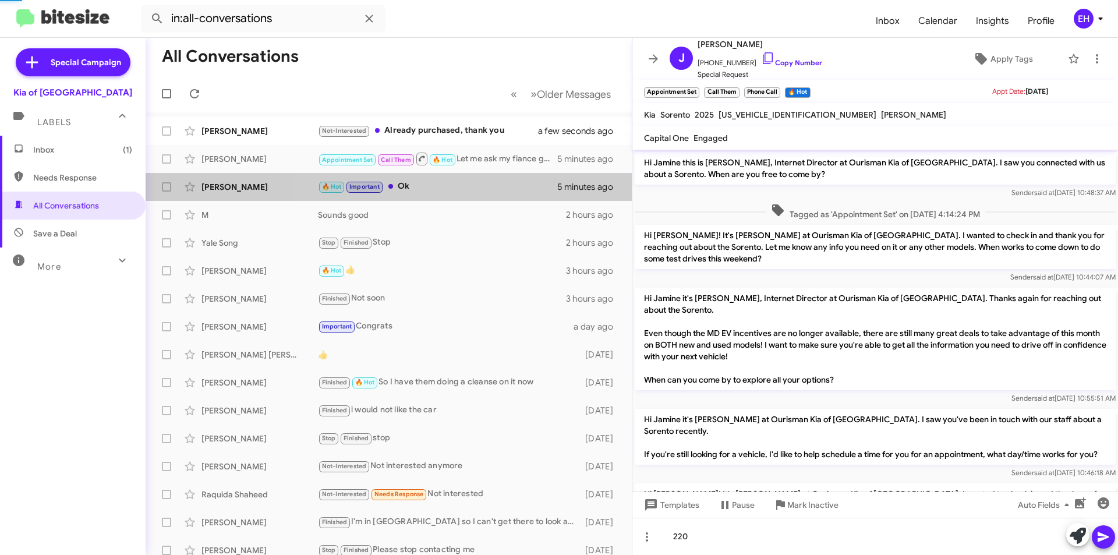
scroll to position [455, 0]
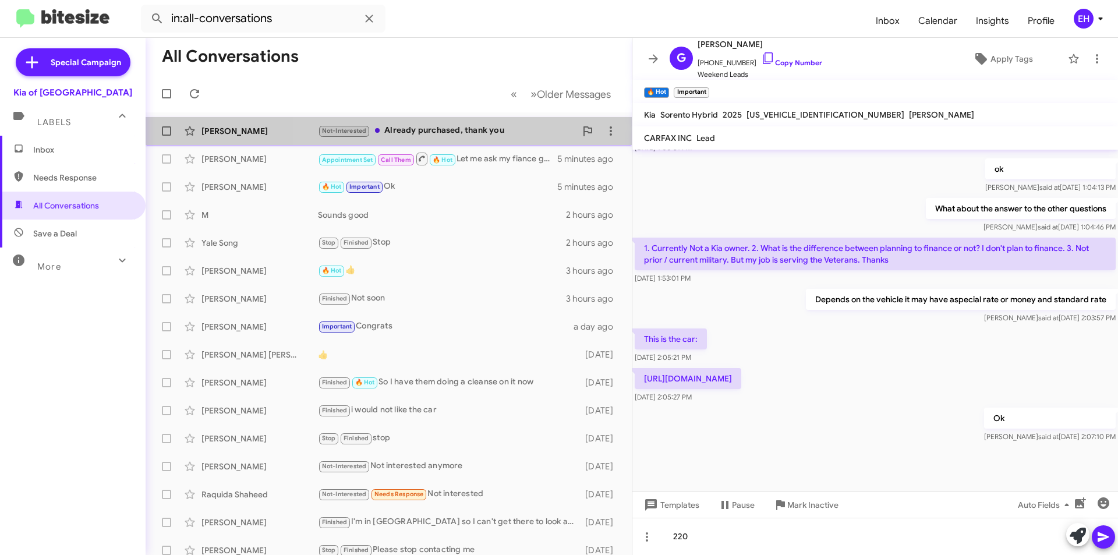
click at [473, 125] on div "Not-Interested Already purchased, thank you" at bounding box center [447, 130] width 258 height 13
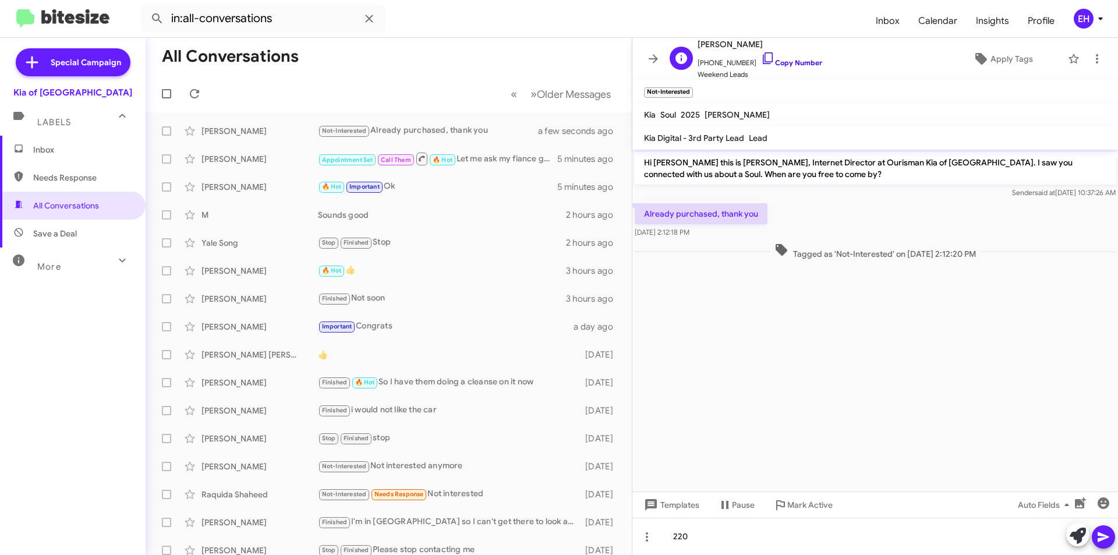
click at [798, 66] on link "Copy Number" at bounding box center [791, 62] width 61 height 9
click at [1086, 62] on span at bounding box center [1097, 59] width 23 height 14
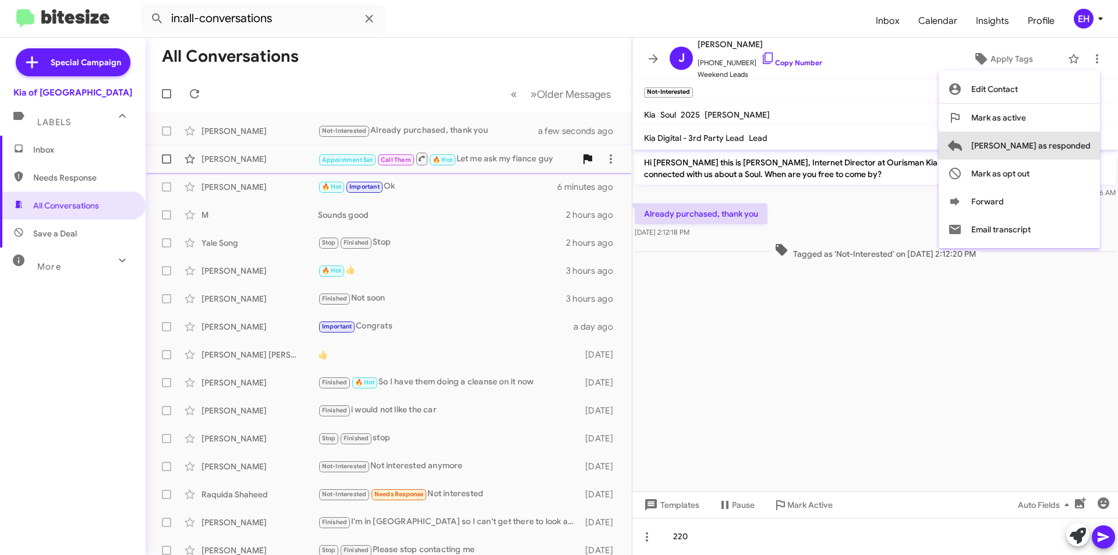
click at [1067, 149] on span "[PERSON_NAME] as responded" at bounding box center [1030, 146] width 119 height 28
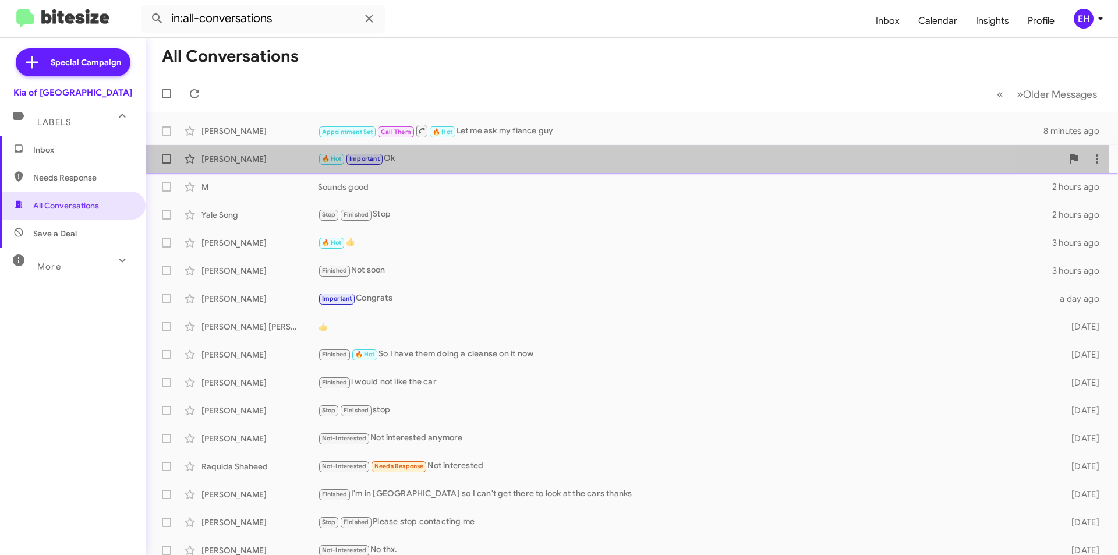
click at [396, 159] on div "🔥 Hot Important Ok" at bounding box center [690, 158] width 744 height 13
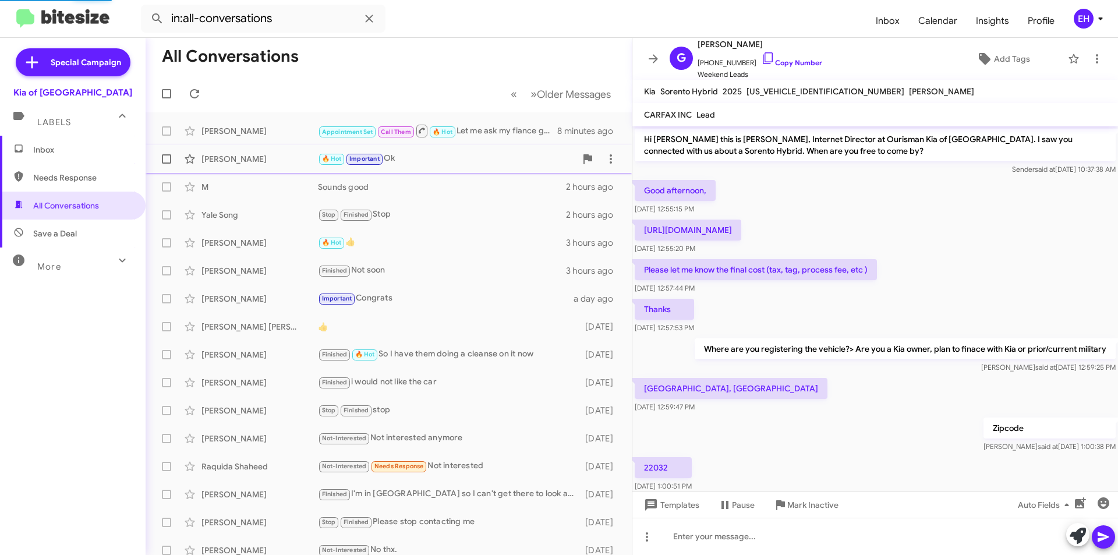
scroll to position [385, 0]
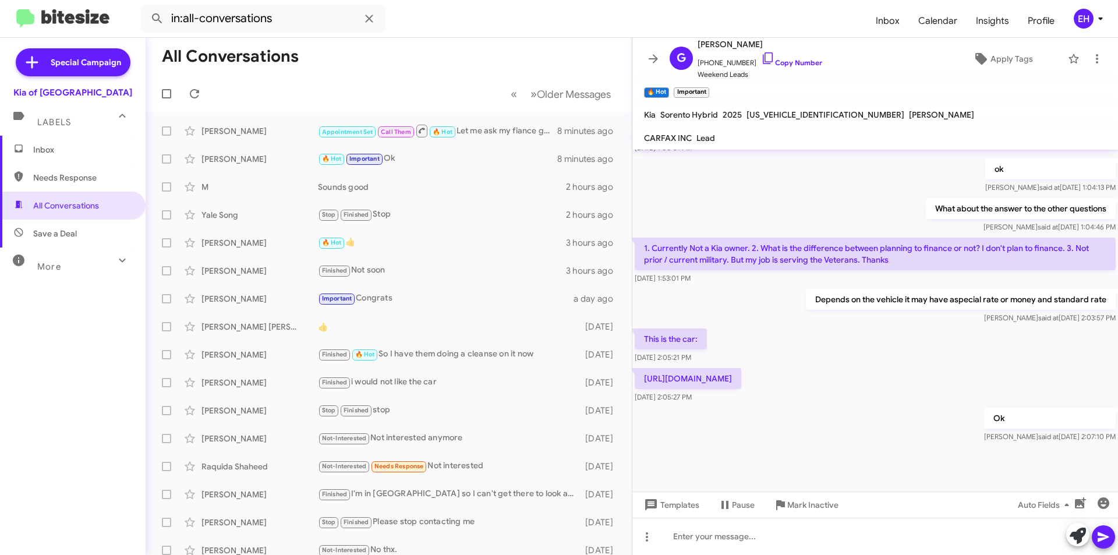
click at [741, 389] on p "[URL][DOMAIN_NAME]" at bounding box center [688, 378] width 107 height 21
drag, startPoint x: 888, startPoint y: 441, endPoint x: 807, endPoint y: 422, distance: 83.8
click at [719, 389] on p "[URL][DOMAIN_NAME]" at bounding box center [688, 378] width 107 height 21
click at [741, 389] on p "[URL][DOMAIN_NAME]" at bounding box center [688, 378] width 107 height 21
drag, startPoint x: 868, startPoint y: 452, endPoint x: 637, endPoint y: 404, distance: 236.1
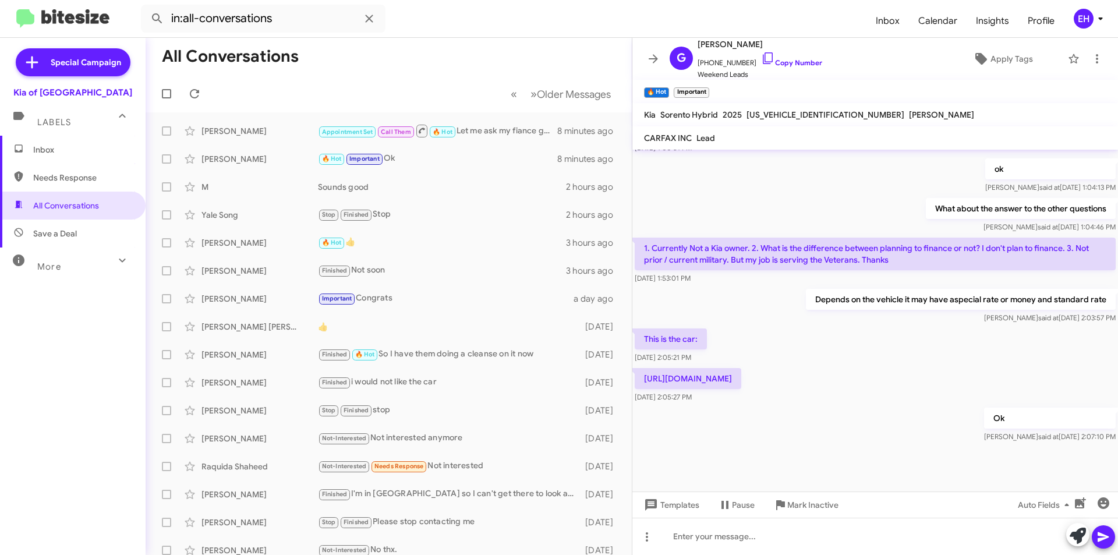
click at [637, 389] on p "[URL][DOMAIN_NAME]" at bounding box center [688, 378] width 107 height 21
copy p "[URL][DOMAIN_NAME]"
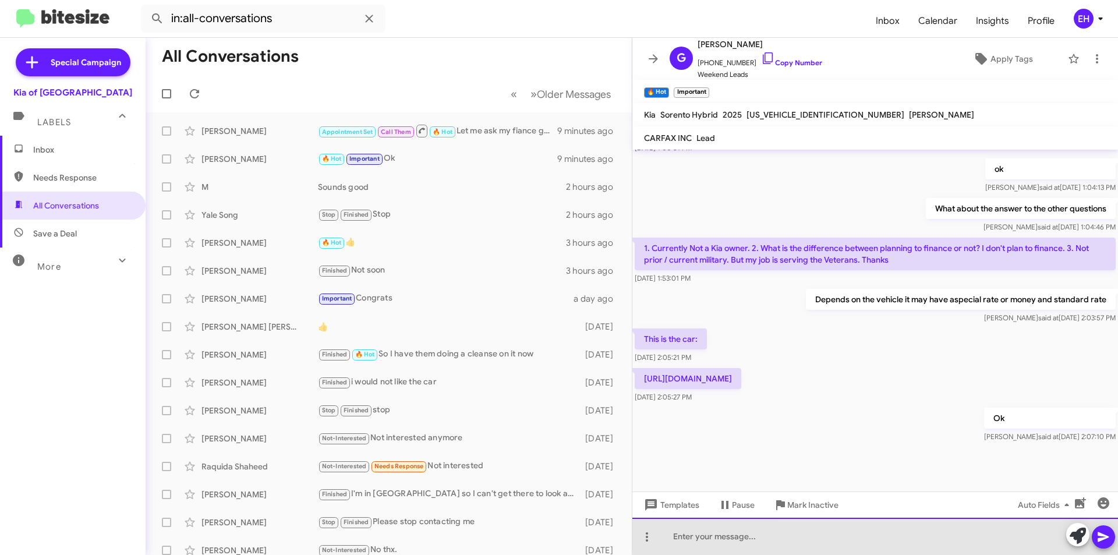
click at [908, 534] on div at bounding box center [875, 536] width 486 height 37
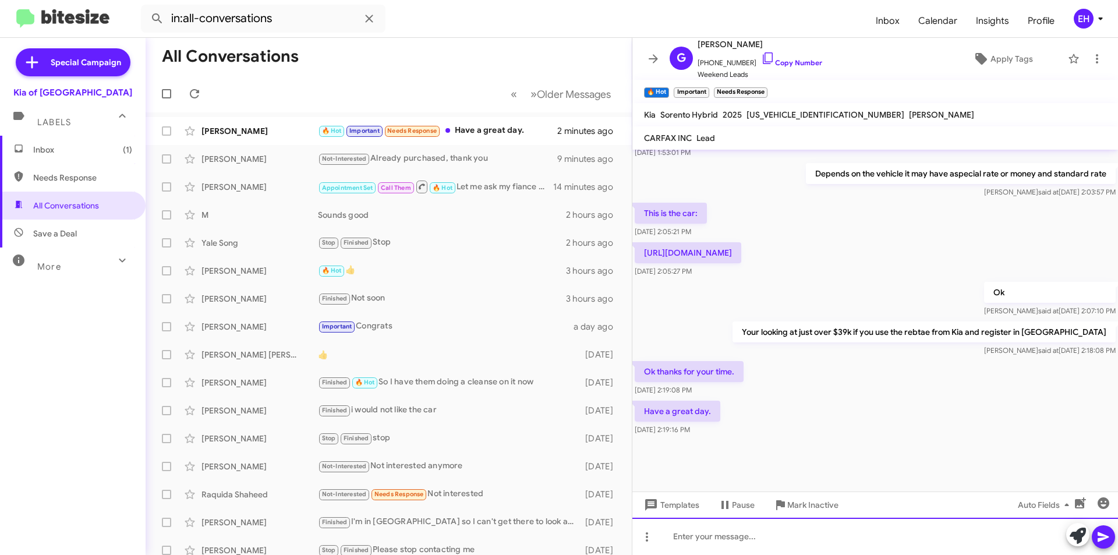
scroll to position [582, 0]
click at [834, 529] on div at bounding box center [875, 536] width 486 height 37
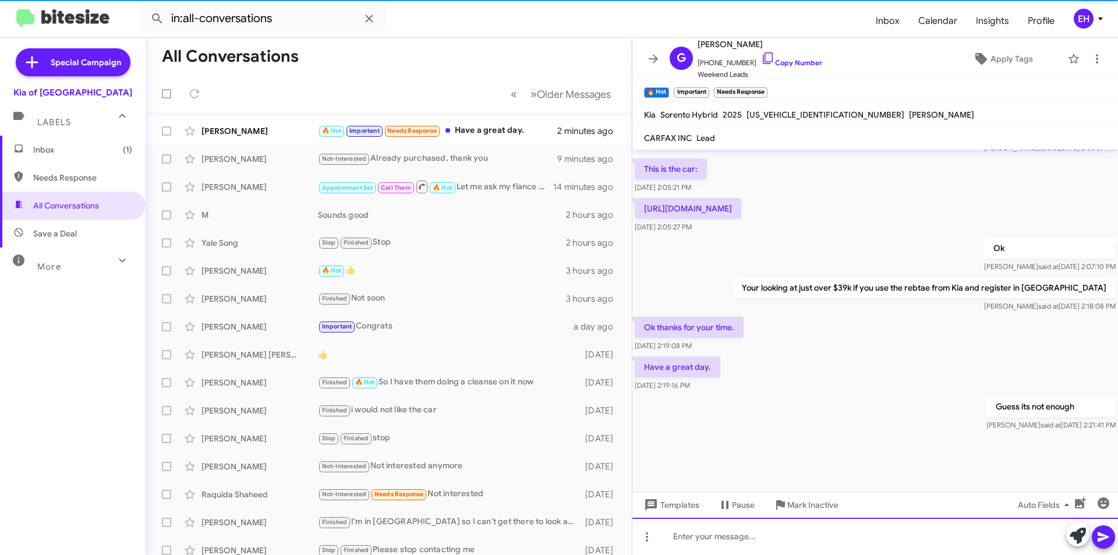
scroll to position [625, 0]
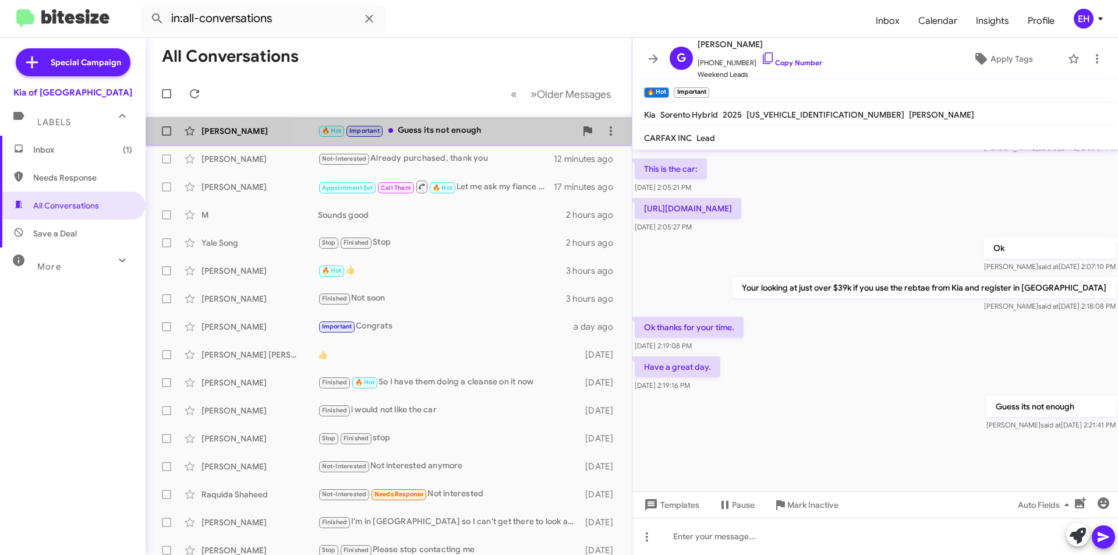
click at [485, 130] on div "🔥 Hot Important Guess its not enough" at bounding box center [447, 130] width 258 height 13
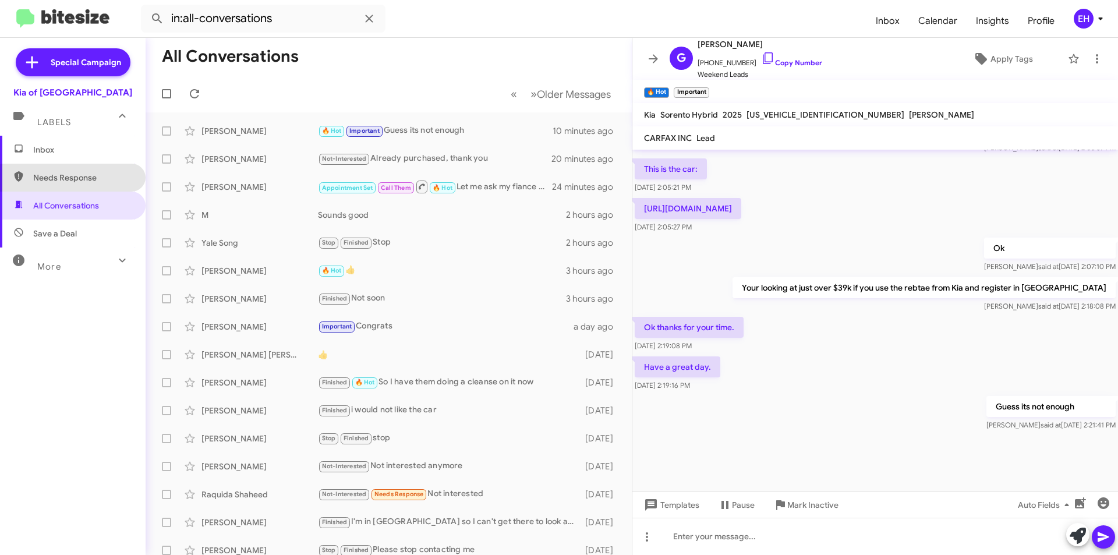
click at [73, 191] on span "Needs Response" at bounding box center [73, 178] width 146 height 28
type input "in:needs-response"
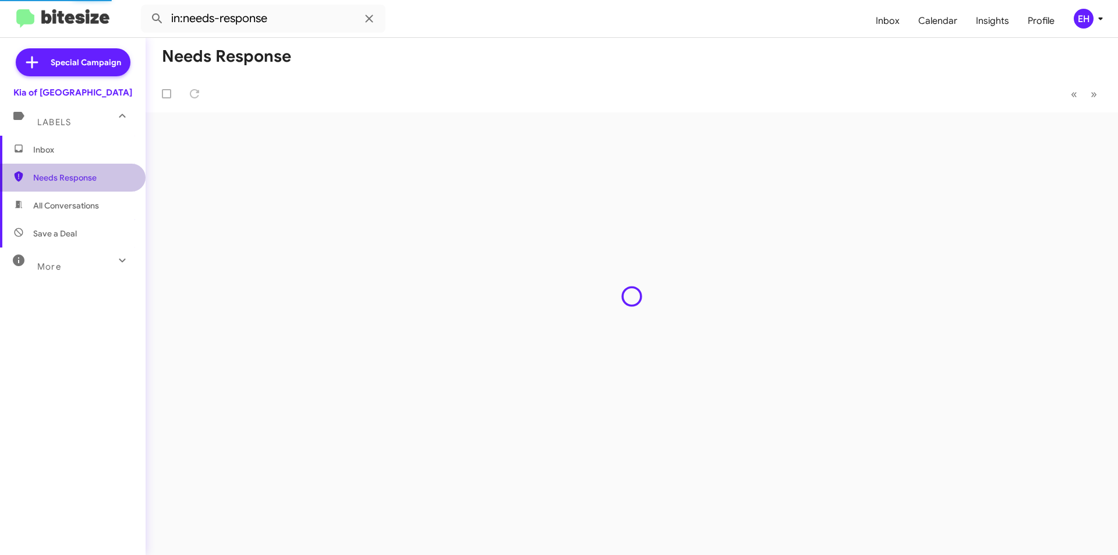
click at [73, 174] on span "Needs Response" at bounding box center [82, 178] width 99 height 12
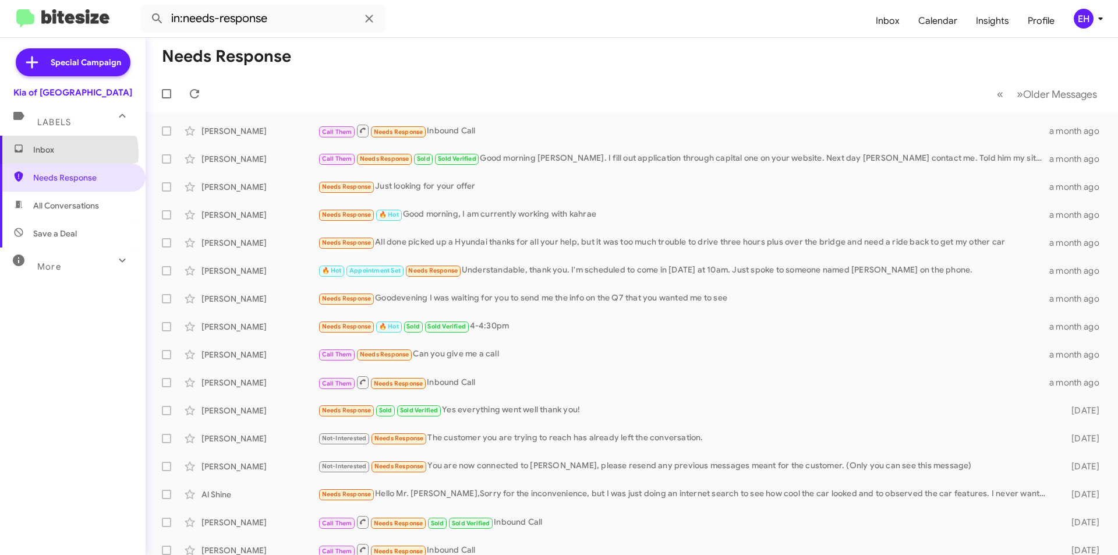
click at [53, 154] on span "Inbox" at bounding box center [82, 150] width 99 height 12
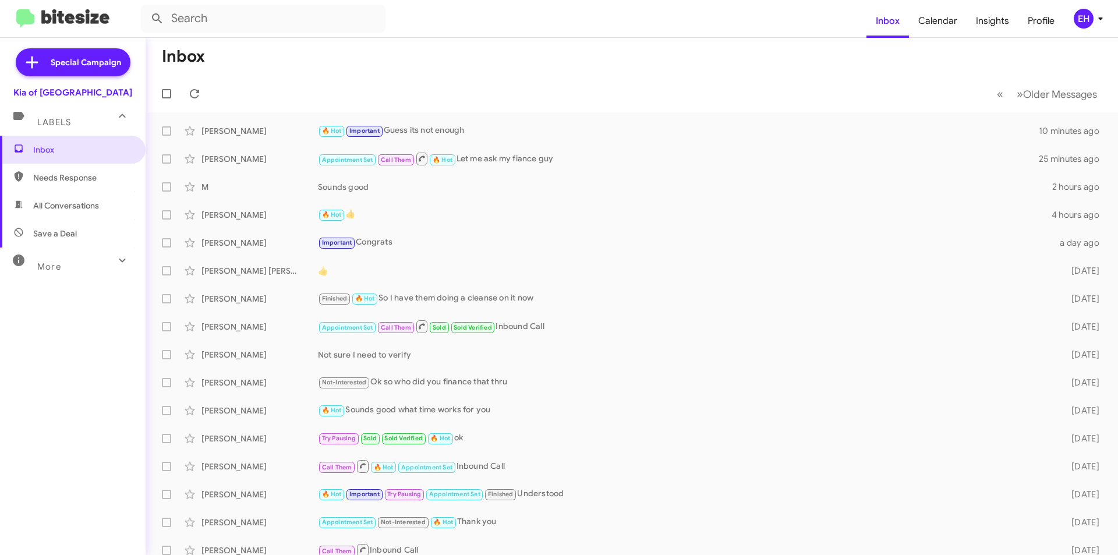
click at [54, 218] on span "All Conversations" at bounding box center [73, 206] width 146 height 28
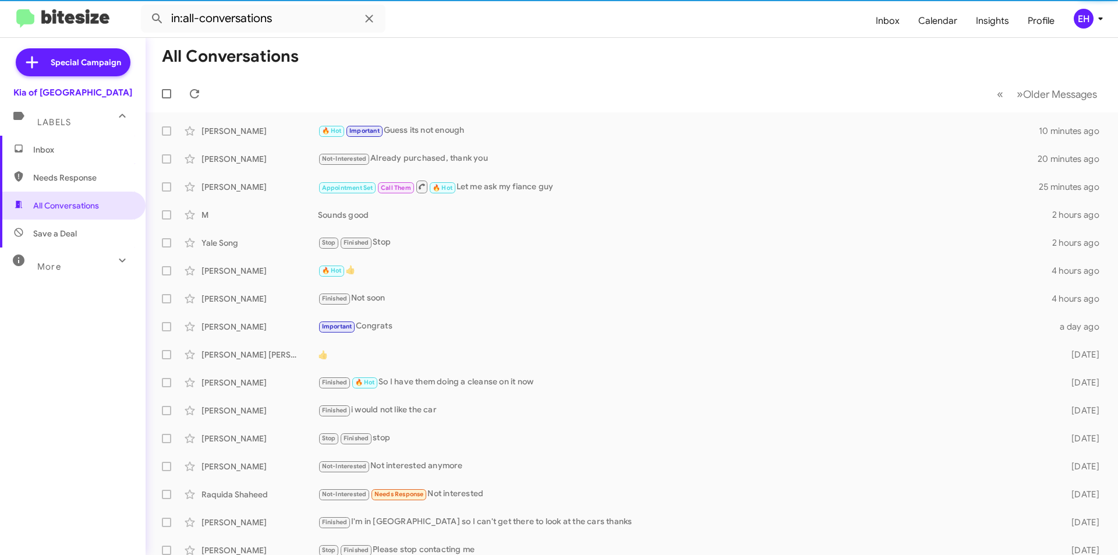
click at [64, 237] on span "Save a Deal" at bounding box center [55, 234] width 44 height 12
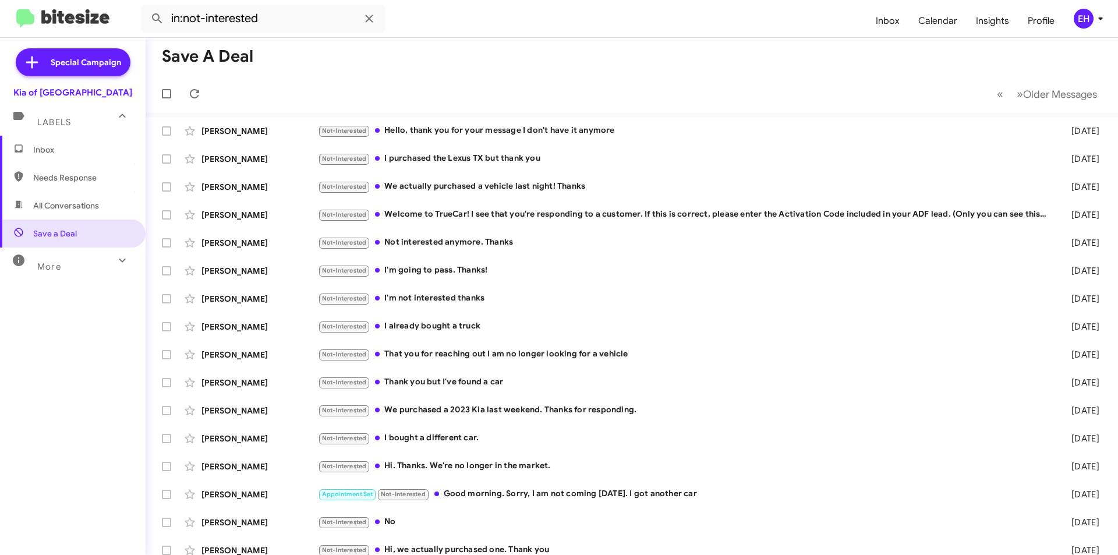
click at [65, 206] on span "All Conversations" at bounding box center [66, 206] width 66 height 12
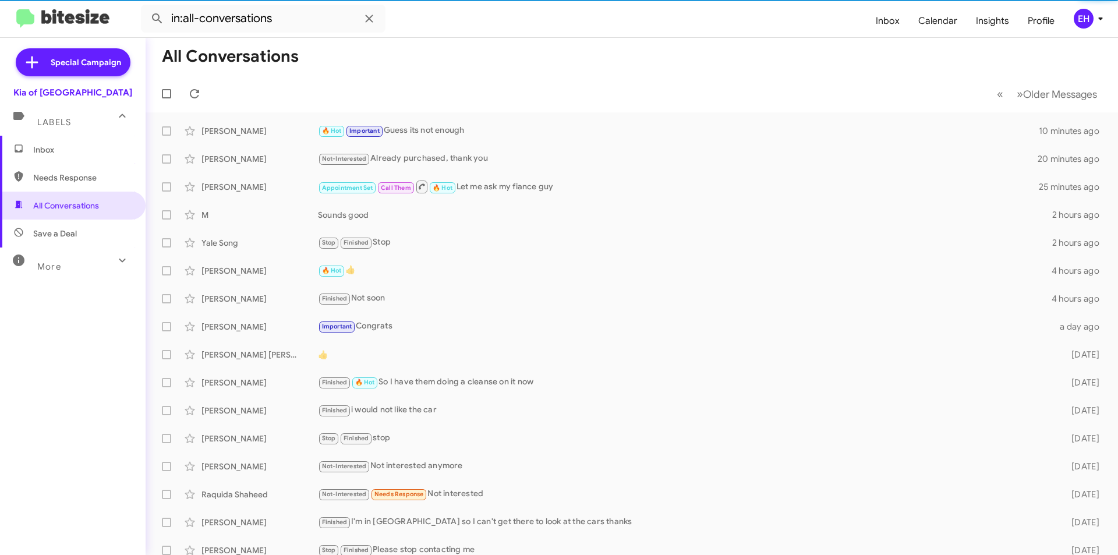
click at [70, 181] on span "Needs Response" at bounding box center [82, 178] width 99 height 12
type input "in:needs-response"
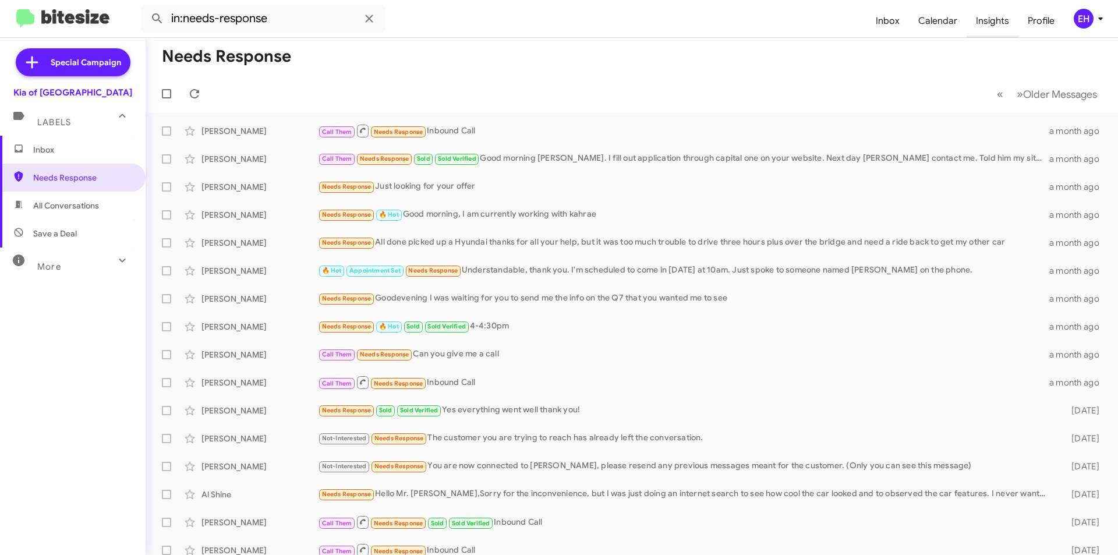
click at [995, 21] on span "Insights" at bounding box center [993, 21] width 52 height 34
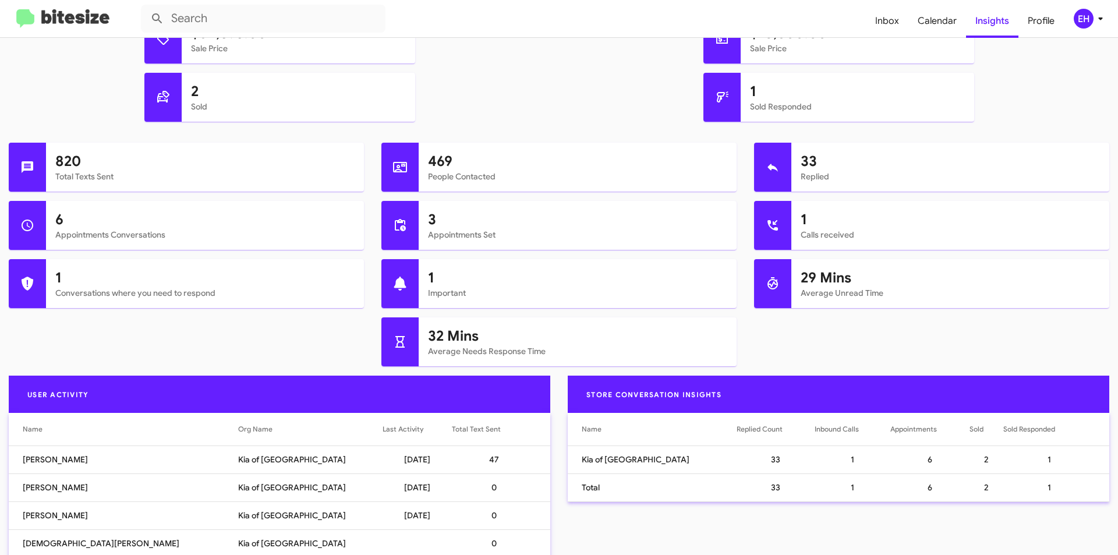
scroll to position [58, 0]
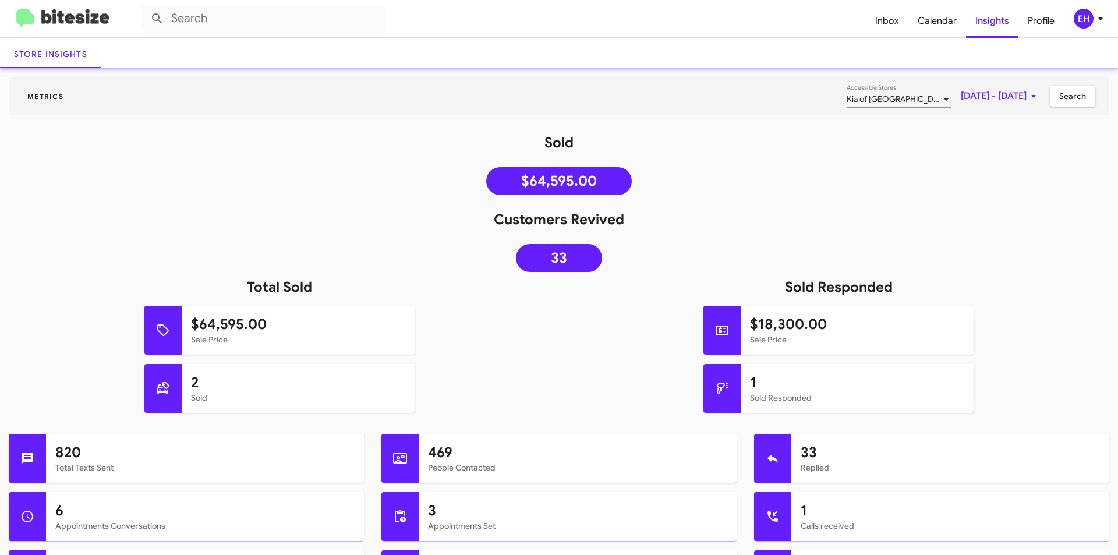
click at [86, 24] on img at bounding box center [62, 18] width 93 height 19
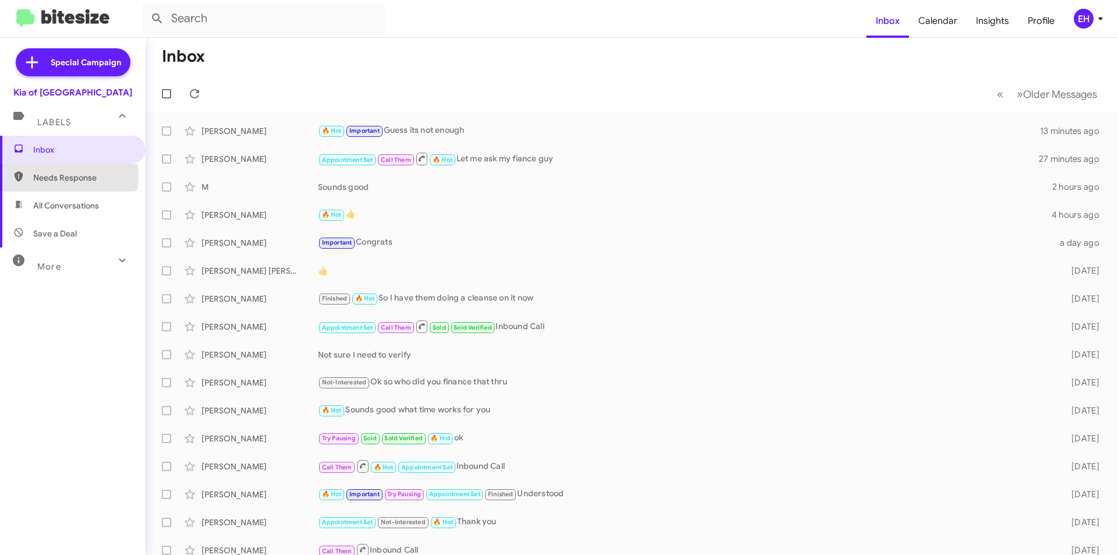
click at [55, 175] on span "Needs Response" at bounding box center [82, 178] width 99 height 12
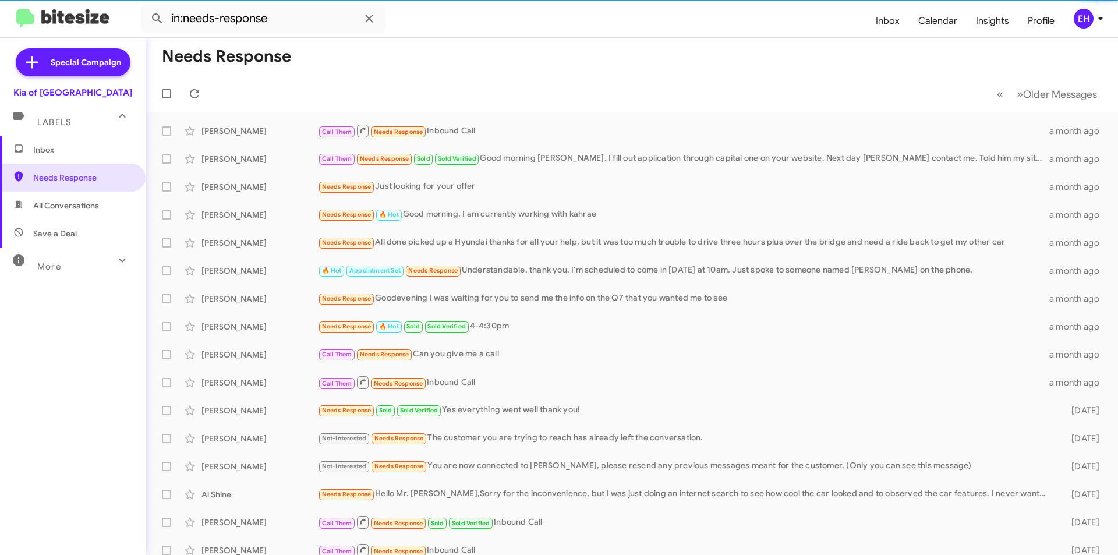
click at [60, 211] on span "All Conversations" at bounding box center [73, 206] width 146 height 28
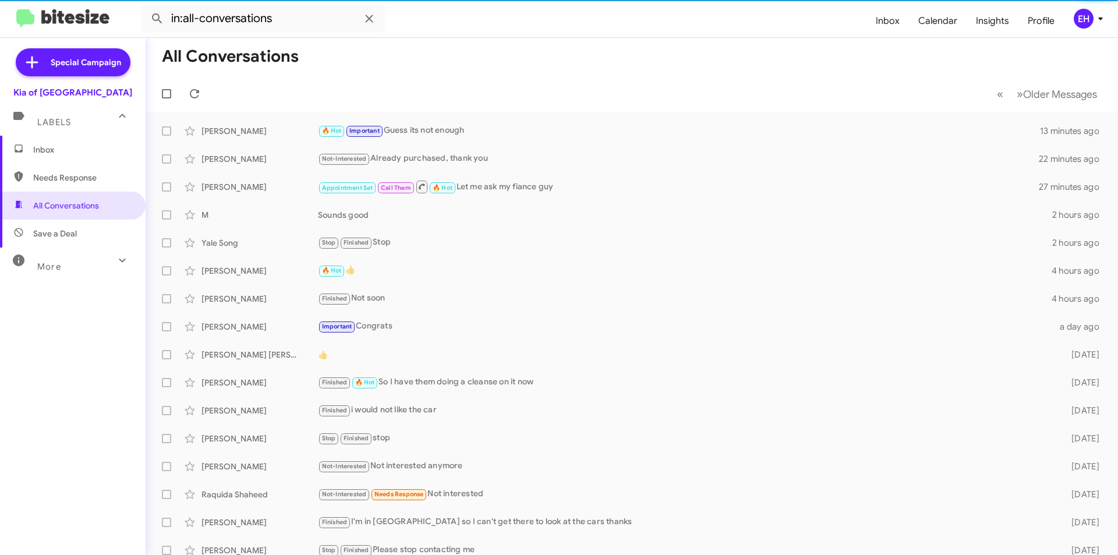
click at [66, 236] on span "Save a Deal" at bounding box center [55, 234] width 44 height 12
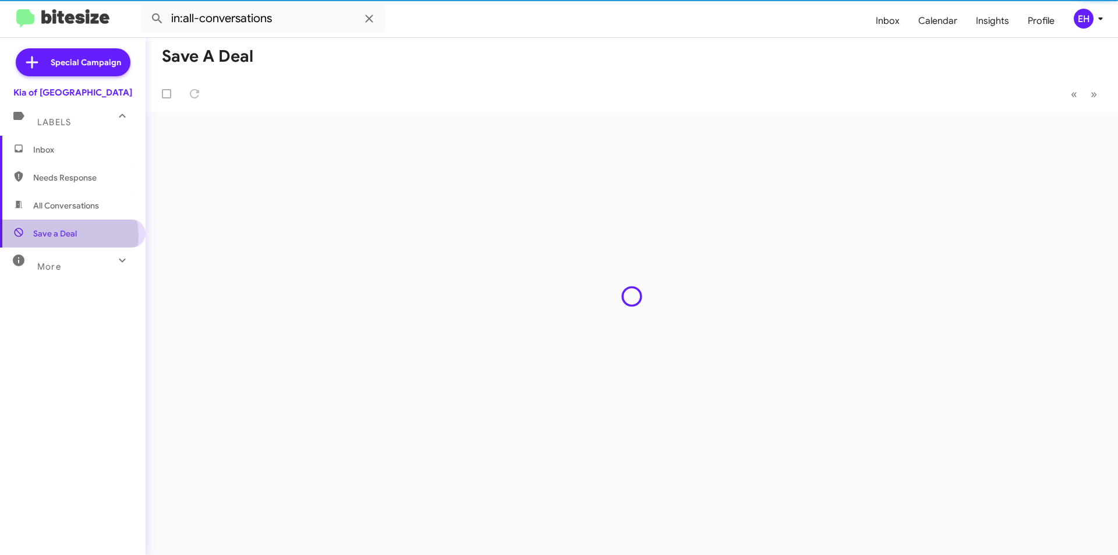
type input "in:not-interested"
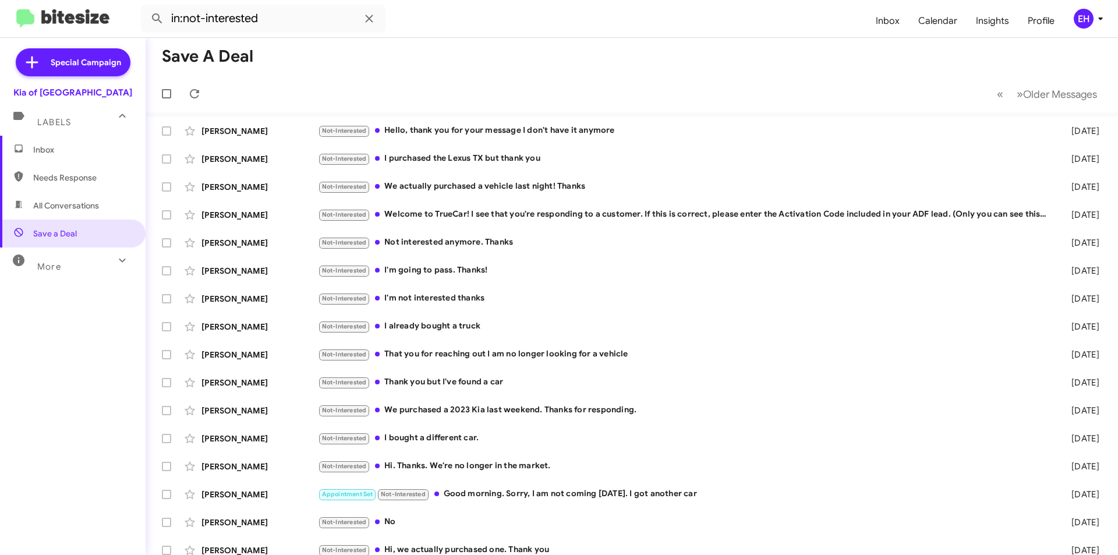
click at [49, 153] on span "Inbox" at bounding box center [82, 150] width 99 height 12
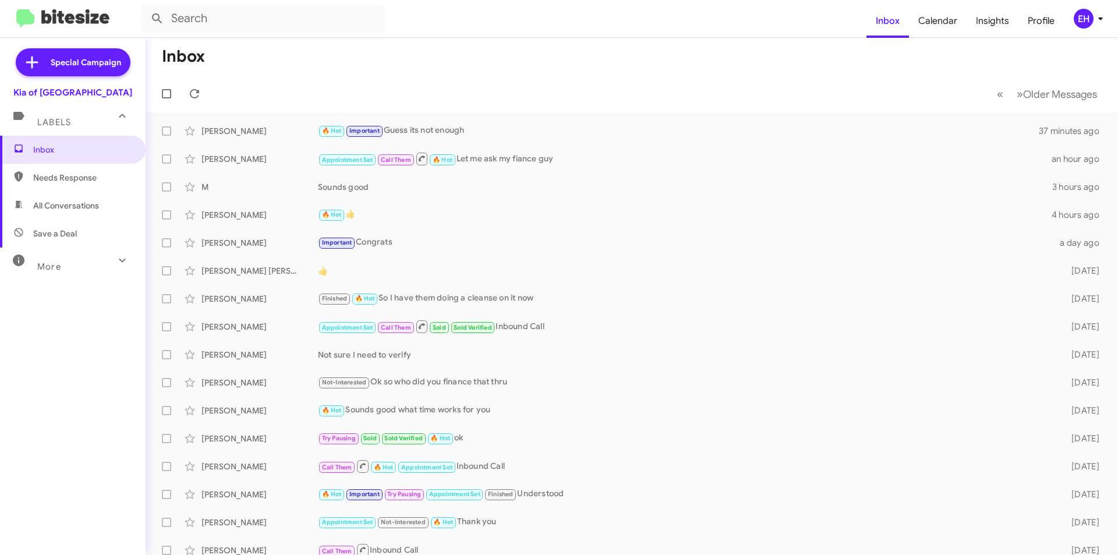
click at [65, 183] on span "Needs Response" at bounding box center [82, 178] width 99 height 12
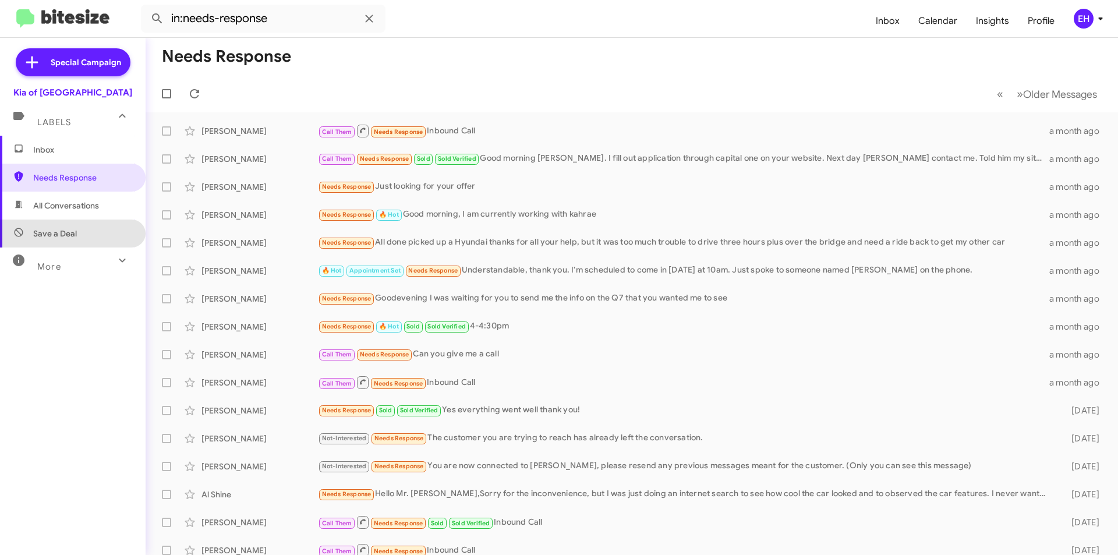
click at [91, 225] on span "Save a Deal" at bounding box center [73, 234] width 146 height 28
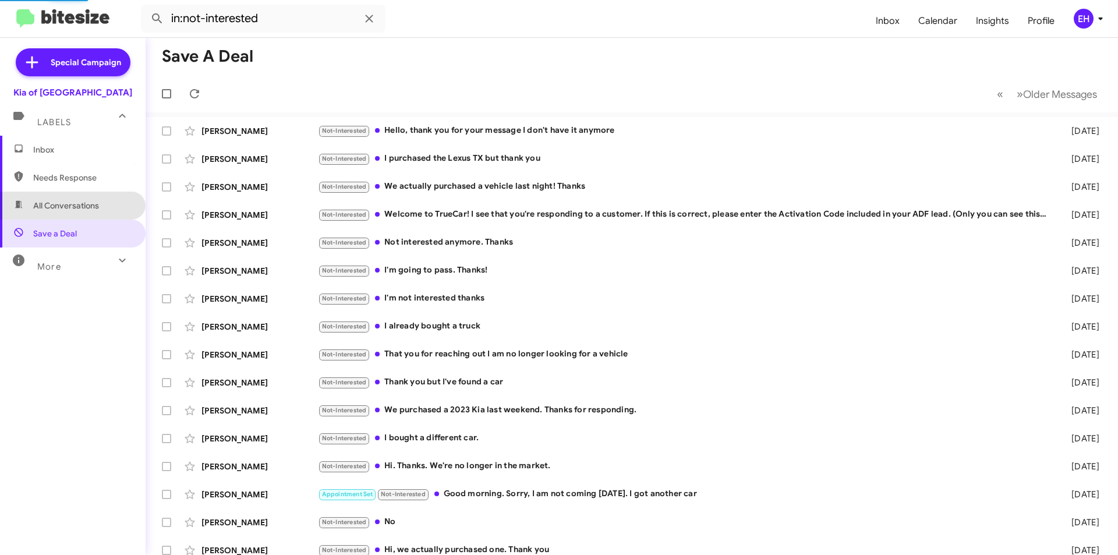
click at [90, 209] on span "All Conversations" at bounding box center [66, 206] width 66 height 12
type input "in:all-conversations"
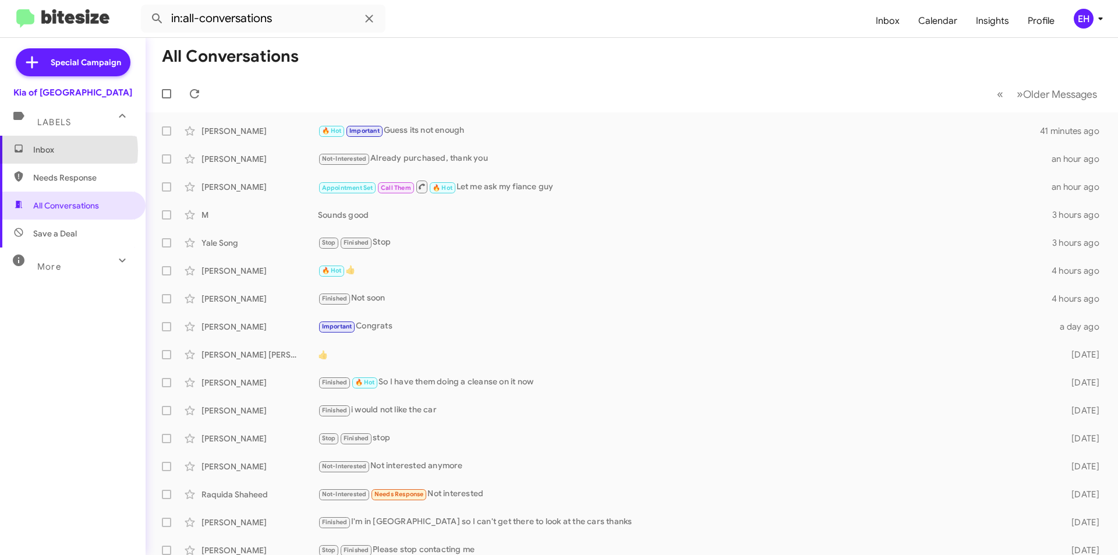
click at [48, 151] on span "Inbox" at bounding box center [82, 150] width 99 height 12
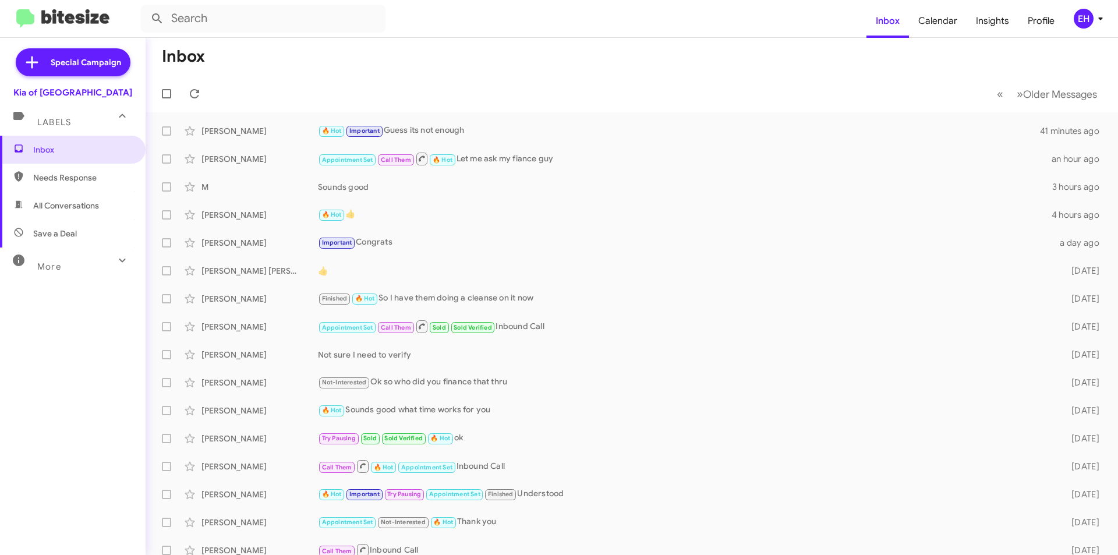
click at [59, 176] on span "Needs Response" at bounding box center [82, 178] width 99 height 12
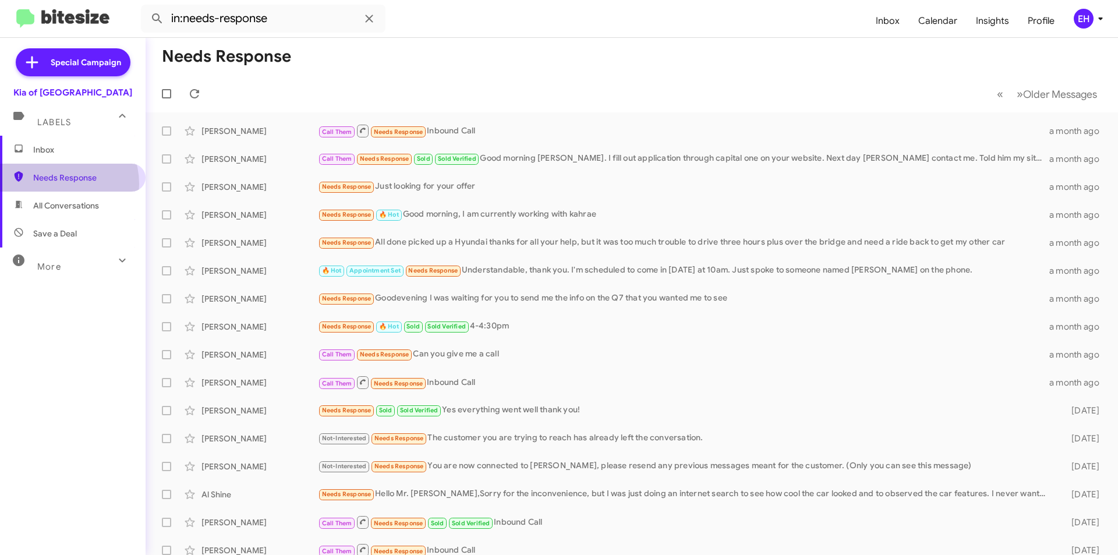
click at [56, 184] on span "Needs Response" at bounding box center [73, 178] width 146 height 28
click at [63, 210] on span "All Conversations" at bounding box center [66, 206] width 66 height 12
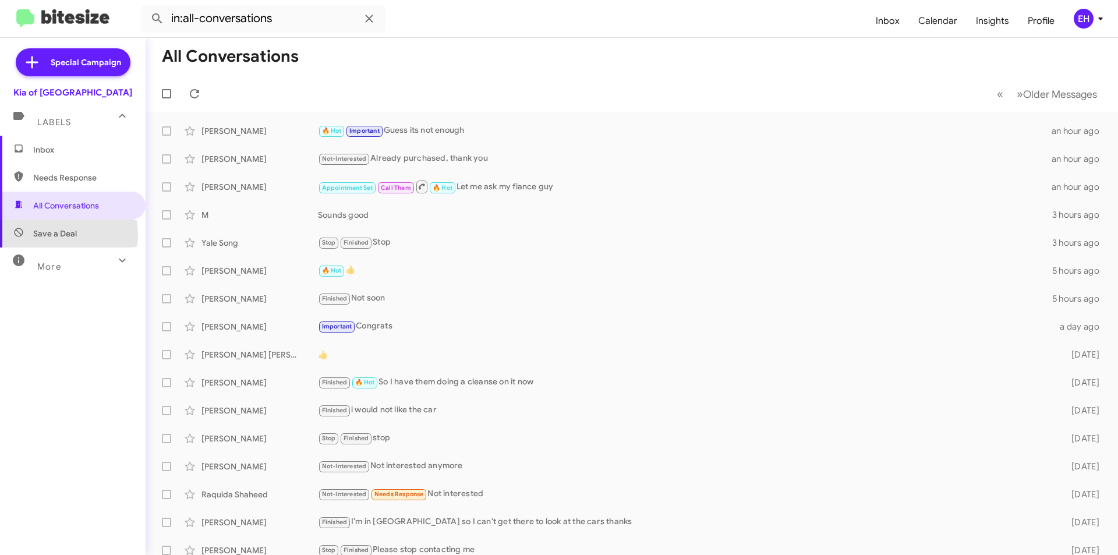
click at [40, 234] on span "Save a Deal" at bounding box center [55, 234] width 44 height 12
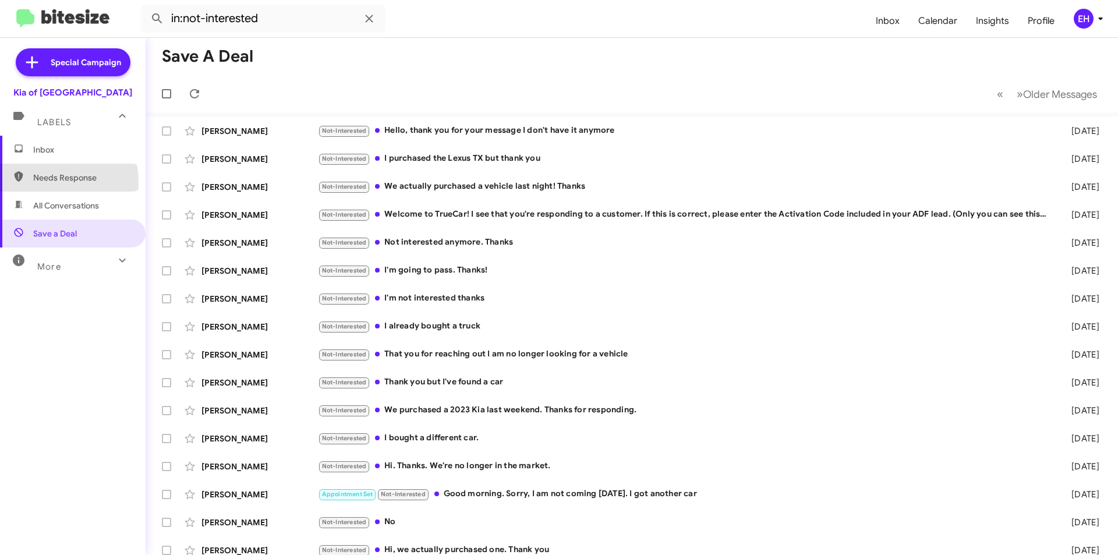
click at [42, 182] on span "Needs Response" at bounding box center [82, 178] width 99 height 12
type input "in:needs-response"
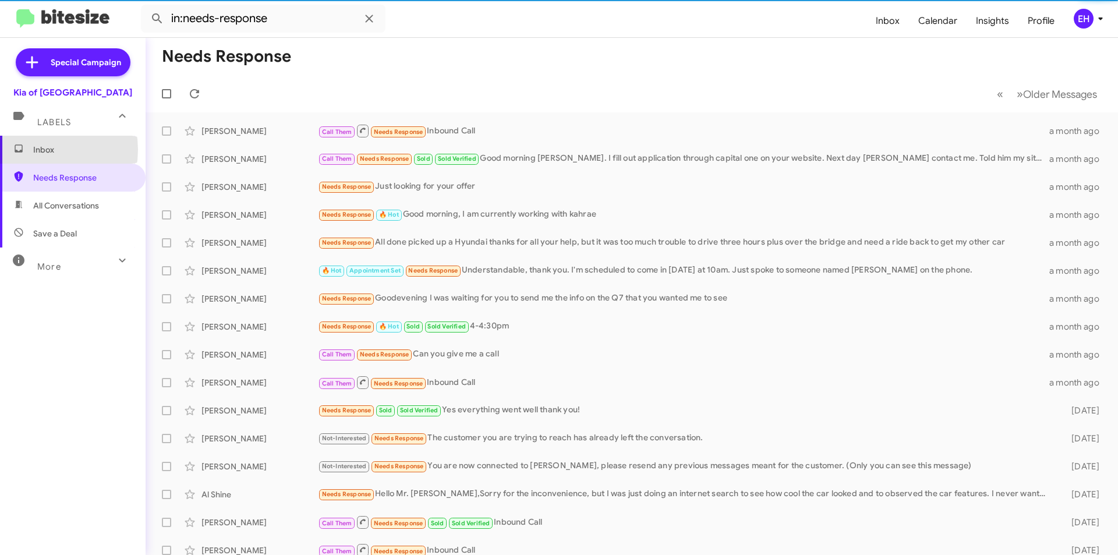
click at [40, 150] on span "Inbox" at bounding box center [82, 150] width 99 height 12
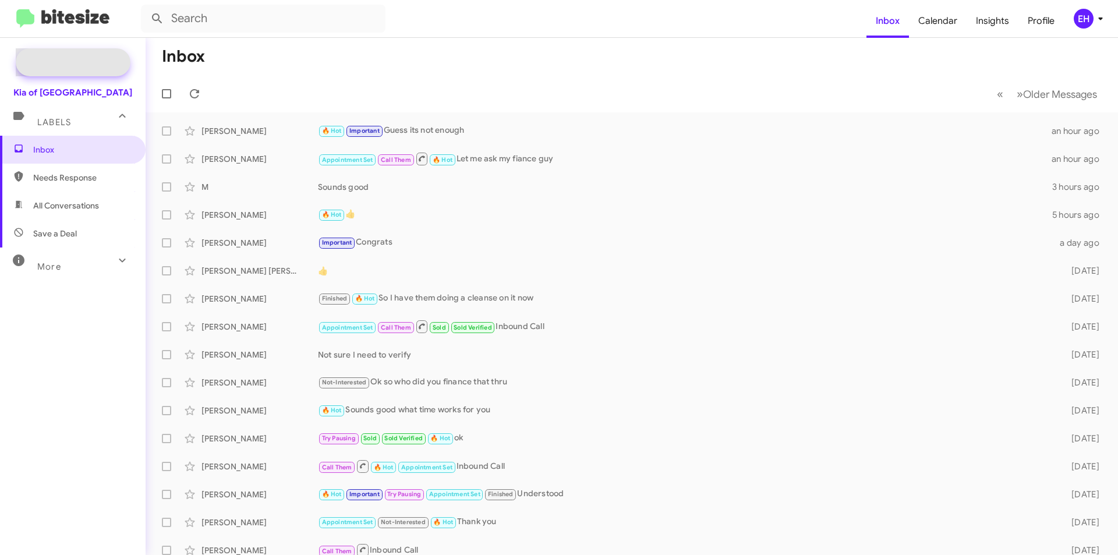
click at [82, 69] on span "Special Campaign" at bounding box center [73, 62] width 115 height 28
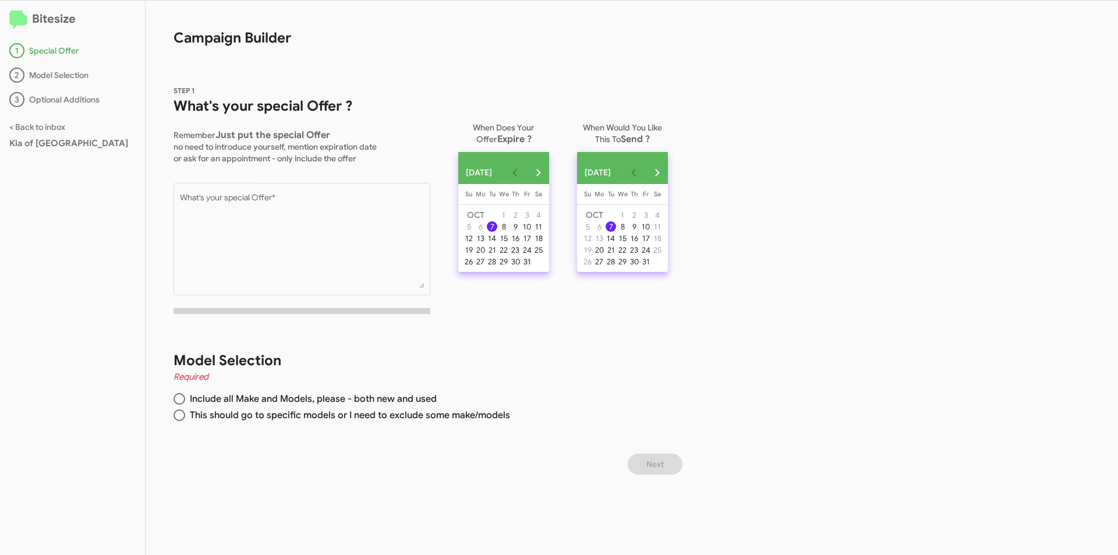
click at [532, 267] on div "31" at bounding box center [527, 261] width 10 height 10
click at [616, 232] on div "7" at bounding box center [611, 226] width 10 height 10
click at [176, 405] on mat-radio-button "Include all Make and Models, please - both new and used" at bounding box center [417, 401] width 486 height 16
click at [181, 402] on span at bounding box center [180, 399] width 12 height 12
click at [181, 402] on input "Include all Make and Models, please - both new and used" at bounding box center [180, 399] width 12 height 12
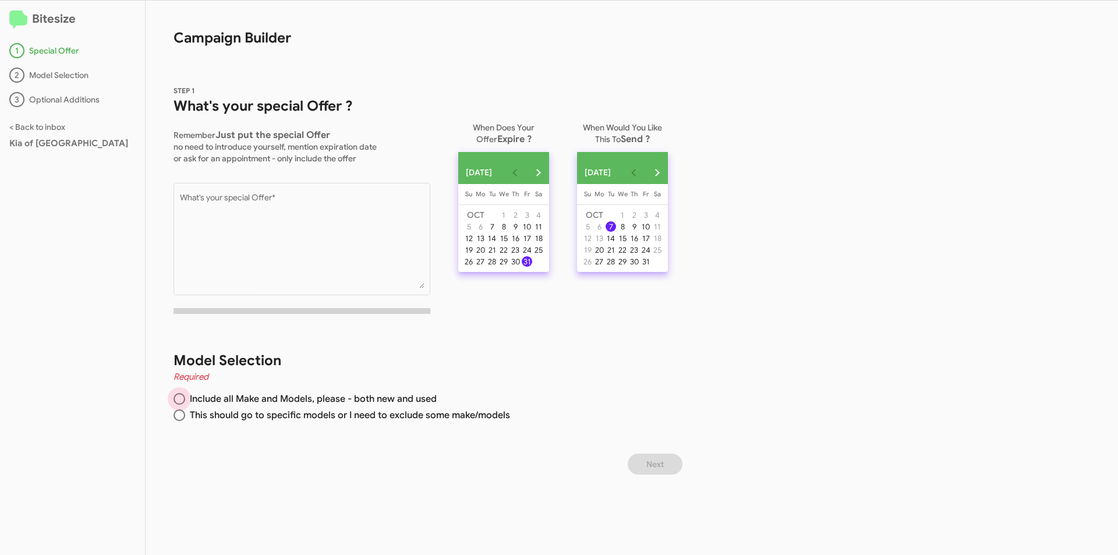
radio input "true"
drag, startPoint x: 288, startPoint y: 179, endPoint x: 287, endPoint y: 205, distance: 26.2
click at [286, 197] on span "STEP 1 What's your special Offer ? Remember Just put the special Offer no need …" at bounding box center [302, 203] width 257 height 239
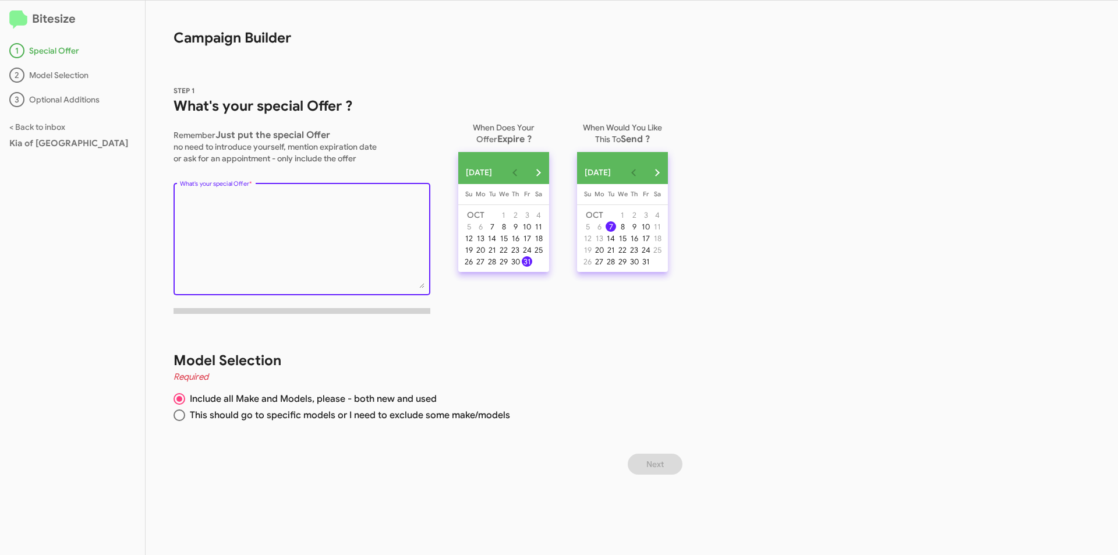
click at [288, 204] on textarea "What's your special Offer *" at bounding box center [302, 241] width 245 height 94
click at [43, 26] on h2 "Bitesize" at bounding box center [72, 19] width 126 height 19
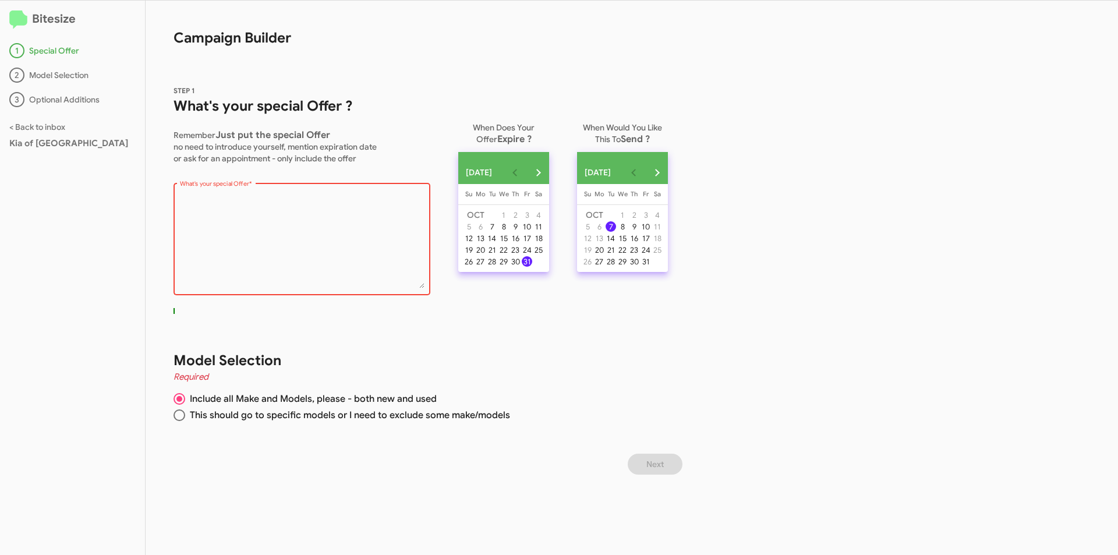
click at [32, 19] on h2 "Bitesize" at bounding box center [72, 19] width 126 height 19
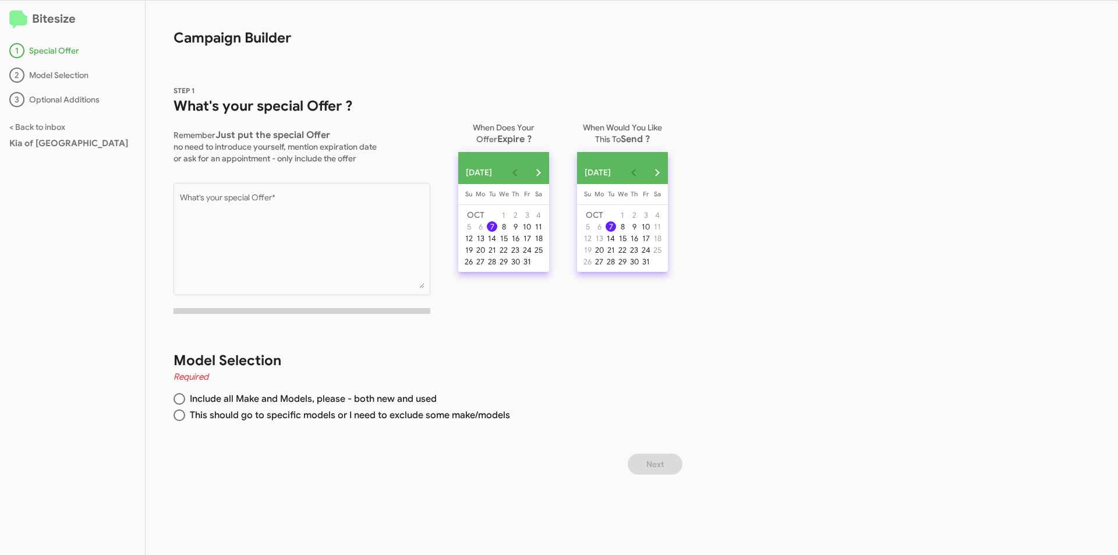
click at [532, 267] on div "31" at bounding box center [527, 261] width 10 height 10
click at [616, 230] on div "7" at bounding box center [611, 226] width 10 height 10
click at [242, 201] on textarea "What's your special Offer *" at bounding box center [302, 241] width 245 height 94
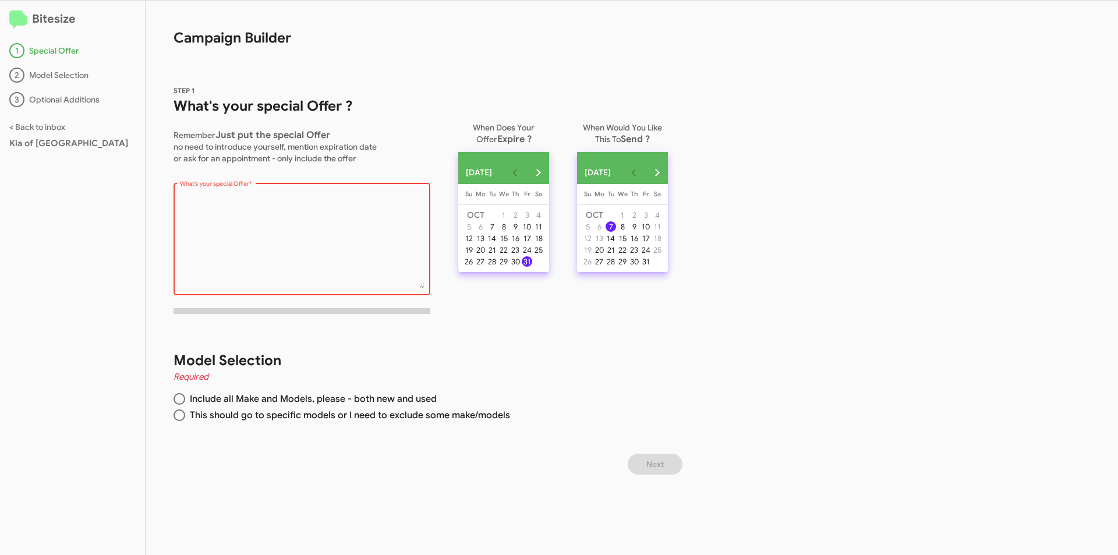
click at [230, 199] on textarea "What's your special Offer *" at bounding box center [302, 241] width 245 height 94
paste textarea "https://www.ourismankiaofcatonsville.com/new/Kia/2025-Kia-Sportage-f9aeef6dac18…"
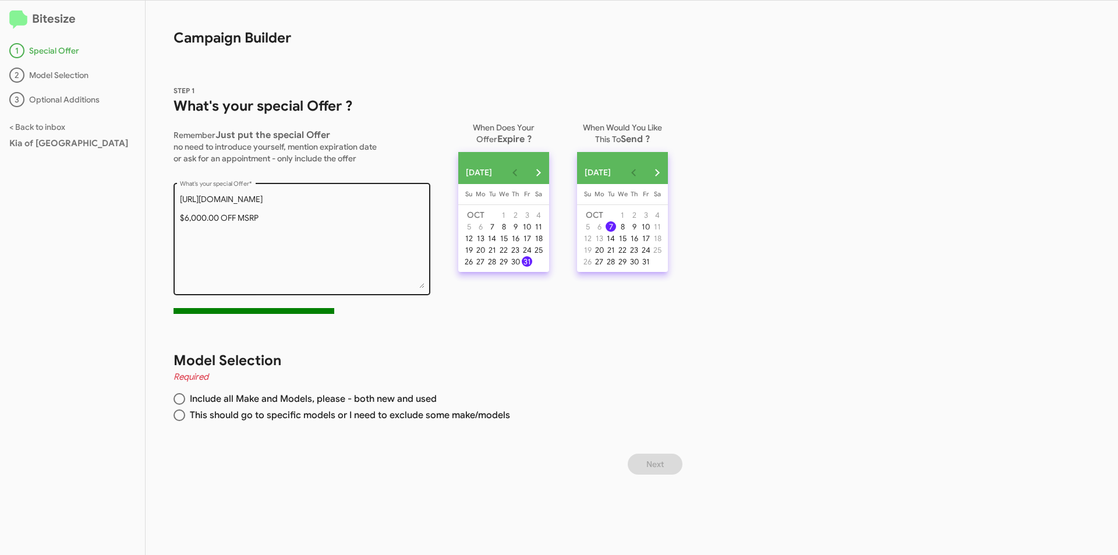
click at [186, 245] on textarea "What's your special Offer *" at bounding box center [302, 241] width 245 height 94
paste textarea "https://www.ourismankiaofcatonsville.com/used/Kia/2020-Kia-Telluride-d37443"
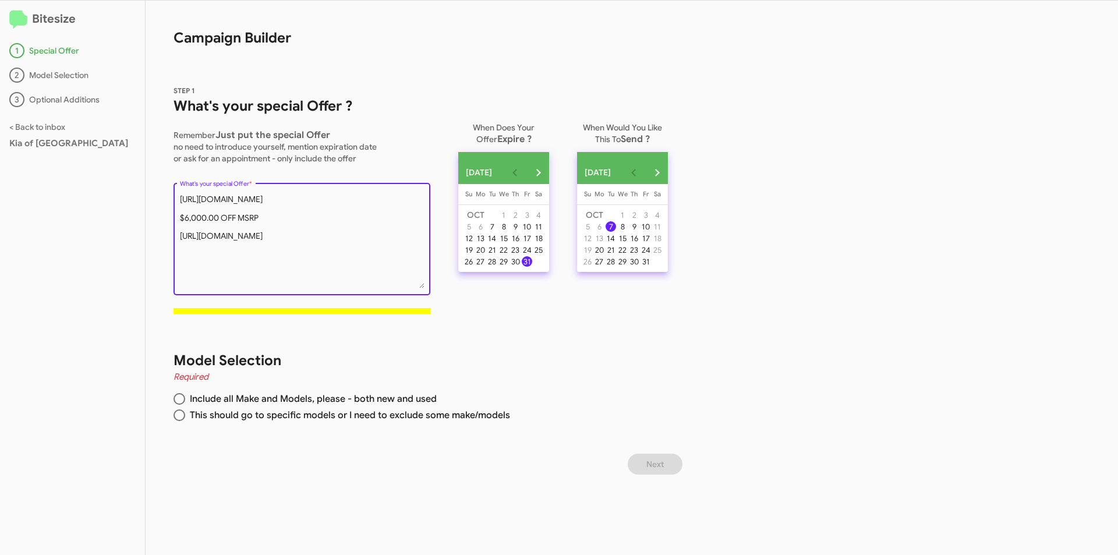
drag, startPoint x: 300, startPoint y: 280, endPoint x: 272, endPoint y: 263, distance: 32.7
click at [299, 279] on textarea "What's your special Offer *" at bounding box center [302, 241] width 245 height 94
click at [374, 210] on textarea "What's your special Offer *" at bounding box center [302, 241] width 245 height 94
click at [262, 221] on textarea "What's your special Offer *" at bounding box center [302, 241] width 245 height 94
click at [251, 245] on textarea "What's your special Offer *" at bounding box center [302, 241] width 245 height 94
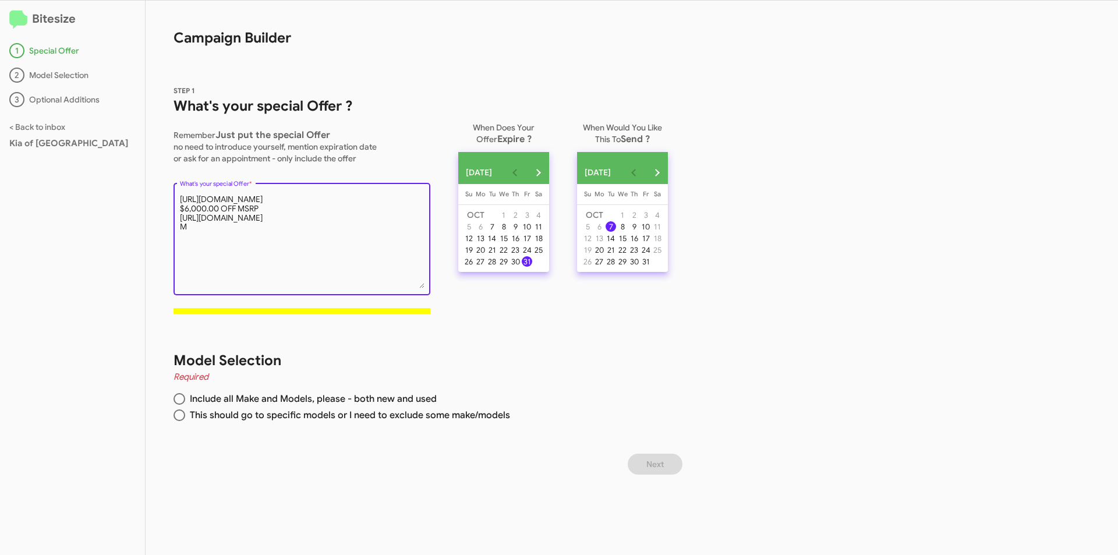
drag, startPoint x: 190, startPoint y: 243, endPoint x: 150, endPoint y: 244, distance: 40.8
click at [150, 244] on div "STEP 1 What's your special Offer ? Remember Just put the special Offer no need …" at bounding box center [417, 189] width 542 height 267
click at [376, 211] on textarea "What's your special Offer *" at bounding box center [302, 241] width 245 height 94
click at [180, 227] on textarea "What's your special Offer *" at bounding box center [302, 241] width 245 height 94
click at [247, 252] on textarea "What's your special Offer *" at bounding box center [302, 241] width 245 height 94
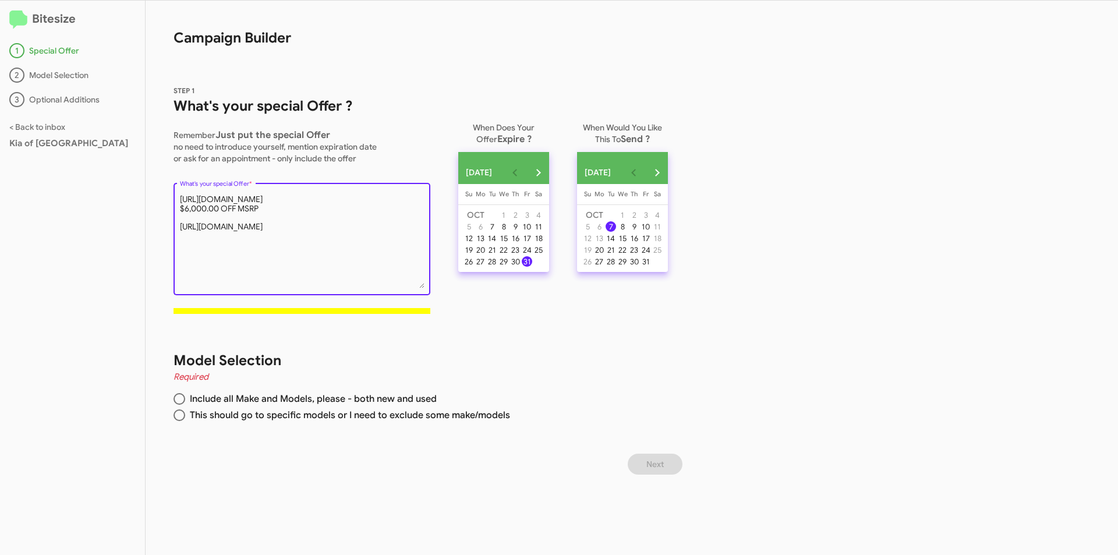
click at [244, 245] on textarea "What's your special Offer *" at bounding box center [302, 241] width 245 height 94
type textarea "https://www.ourismankiaofcatonsville.com/new/Kia/2025-Kia-Sportage-f9aeef6dac18…"
click at [183, 400] on span at bounding box center [180, 399] width 12 height 12
click at [183, 400] on input "Include all Make and Models, please - both new and used" at bounding box center [180, 399] width 12 height 12
radio input "true"
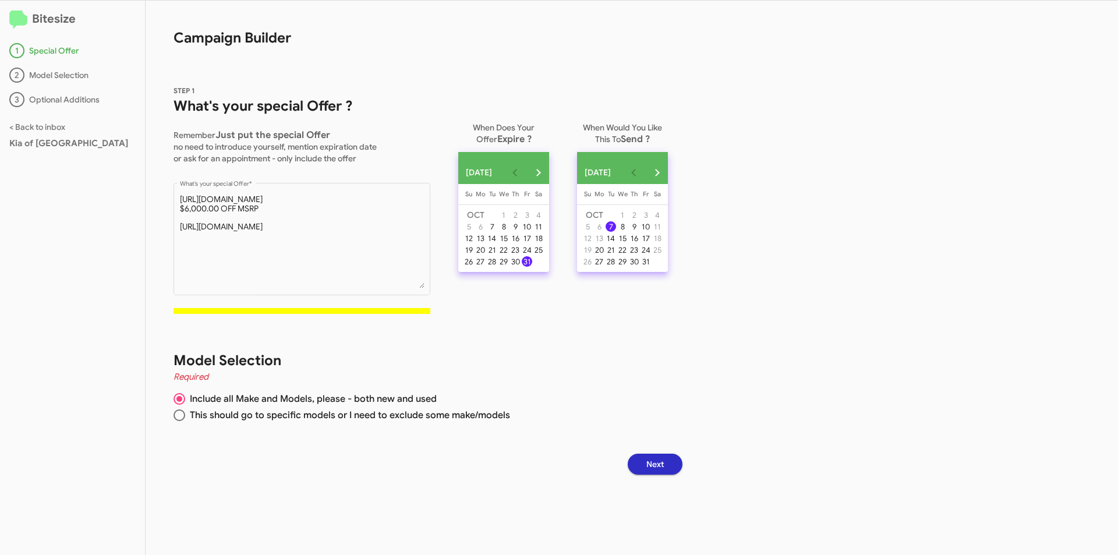
click at [664, 464] on span "Next" at bounding box center [654, 464] width 17 height 21
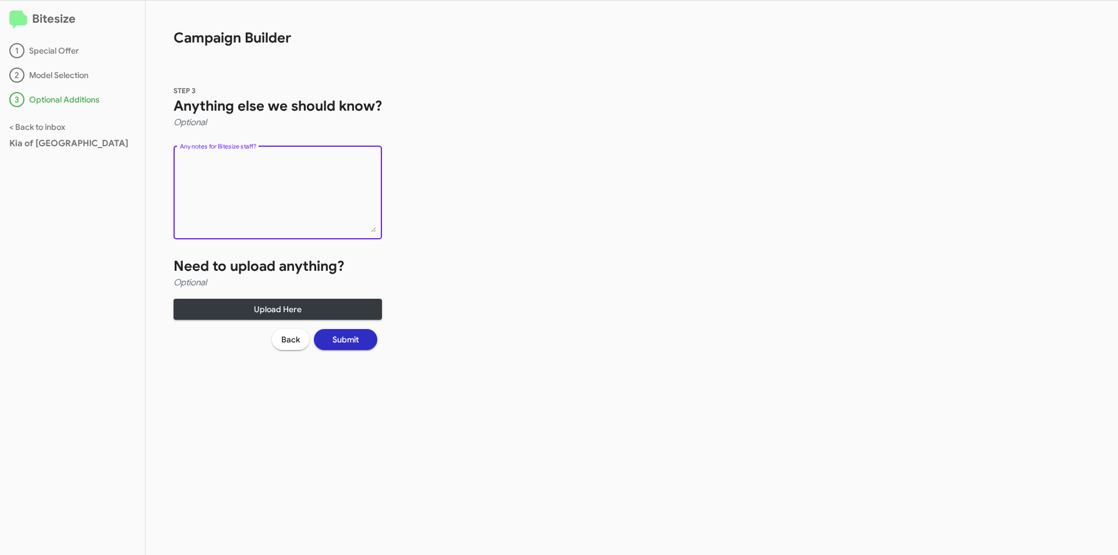
click at [233, 170] on textarea "Any notes for Bitesize staff?" at bounding box center [278, 195] width 196 height 76
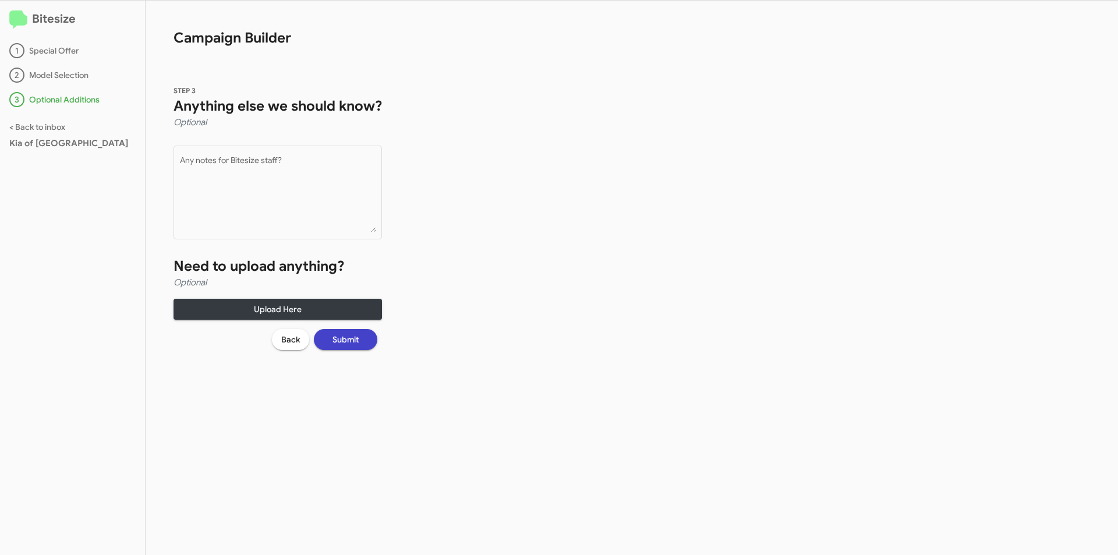
click at [352, 345] on span "Submit" at bounding box center [346, 339] width 26 height 21
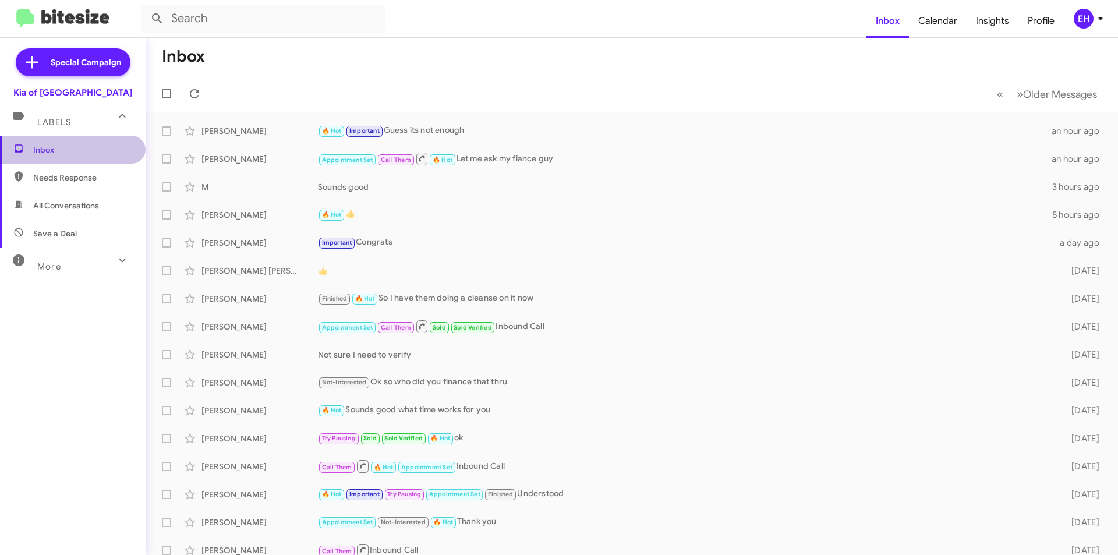
click at [79, 140] on span "Inbox" at bounding box center [73, 150] width 146 height 28
click at [44, 147] on span "Inbox" at bounding box center [82, 150] width 99 height 12
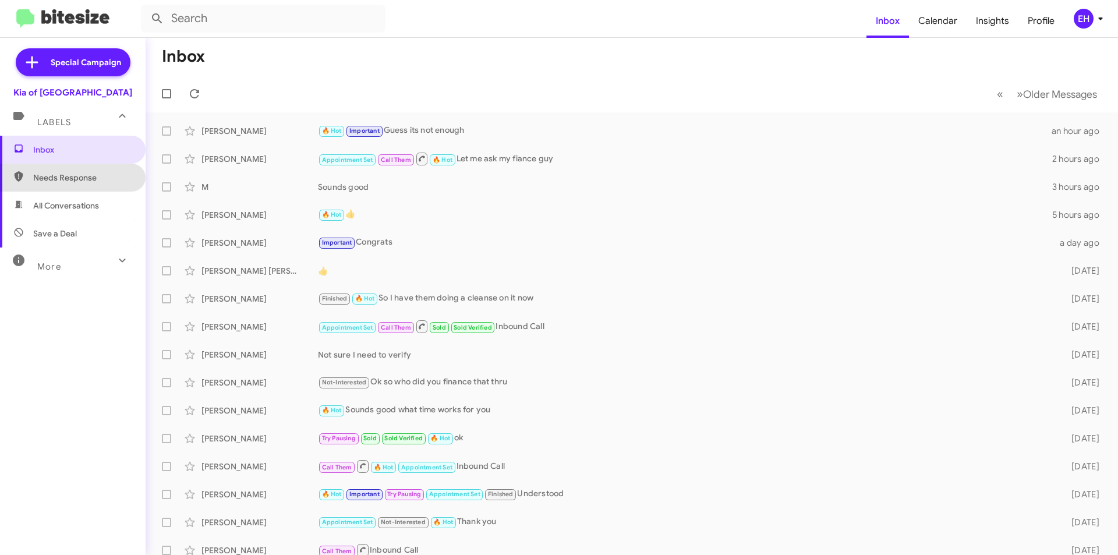
click at [73, 187] on span "Needs Response" at bounding box center [73, 178] width 146 height 28
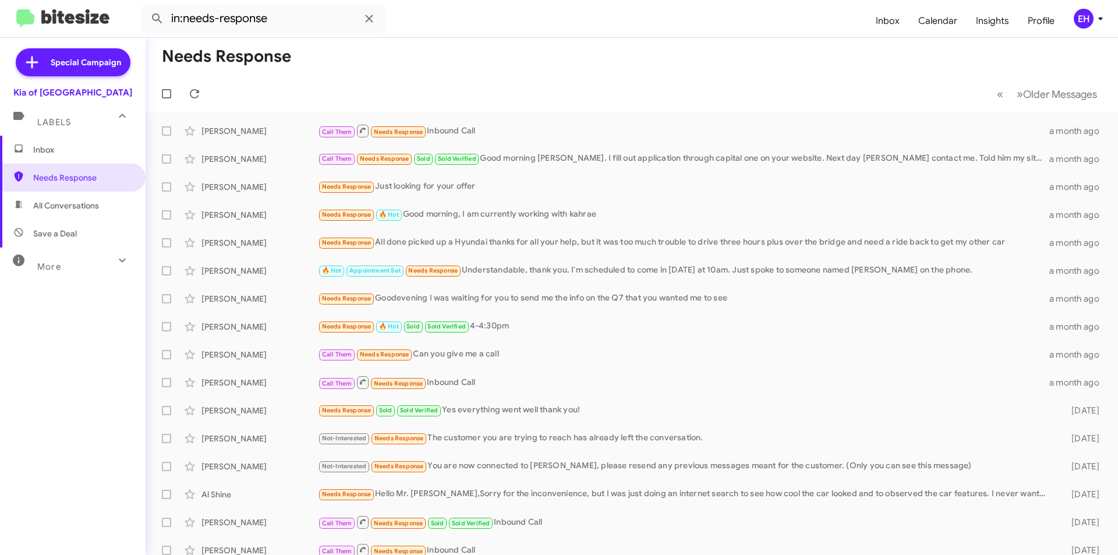
click at [83, 210] on span "All Conversations" at bounding box center [66, 206] width 66 height 12
type input "in:all-conversations"
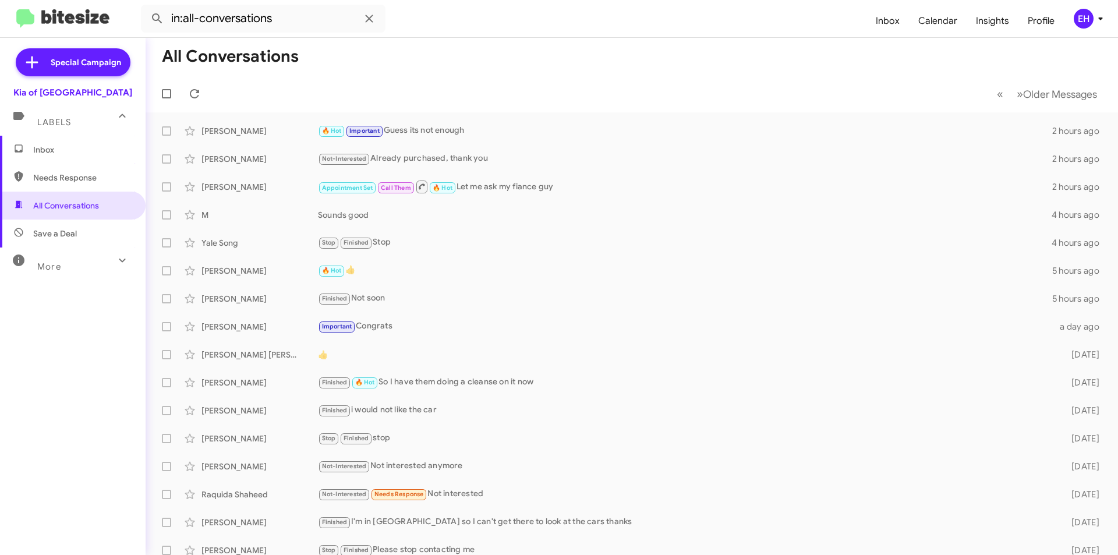
click at [65, 121] on span "Labels" at bounding box center [54, 122] width 34 height 10
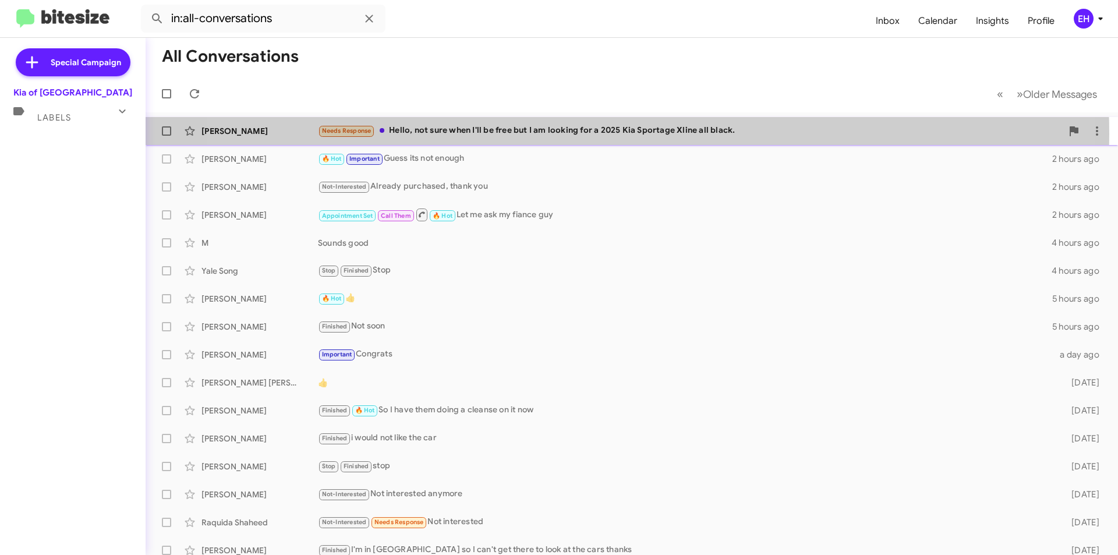
click at [584, 133] on div "Needs Response Hello, not sure when I'll be free but I am looking for a 2025 Ki…" at bounding box center [690, 130] width 744 height 13
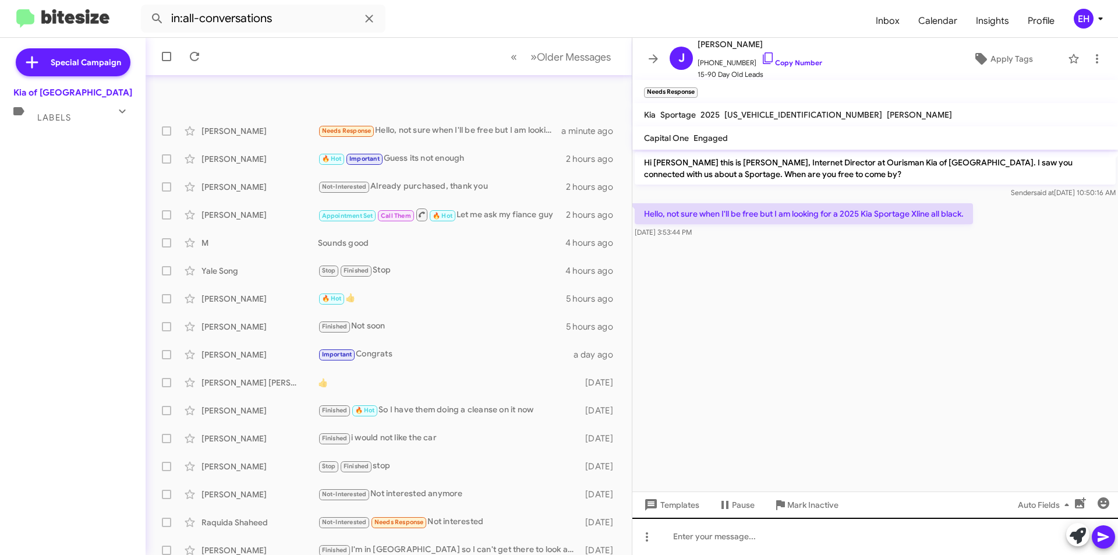
scroll to position [121, 0]
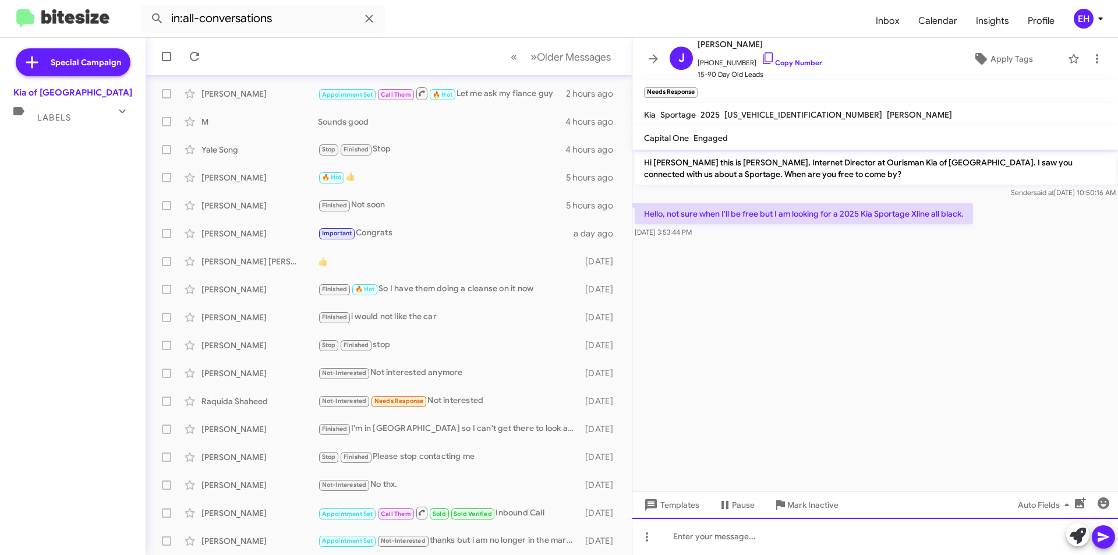
click at [814, 529] on div at bounding box center [875, 536] width 486 height 37
click at [1101, 542] on icon at bounding box center [1104, 537] width 14 height 14
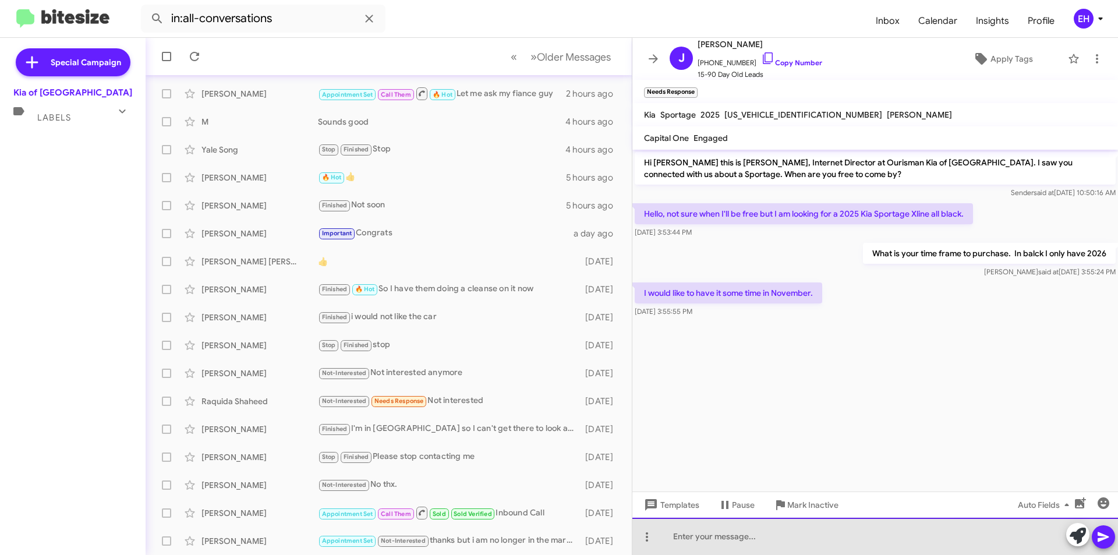
click at [815, 529] on div at bounding box center [875, 536] width 486 height 37
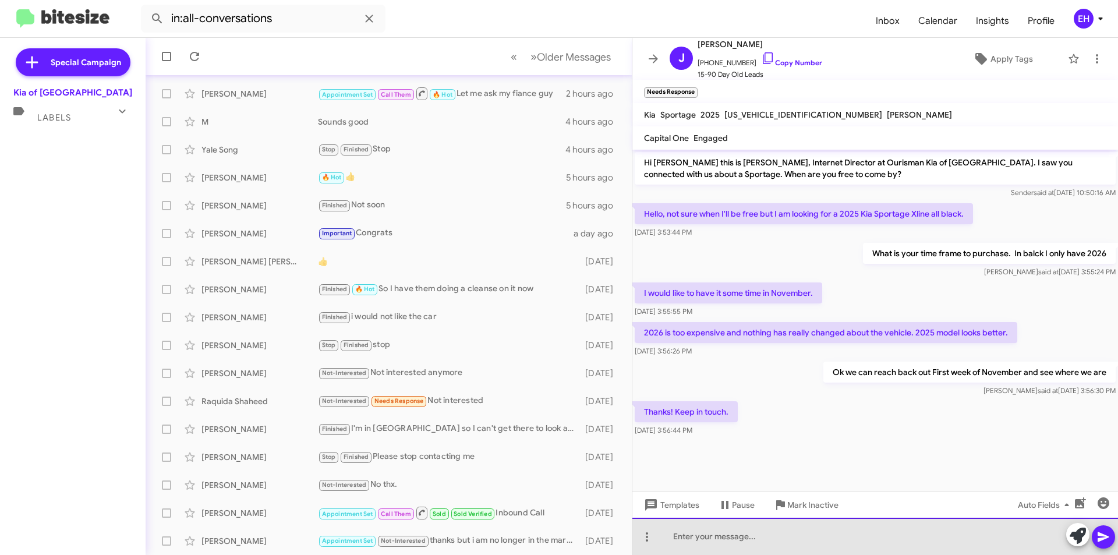
click at [840, 531] on div at bounding box center [875, 536] width 486 height 37
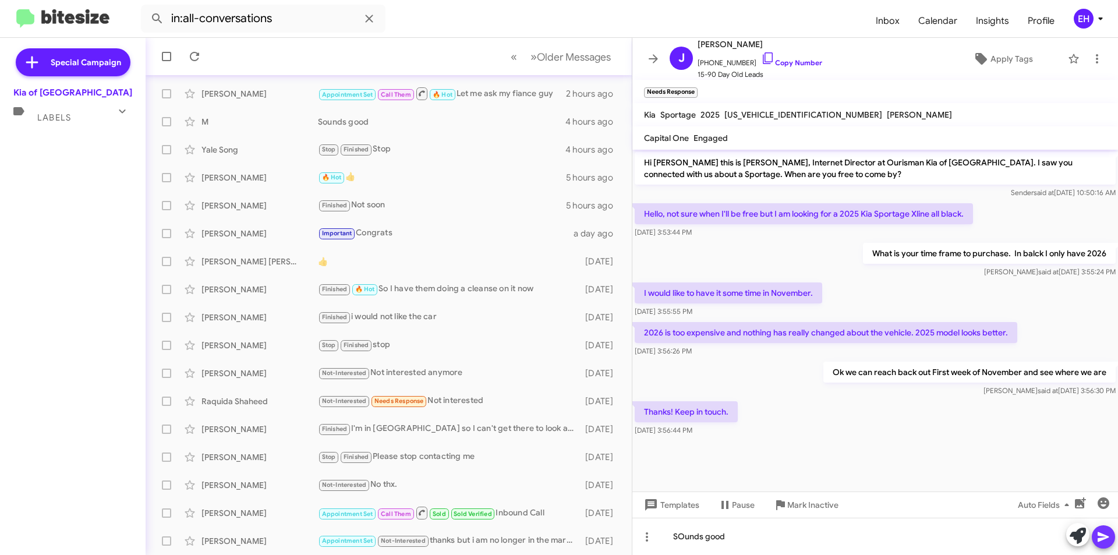
click at [1097, 542] on icon at bounding box center [1104, 537] width 14 height 14
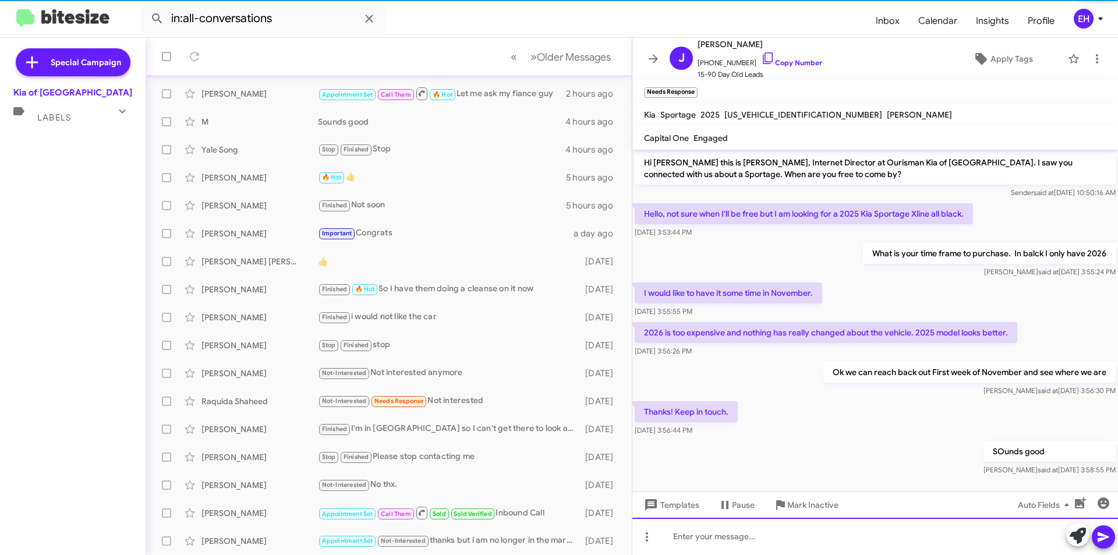
scroll to position [10, 0]
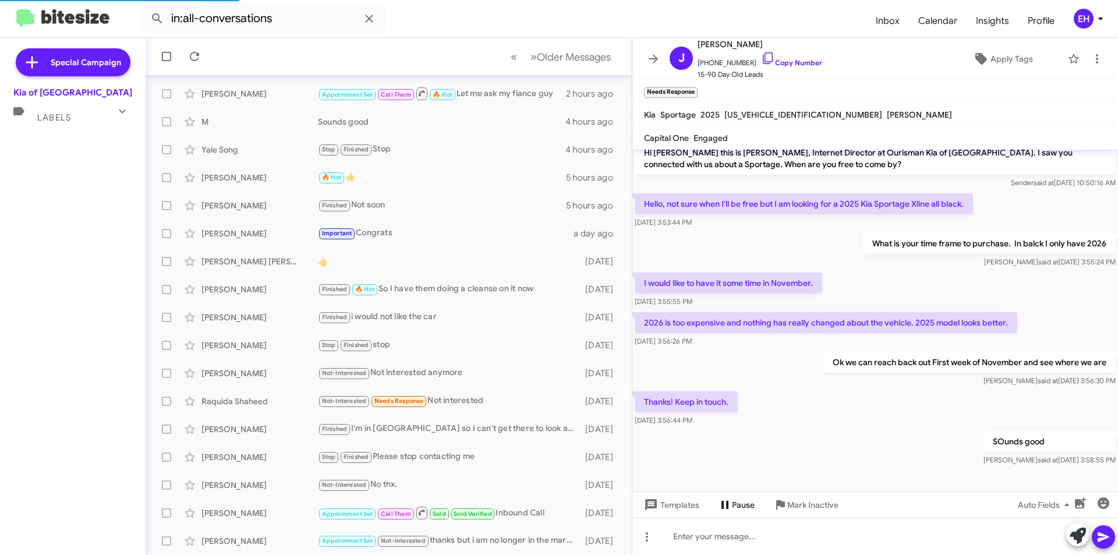
click at [735, 510] on span "Pause" at bounding box center [743, 504] width 23 height 21
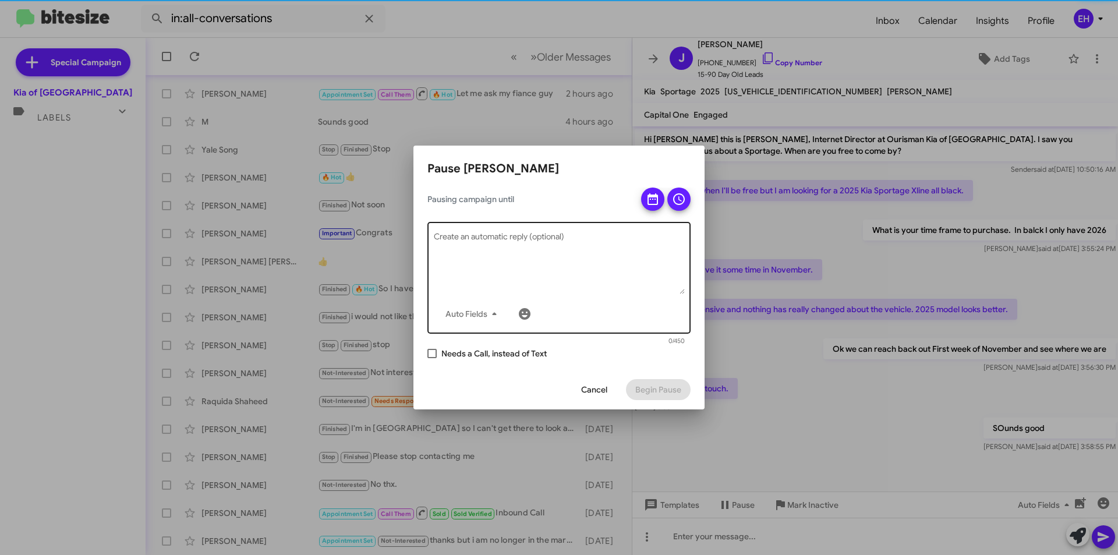
click at [549, 246] on textarea "Create an automatic reply (optional)" at bounding box center [559, 264] width 251 height 61
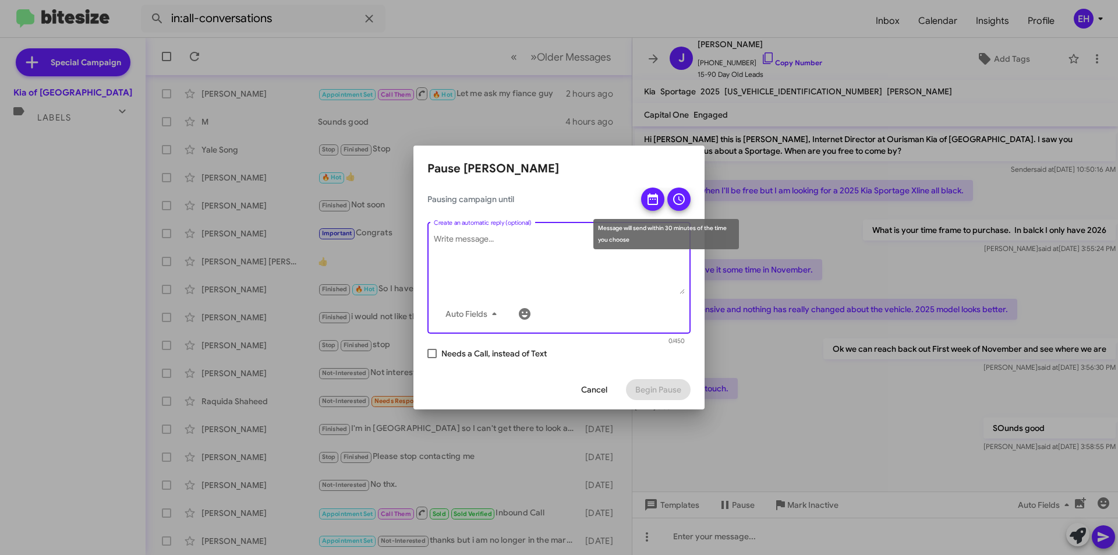
click at [650, 197] on icon at bounding box center [653, 199] width 14 height 14
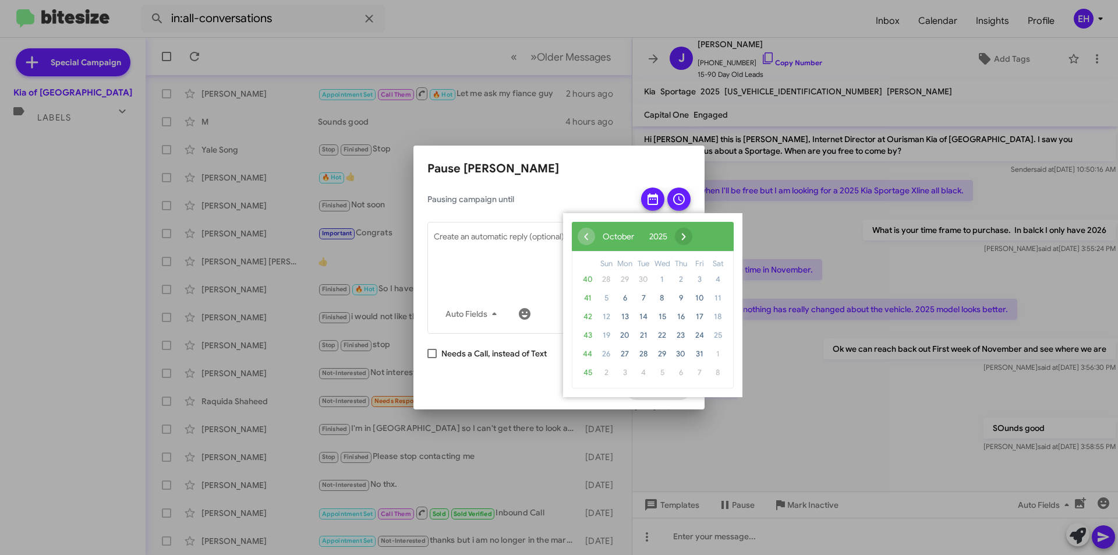
click at [692, 234] on span "›" at bounding box center [683, 236] width 17 height 17
click at [642, 302] on span "4" at bounding box center [643, 298] width 19 height 19
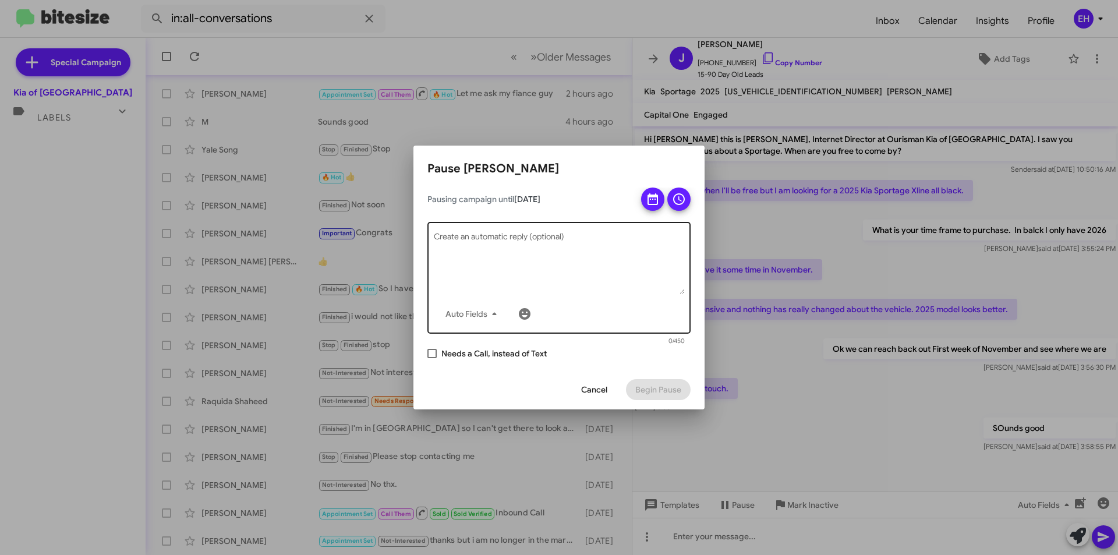
click at [595, 267] on textarea "Create an automatic reply (optional)" at bounding box center [559, 264] width 251 height 61
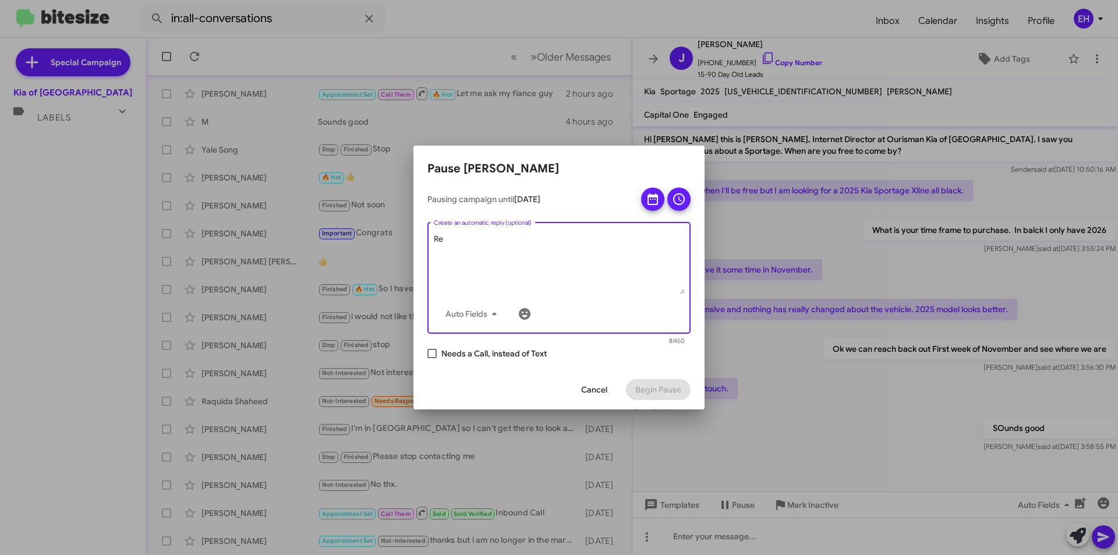
type textarea "R"
type textarea "Ready for the Black Sport ge"
click at [671, 206] on button at bounding box center [678, 199] width 23 height 23
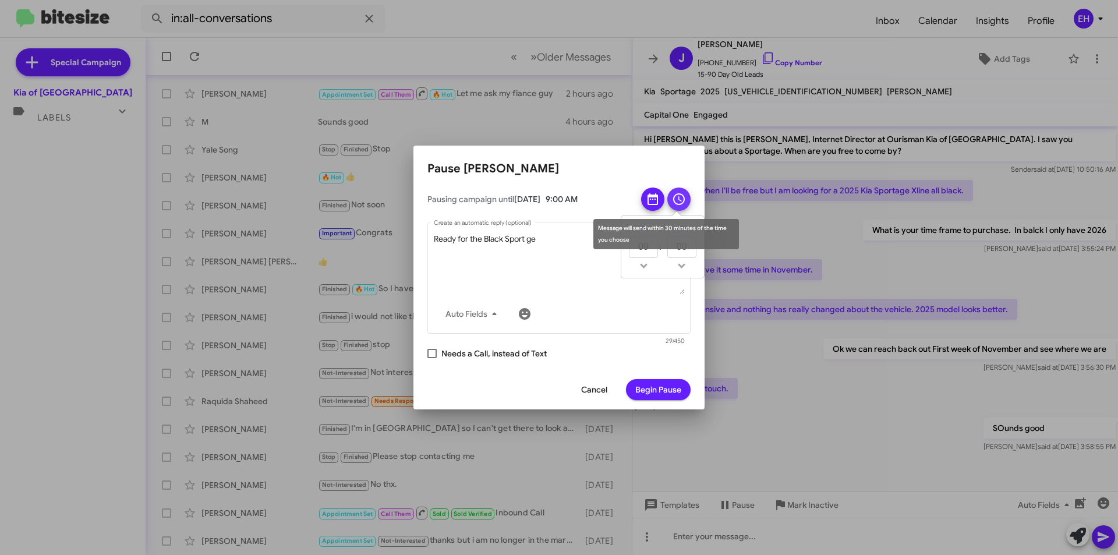
click at [683, 202] on icon at bounding box center [679, 199] width 14 height 14
click at [682, 197] on icon at bounding box center [679, 199] width 14 height 14
click at [638, 392] on span "Begin Pause" at bounding box center [658, 389] width 46 height 21
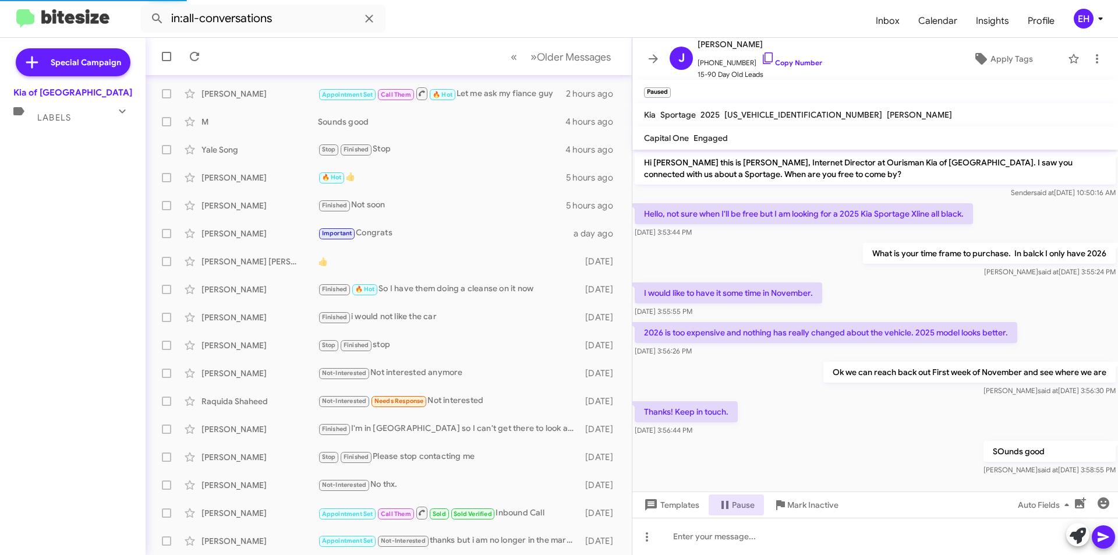
scroll to position [109, 0]
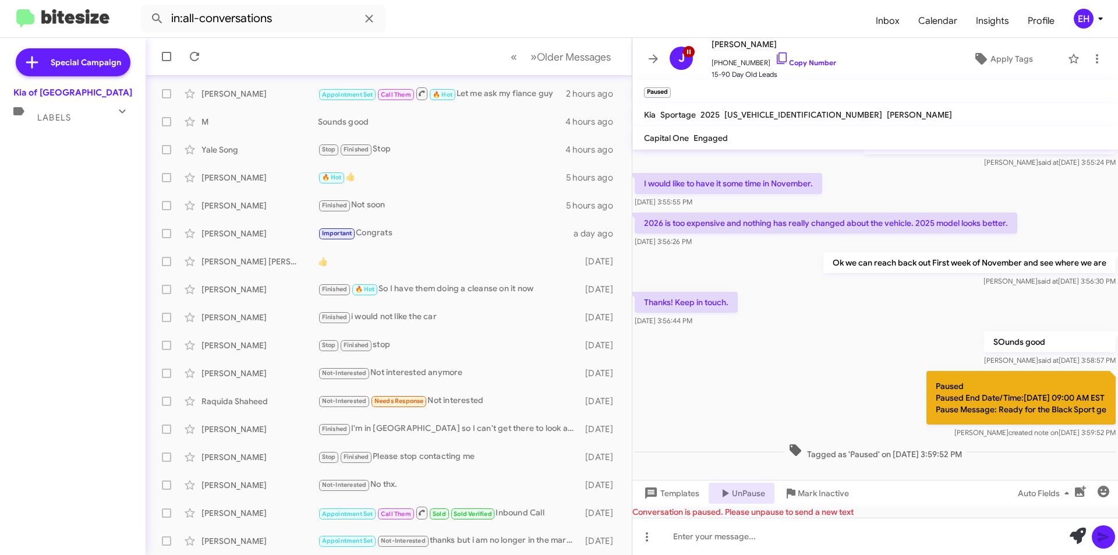
click at [72, 120] on div "Labels" at bounding box center [61, 113] width 104 height 22
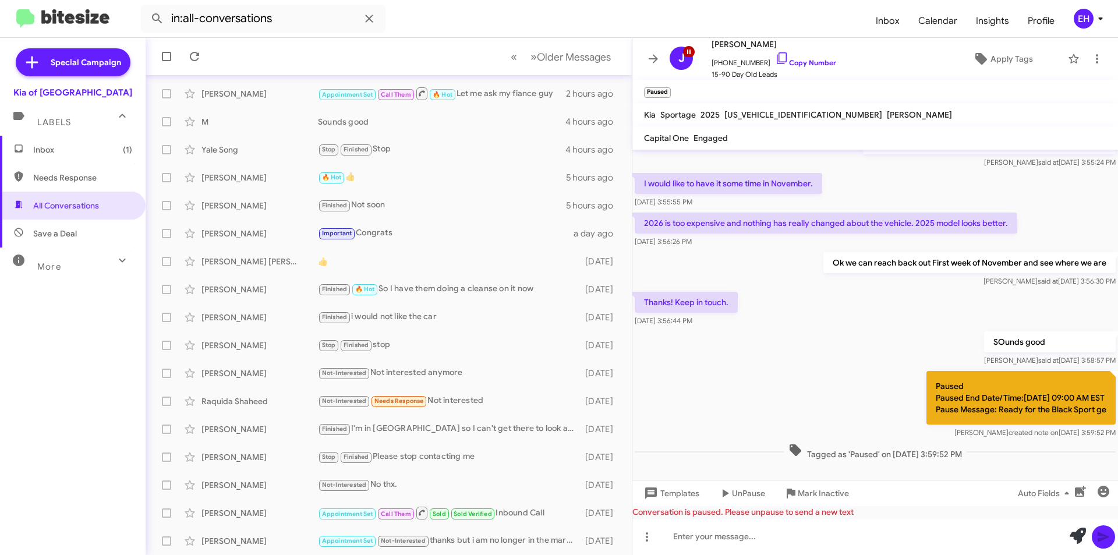
click at [63, 155] on span "Inbox (1)" at bounding box center [73, 150] width 146 height 28
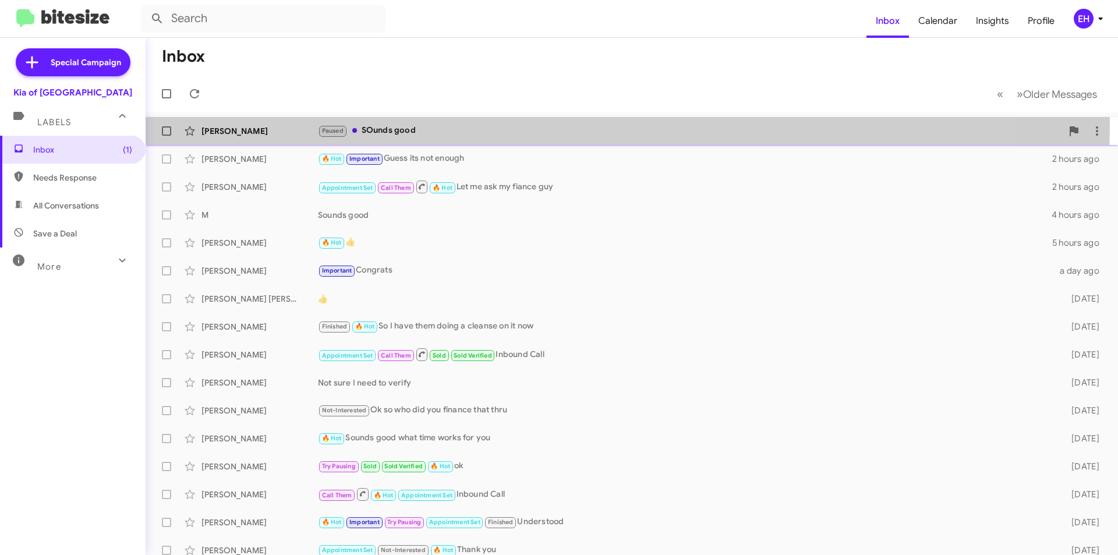
click at [397, 122] on div "James Cabbagestalk Paused SOunds good 15 minutes ago" at bounding box center [632, 130] width 954 height 23
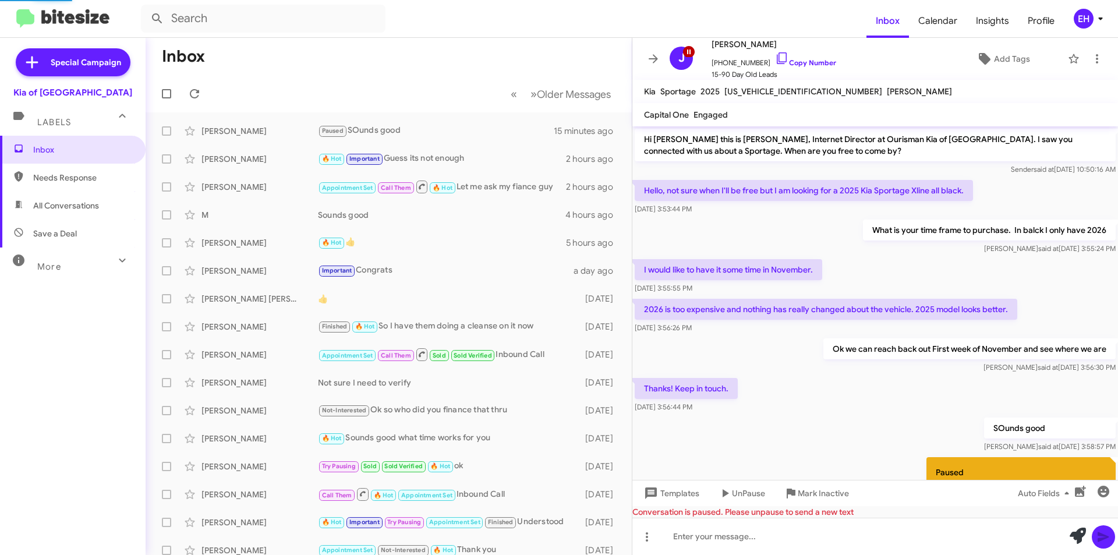
scroll to position [98, 0]
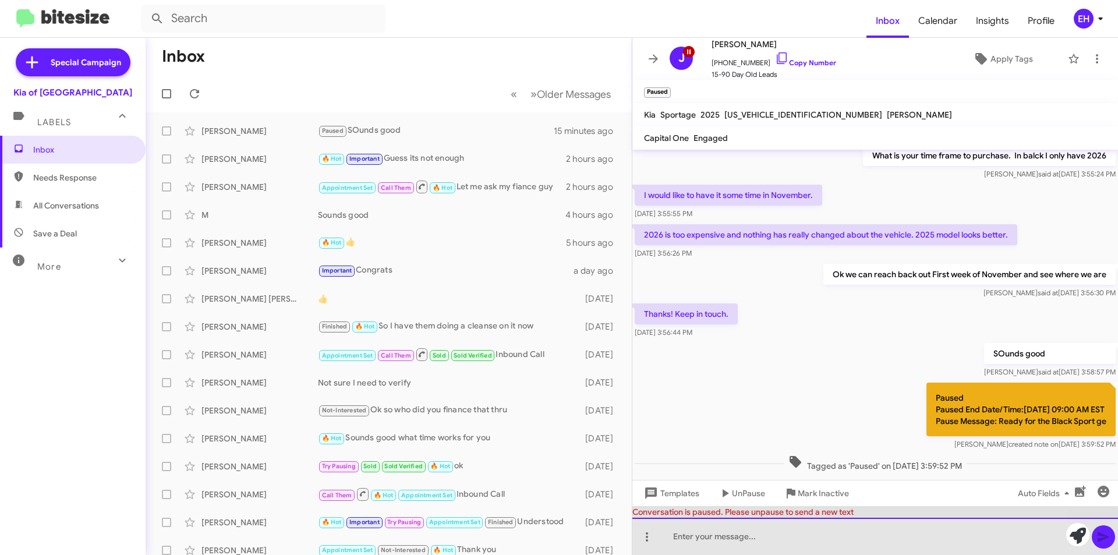
click at [797, 542] on div at bounding box center [875, 536] width 486 height 37
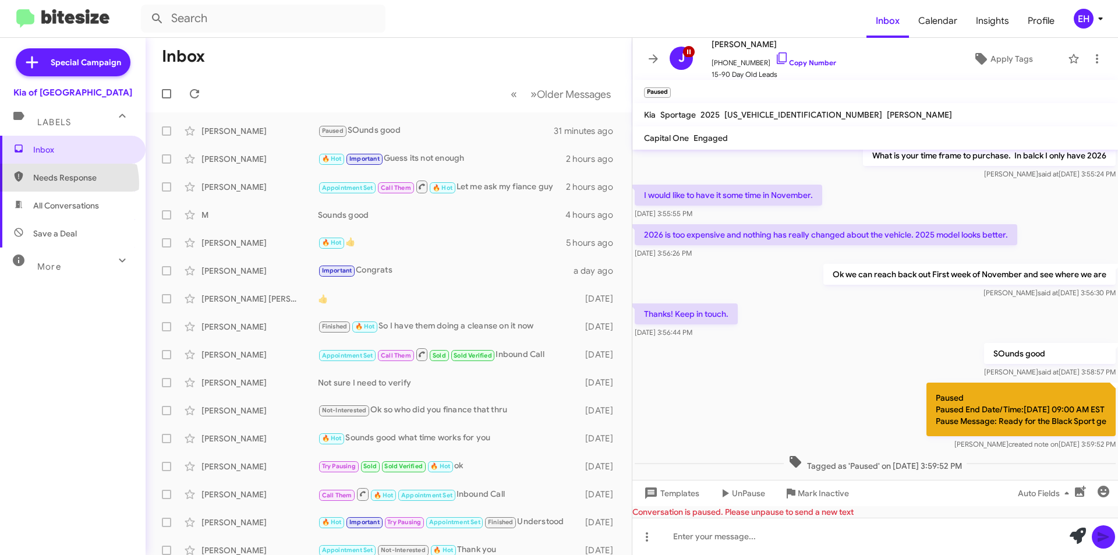
click at [61, 183] on span "Needs Response" at bounding box center [73, 178] width 146 height 28
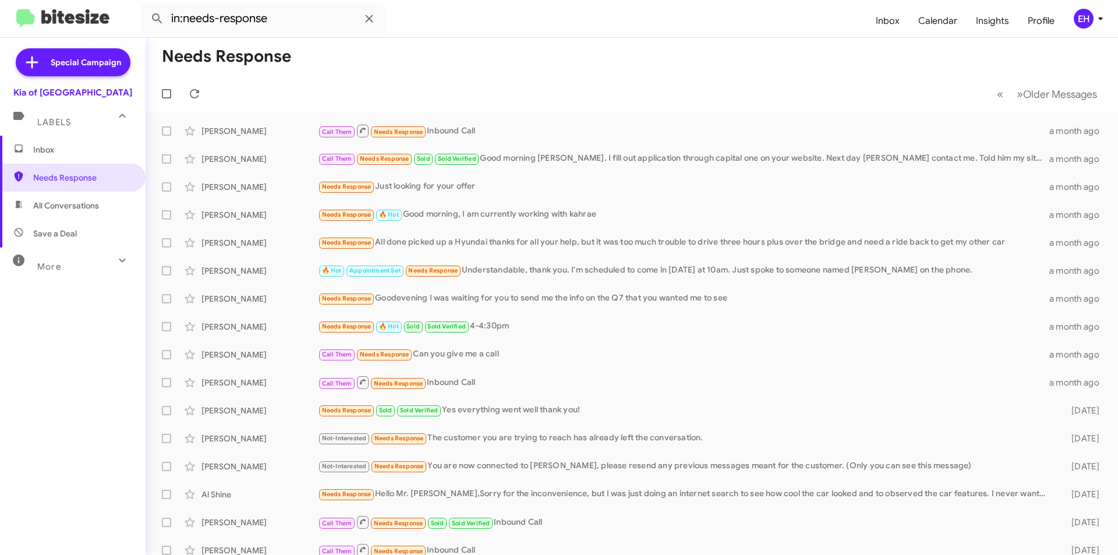
click at [102, 213] on span "All Conversations" at bounding box center [73, 206] width 146 height 28
type input "in:all-conversations"
